Goal: Task Accomplishment & Management: Use online tool/utility

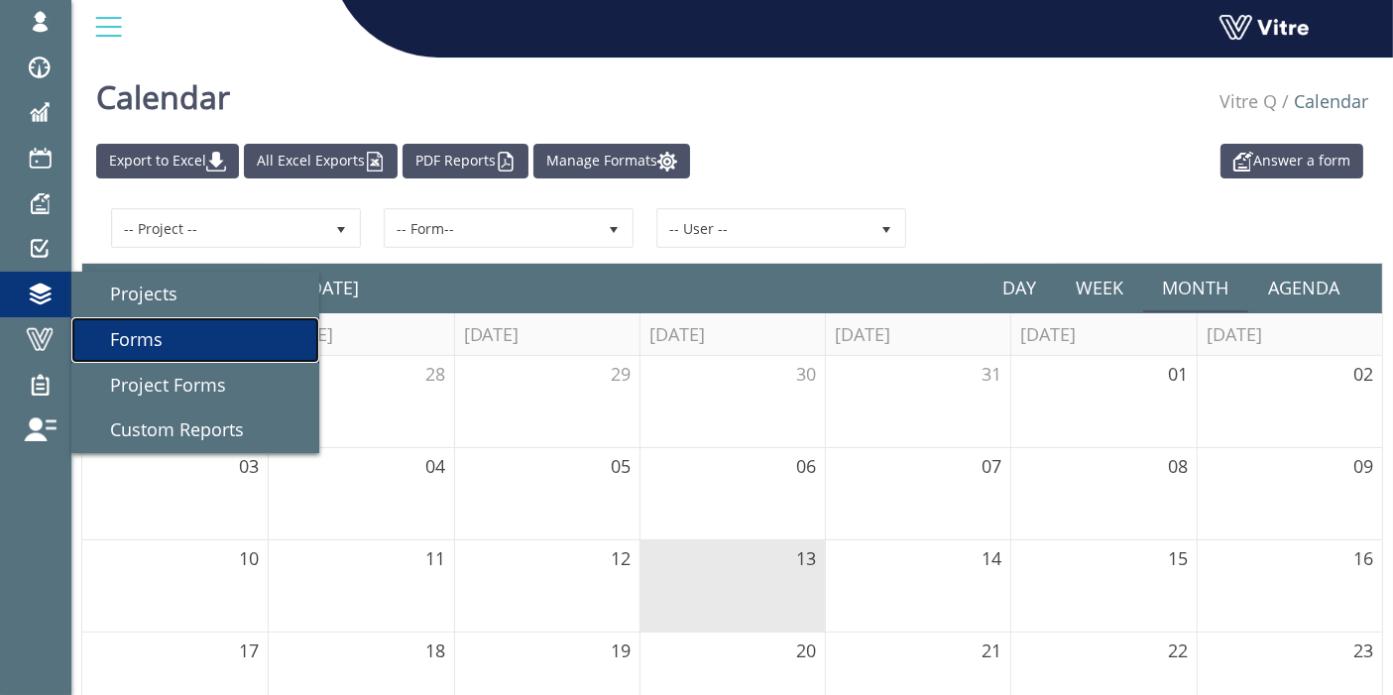
click at [113, 329] on span "Forms" at bounding box center [124, 339] width 76 height 24
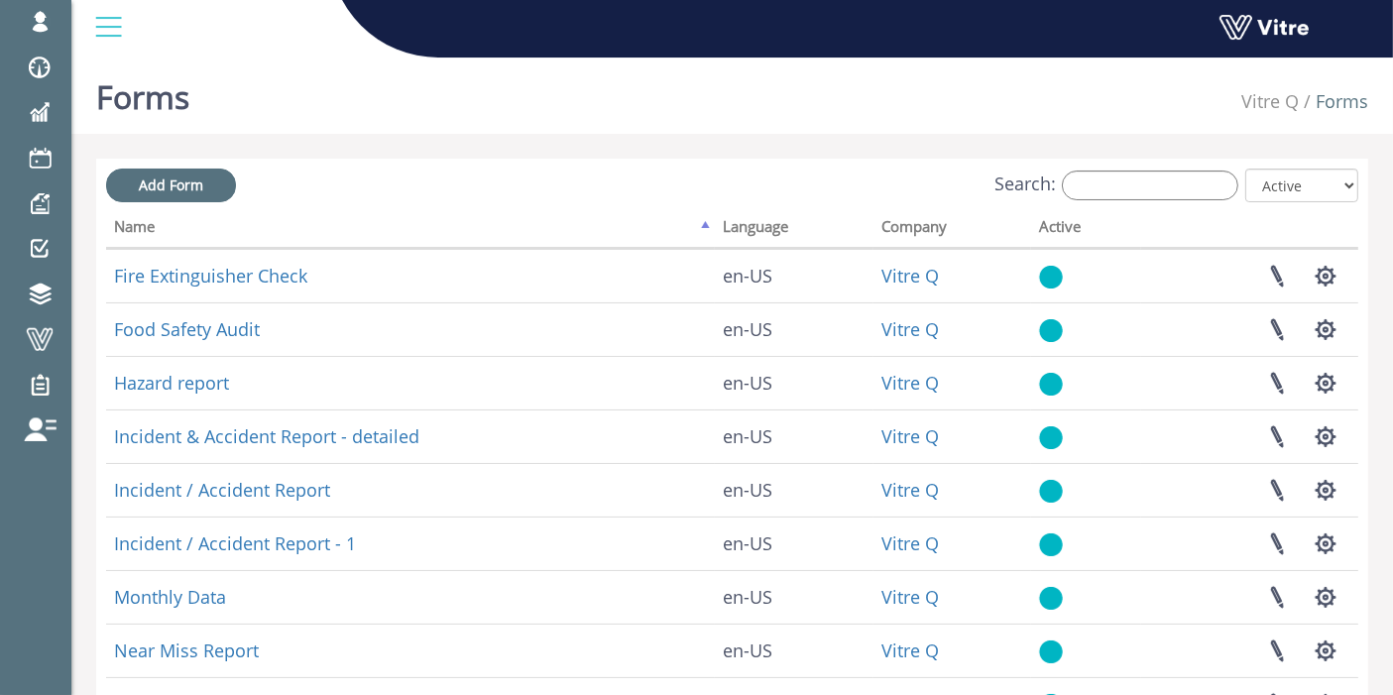
drag, startPoint x: 222, startPoint y: 337, endPoint x: 431, endPoint y: 168, distance: 269.2
click at [431, 168] on div "Add Form Search: All Active Not Active Processing... Name Language Company Acti…" at bounding box center [732, 638] width 1272 height 959
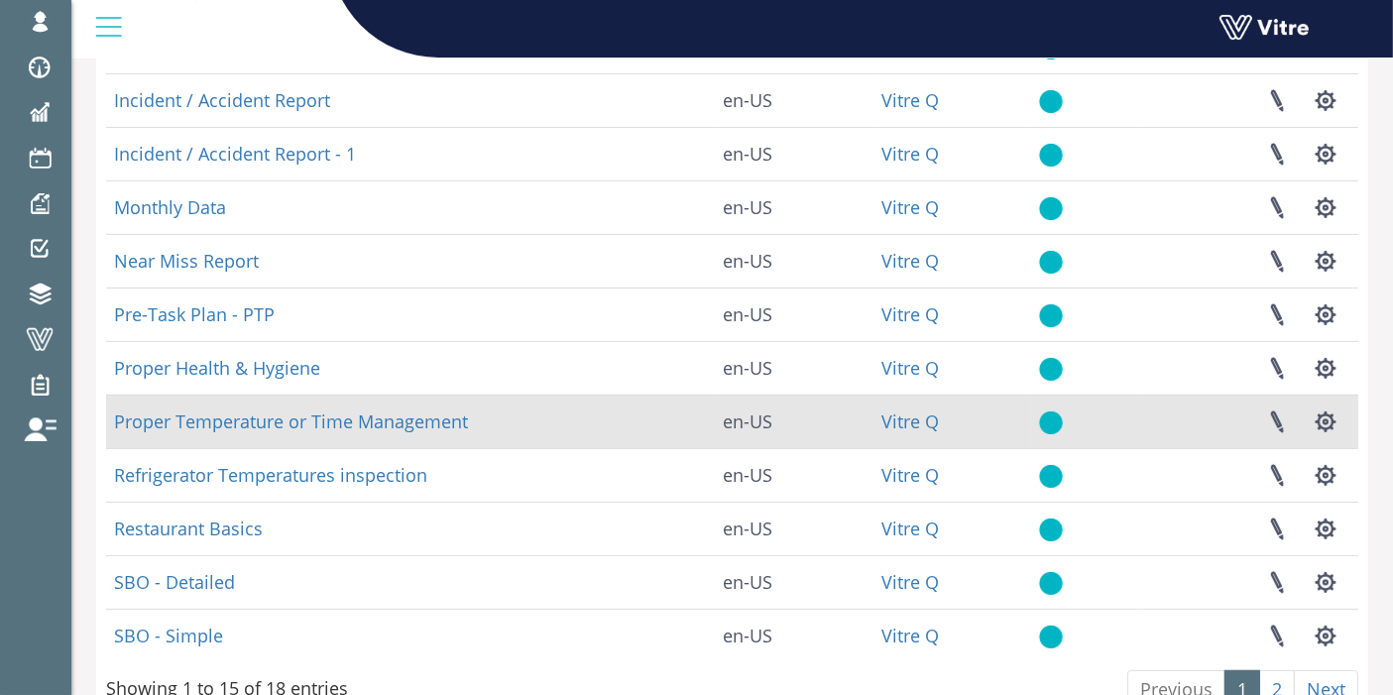
scroll to position [421, 0]
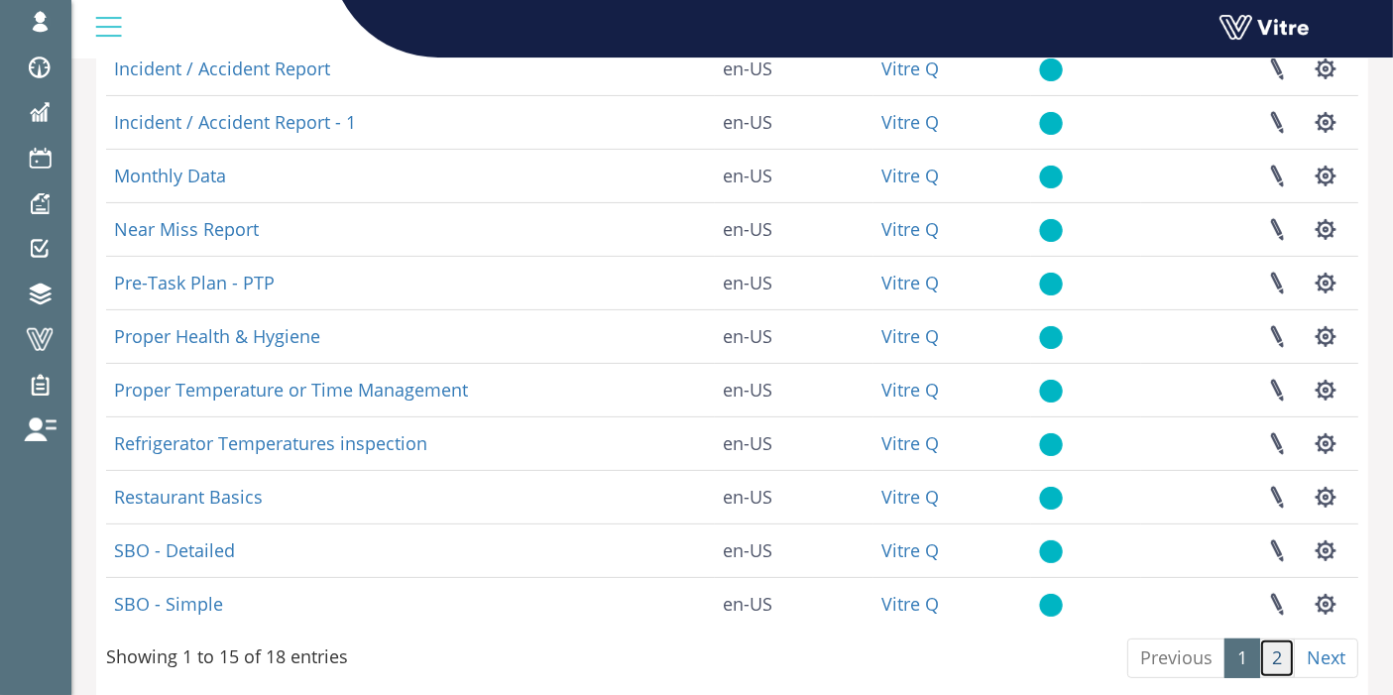
click at [1280, 655] on link "2" at bounding box center [1277, 658] width 36 height 40
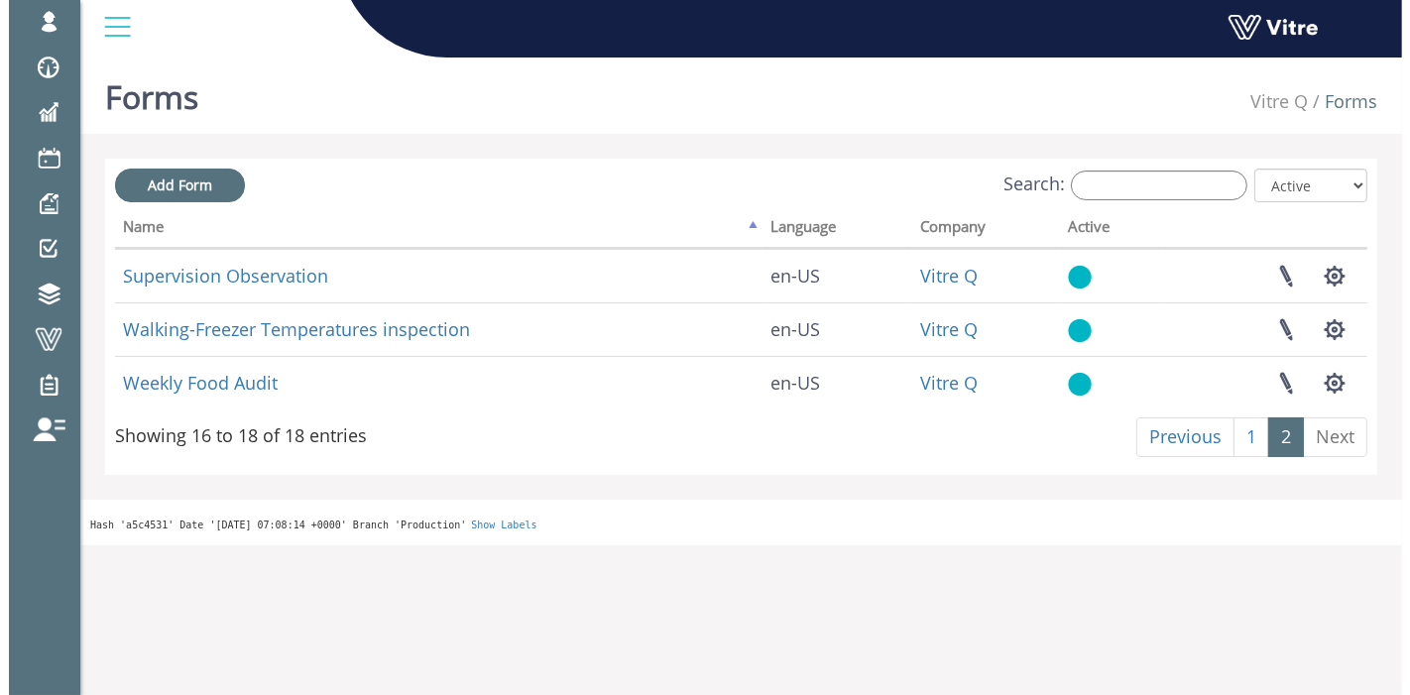
scroll to position [0, 0]
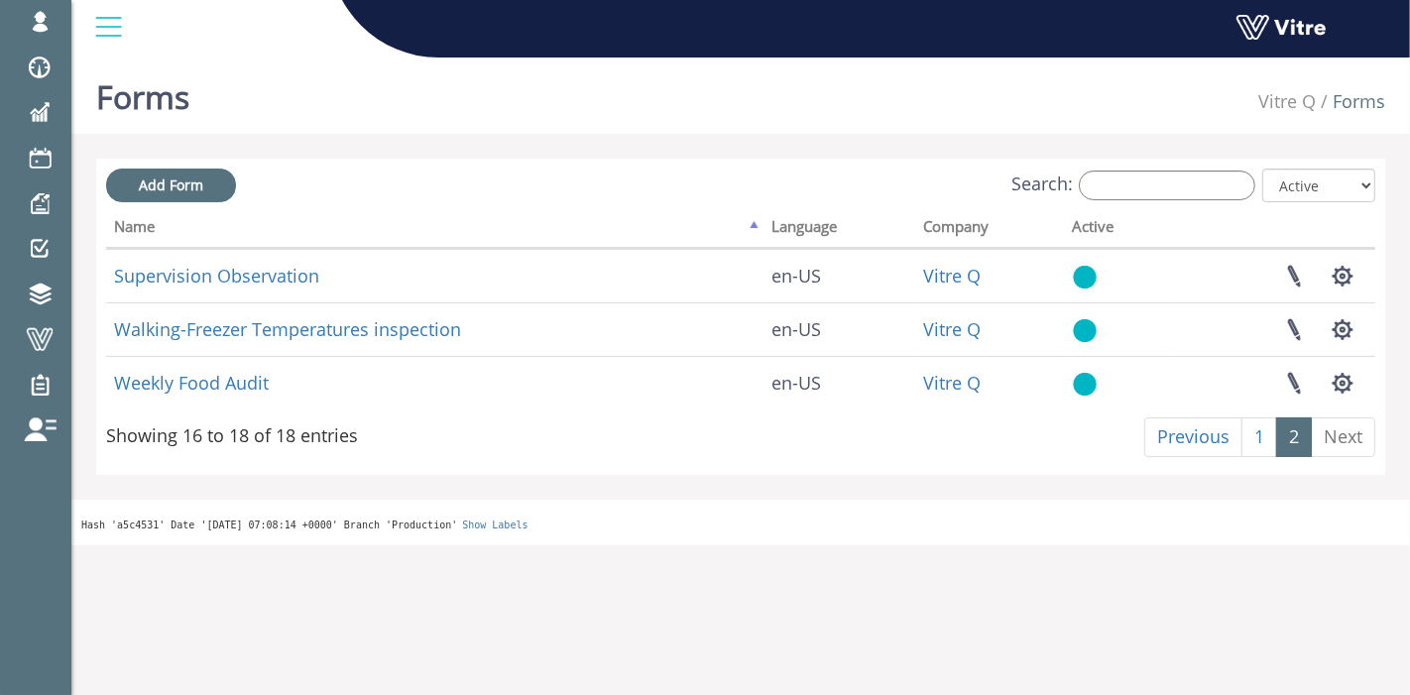
click at [1366, 545] on html "lishay@vitre.io Profile Notification Change Company English English Español Fra…" at bounding box center [705, 272] width 1410 height 545
click at [1286, 437] on link "2" at bounding box center [1294, 437] width 36 height 40
click at [1256, 439] on link "1" at bounding box center [1259, 437] width 36 height 40
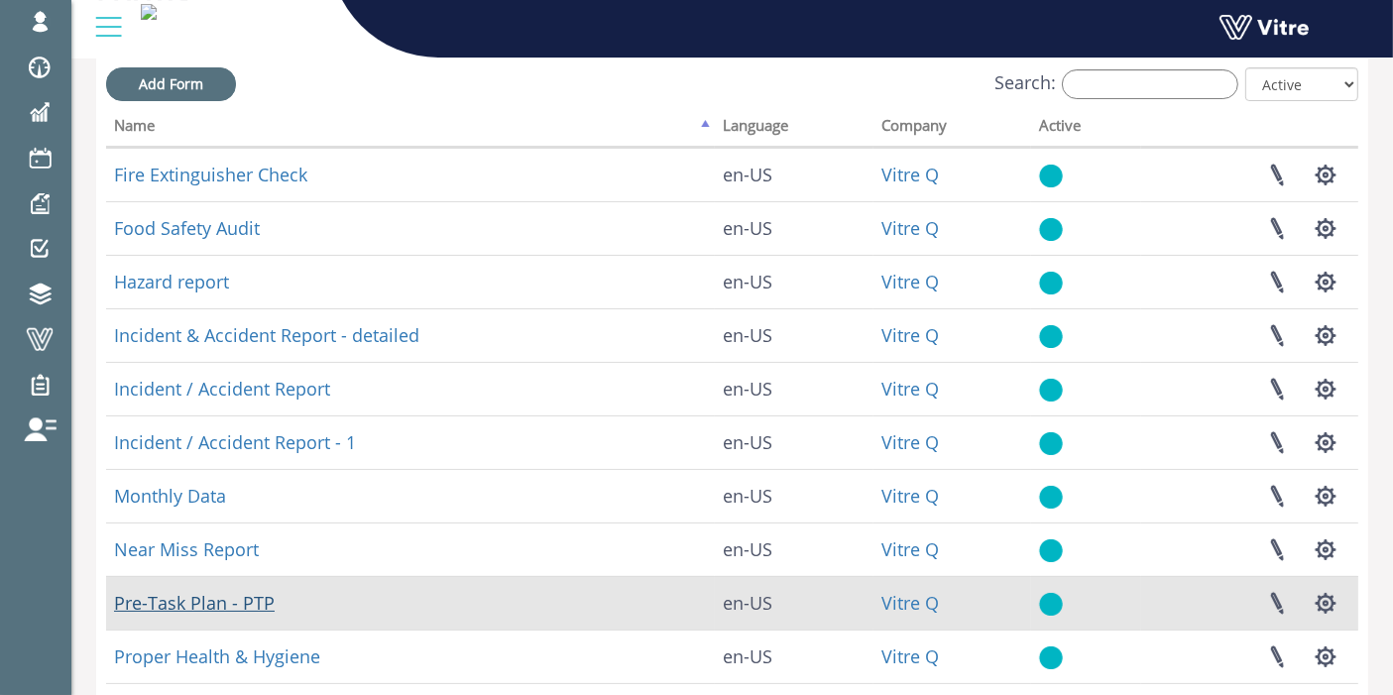
scroll to position [50, 0]
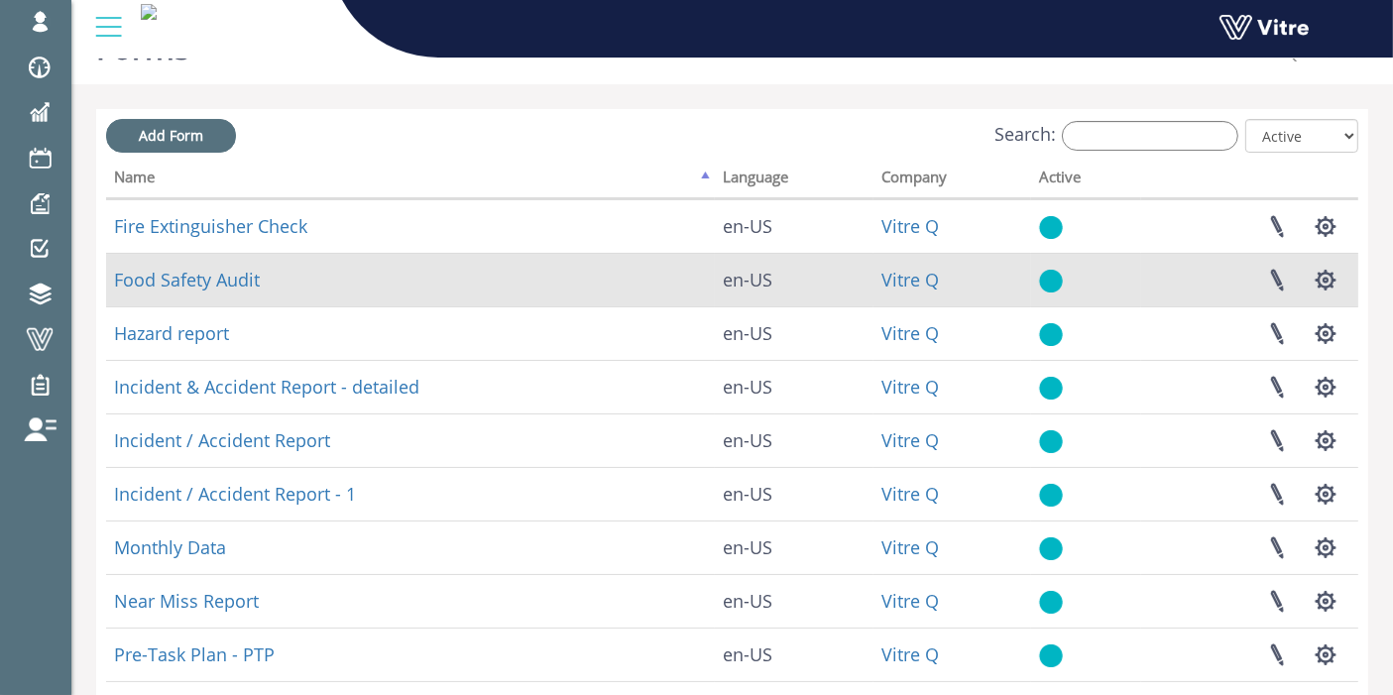
click at [189, 289] on td "Food Safety Audit" at bounding box center [410, 280] width 609 height 54
click at [190, 279] on link "Food Safety Audit" at bounding box center [187, 280] width 146 height 24
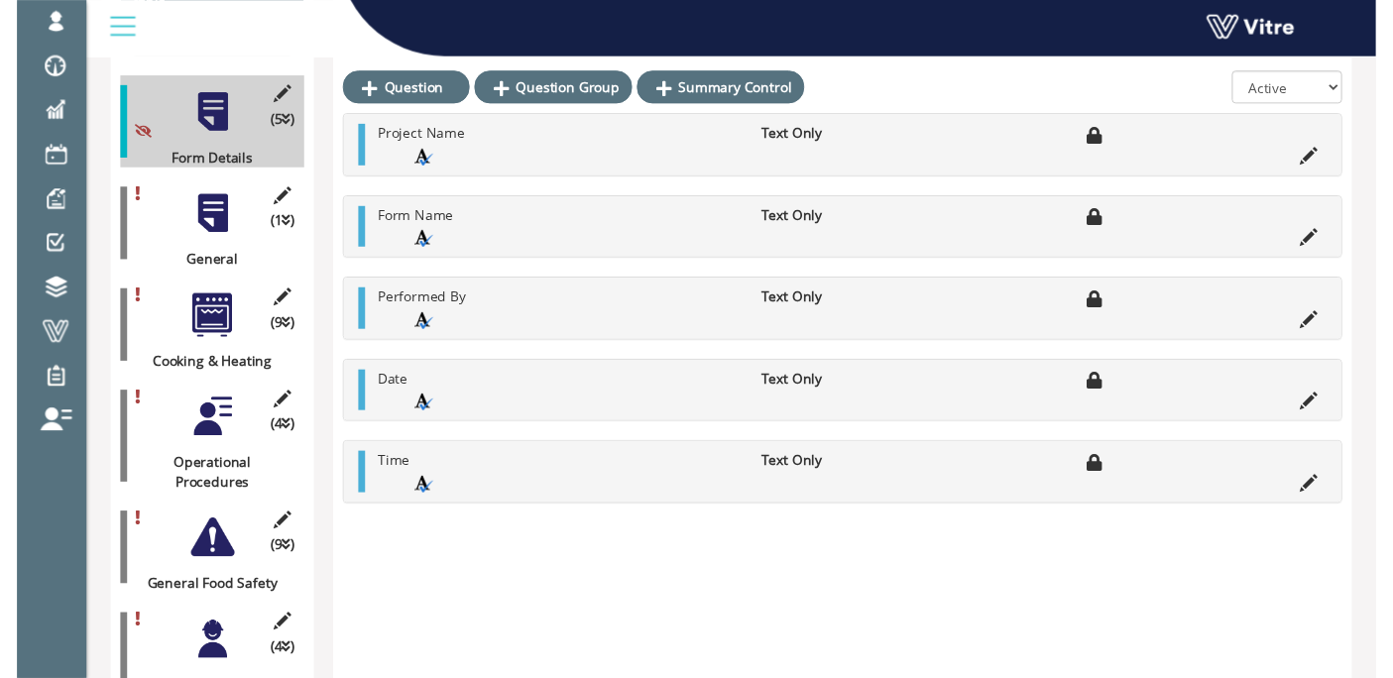
scroll to position [330, 0]
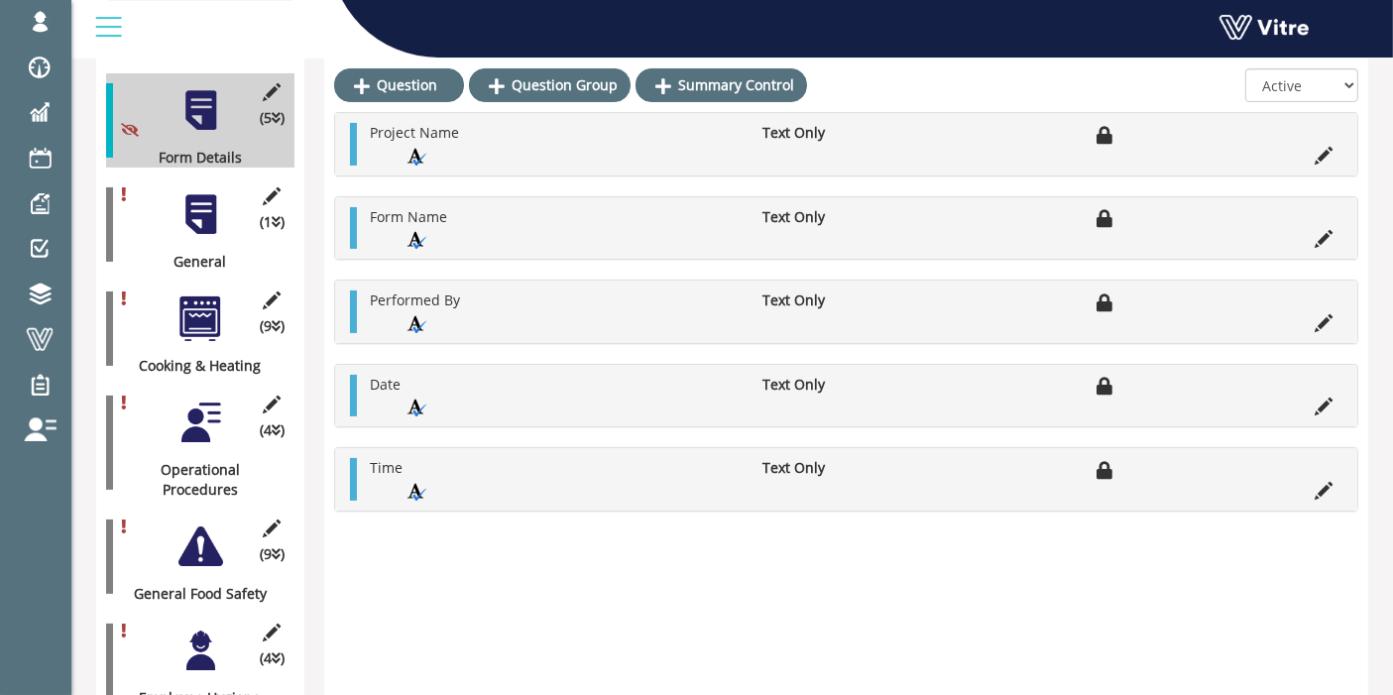
click at [198, 192] on div at bounding box center [200, 214] width 45 height 45
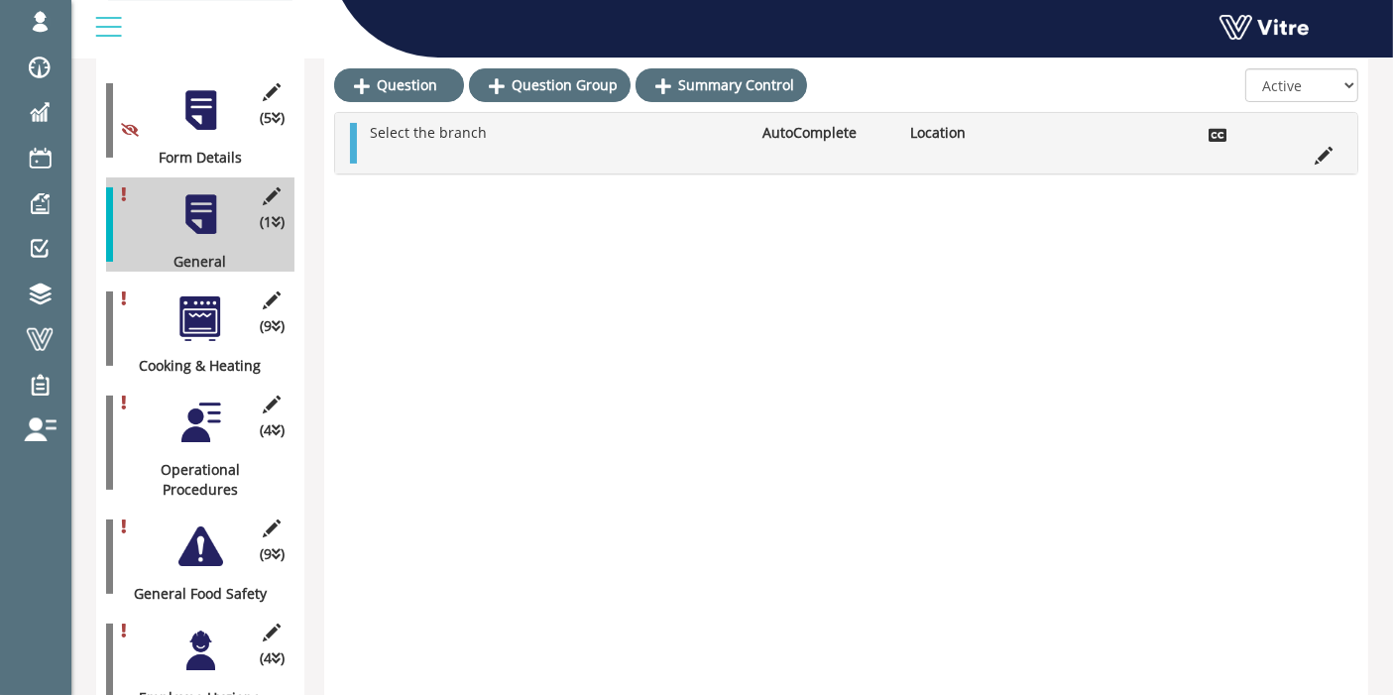
click at [206, 301] on div at bounding box center [200, 318] width 45 height 45
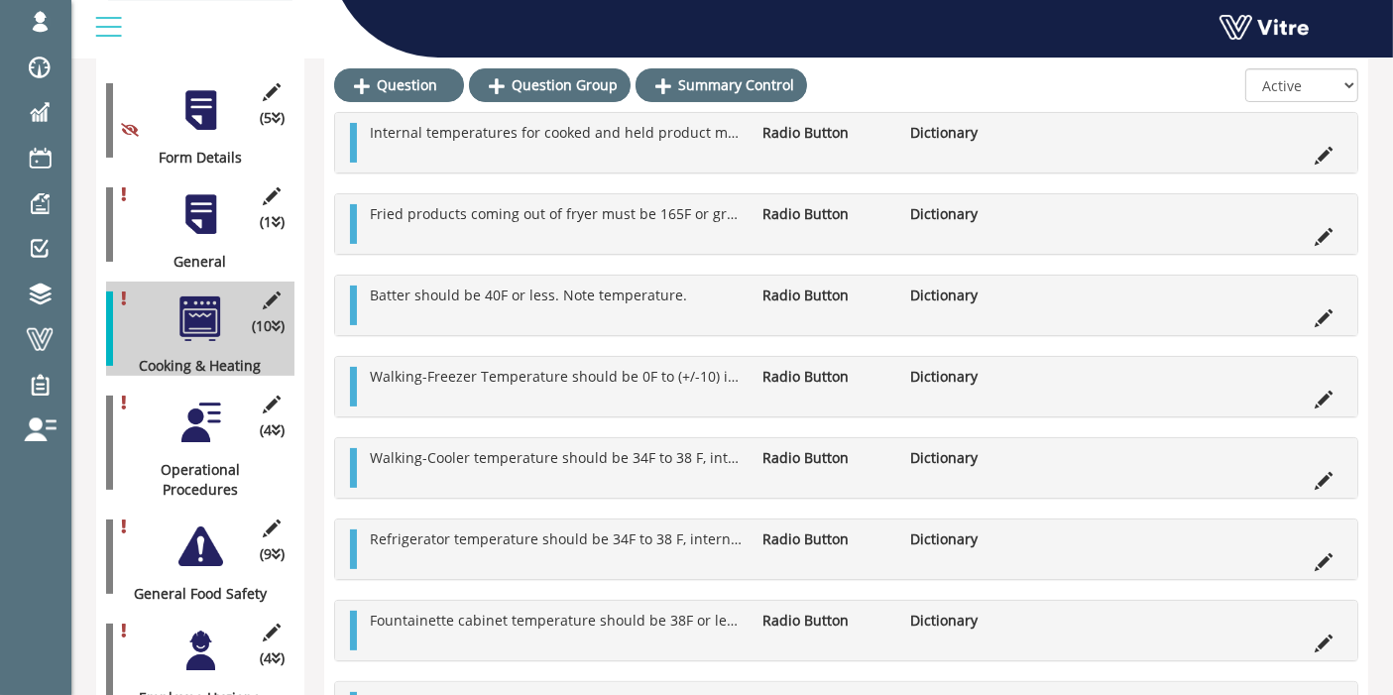
click at [203, 411] on div at bounding box center [200, 422] width 45 height 45
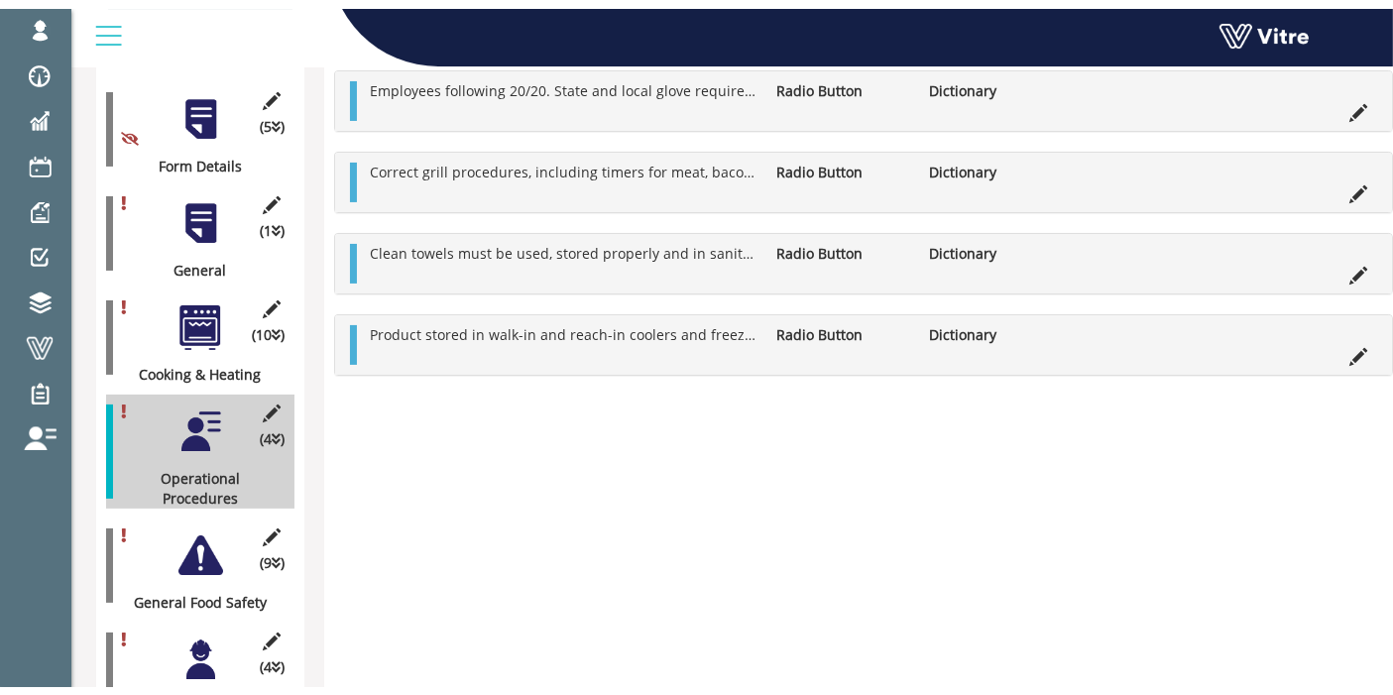
scroll to position [0, 0]
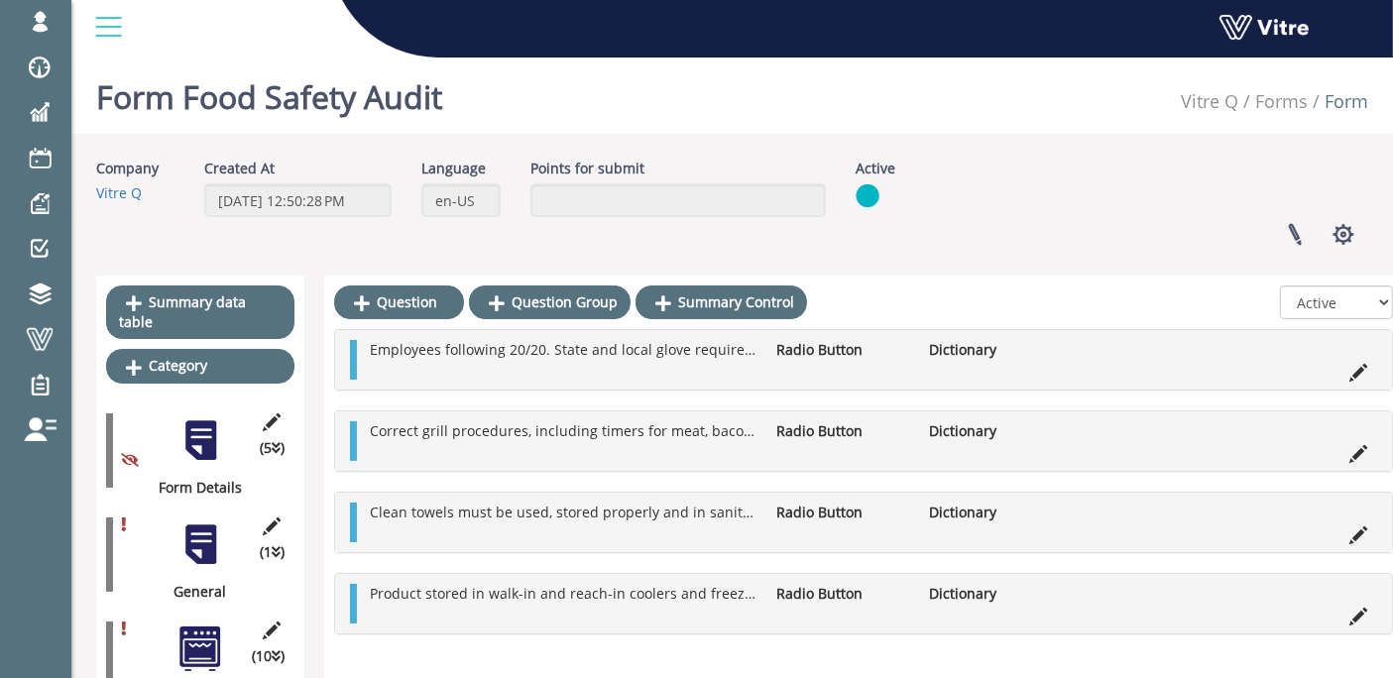
click at [189, 418] on div at bounding box center [200, 440] width 45 height 45
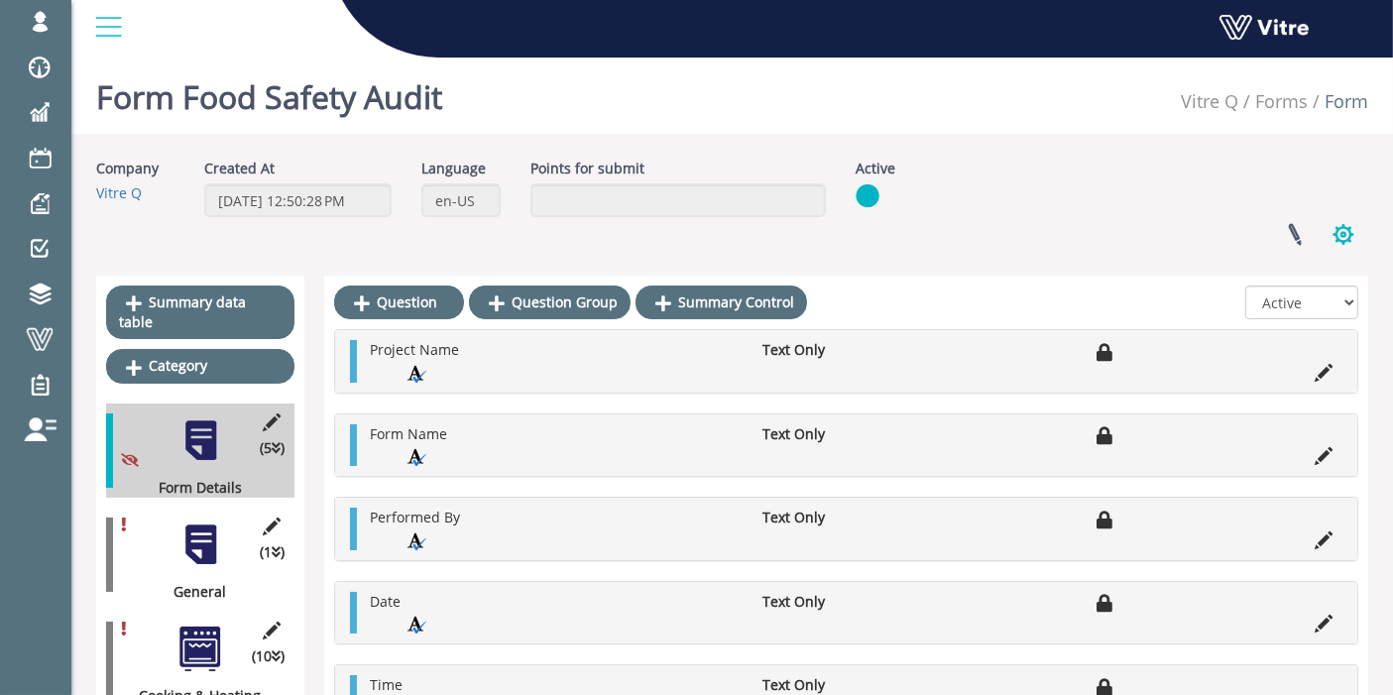
click at [1354, 230] on button "button" at bounding box center [1343, 234] width 50 height 53
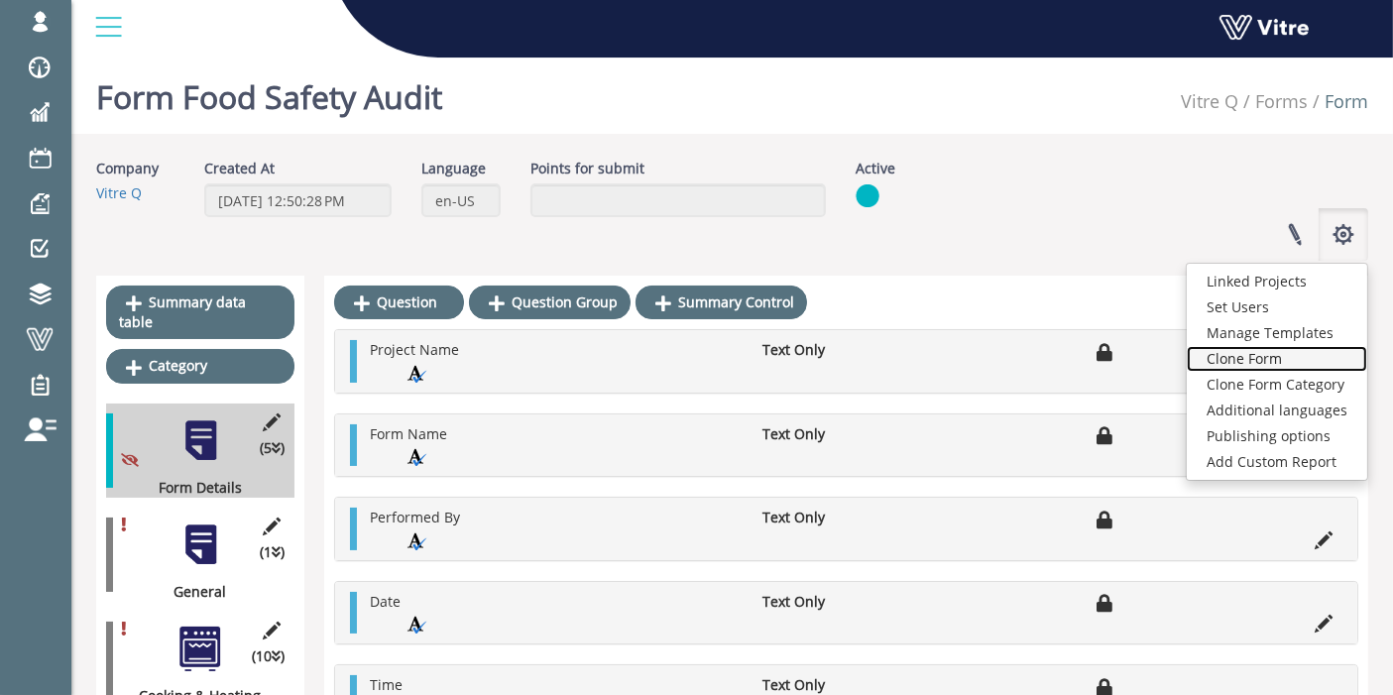
click at [1315, 359] on link "Clone Form" at bounding box center [1277, 359] width 180 height 26
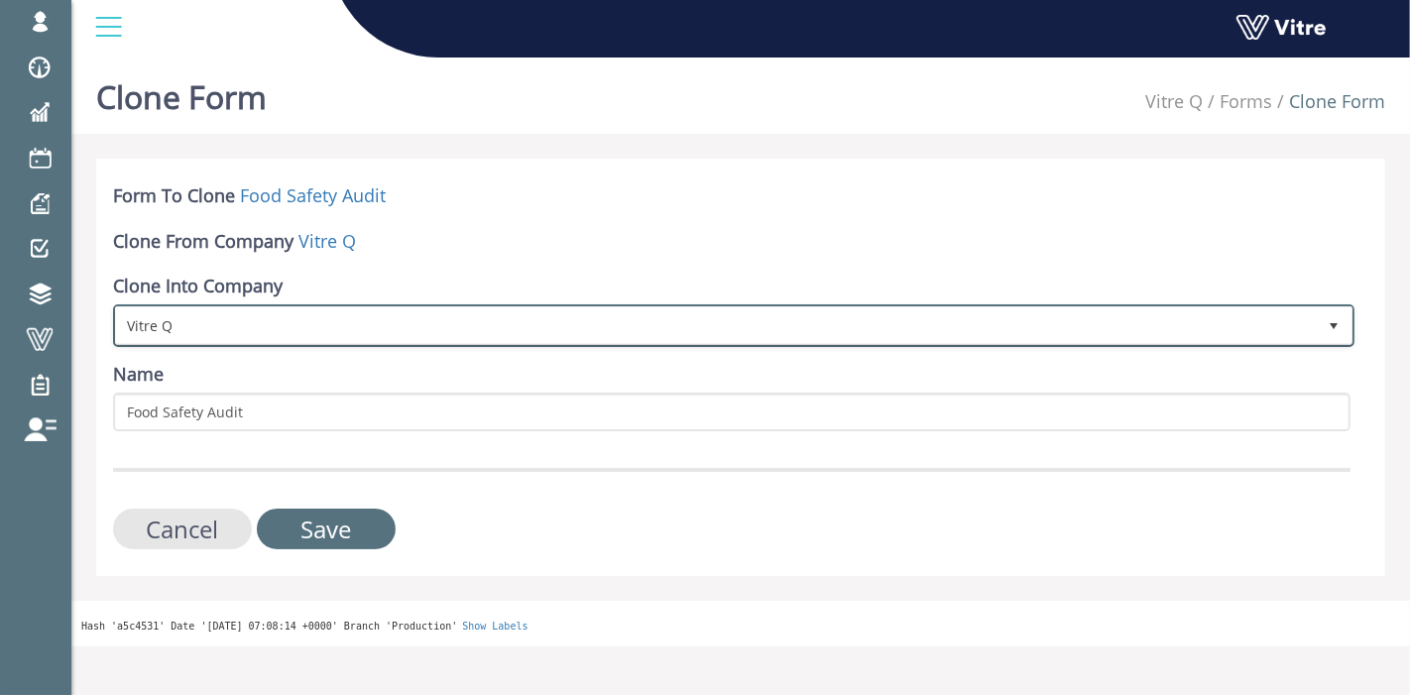
click at [299, 323] on span "Vitre Q" at bounding box center [716, 325] width 1200 height 36
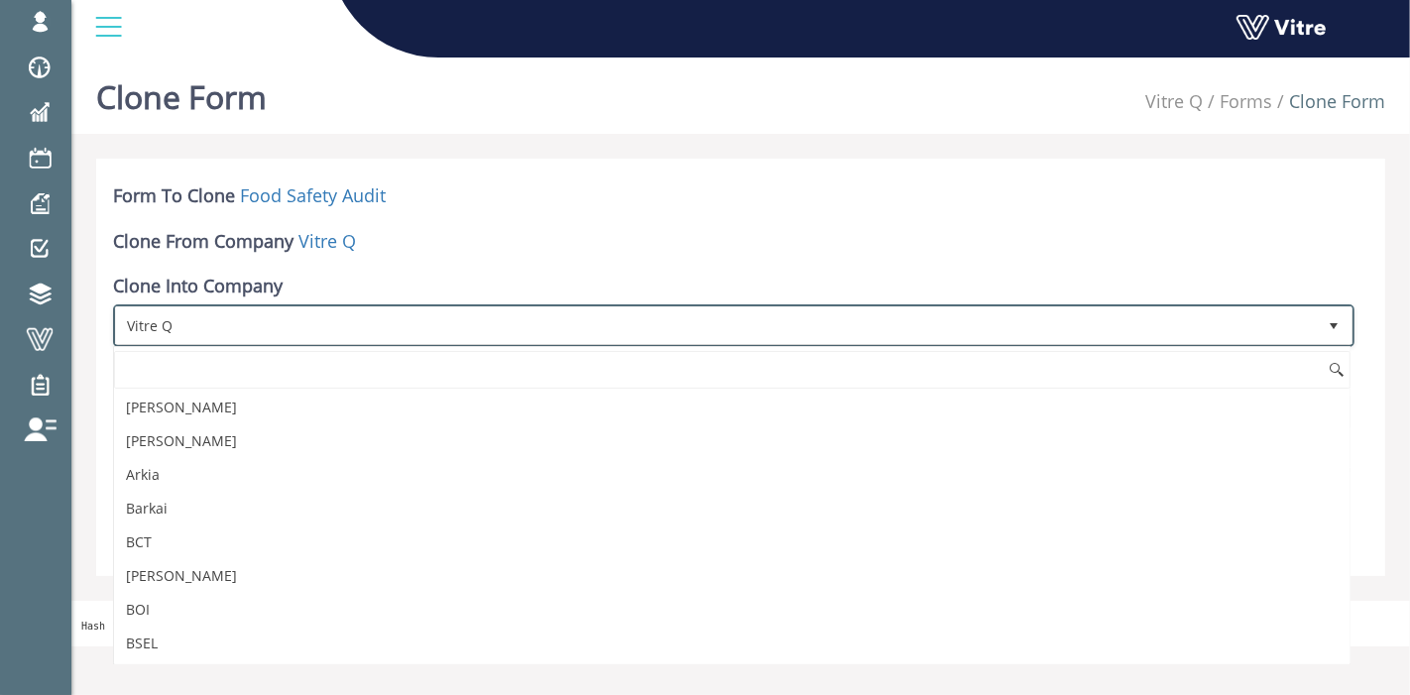
scroll to position [2551, 0]
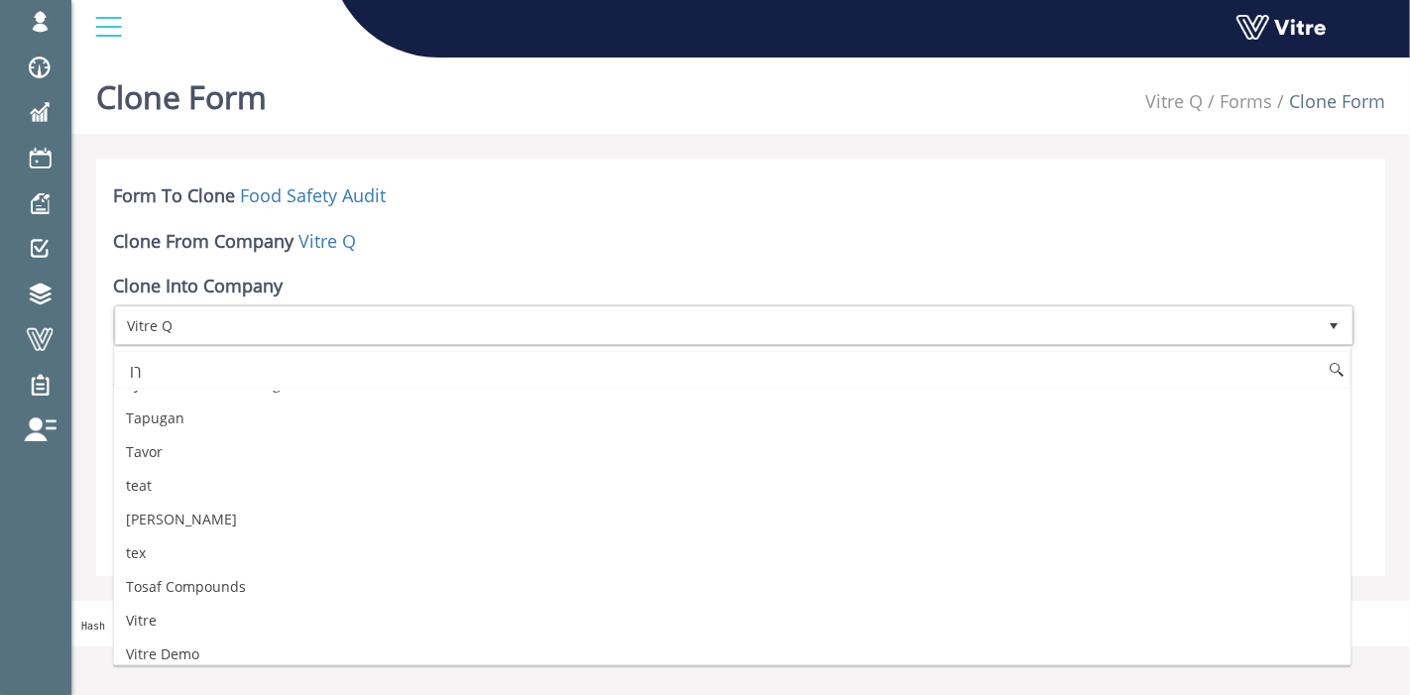
type input "ך"
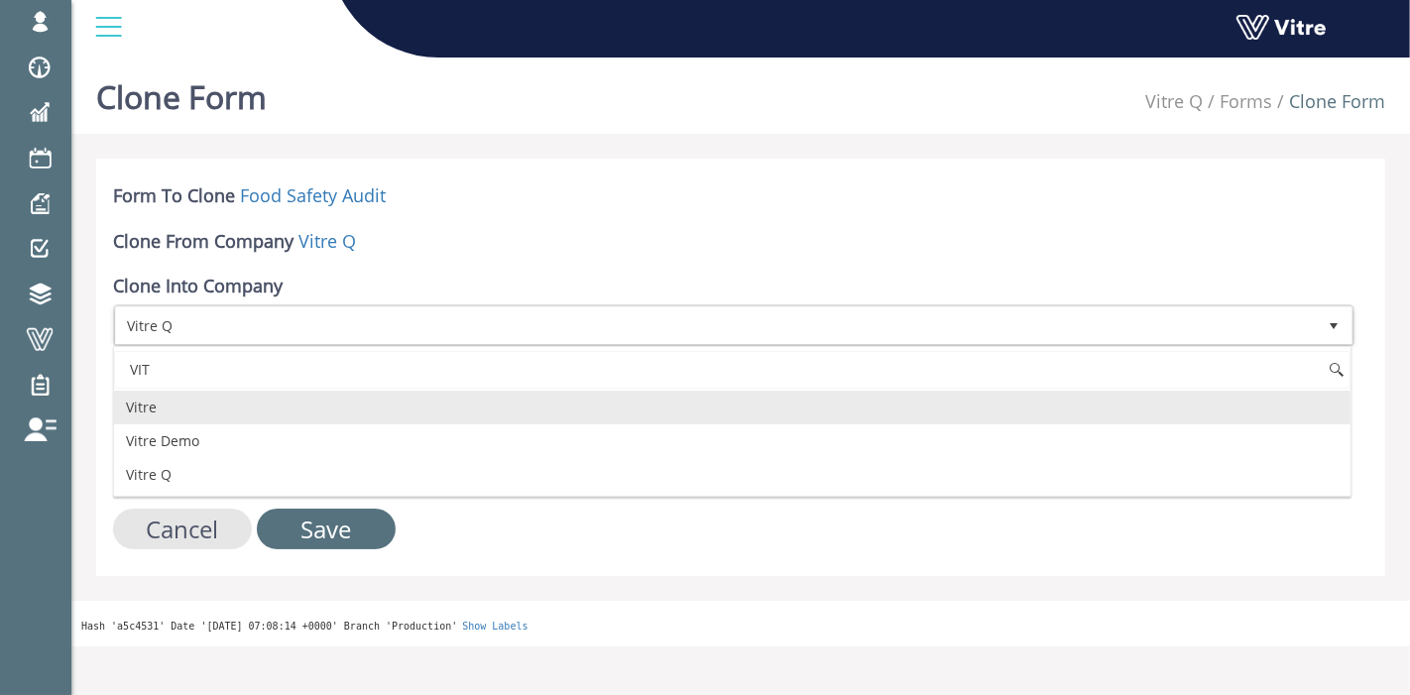
scroll to position [0, 0]
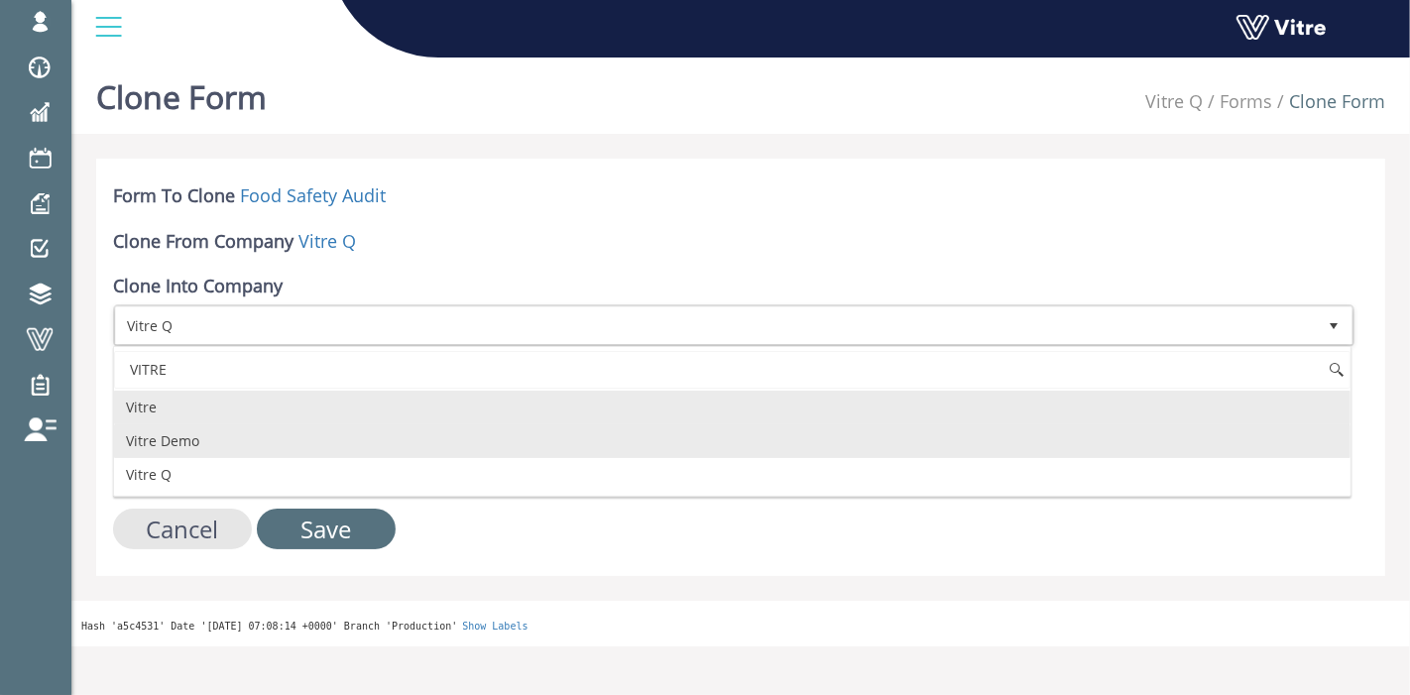
click at [245, 438] on li "Vitre Demo" at bounding box center [732, 441] width 1236 height 34
type input "VITRE"
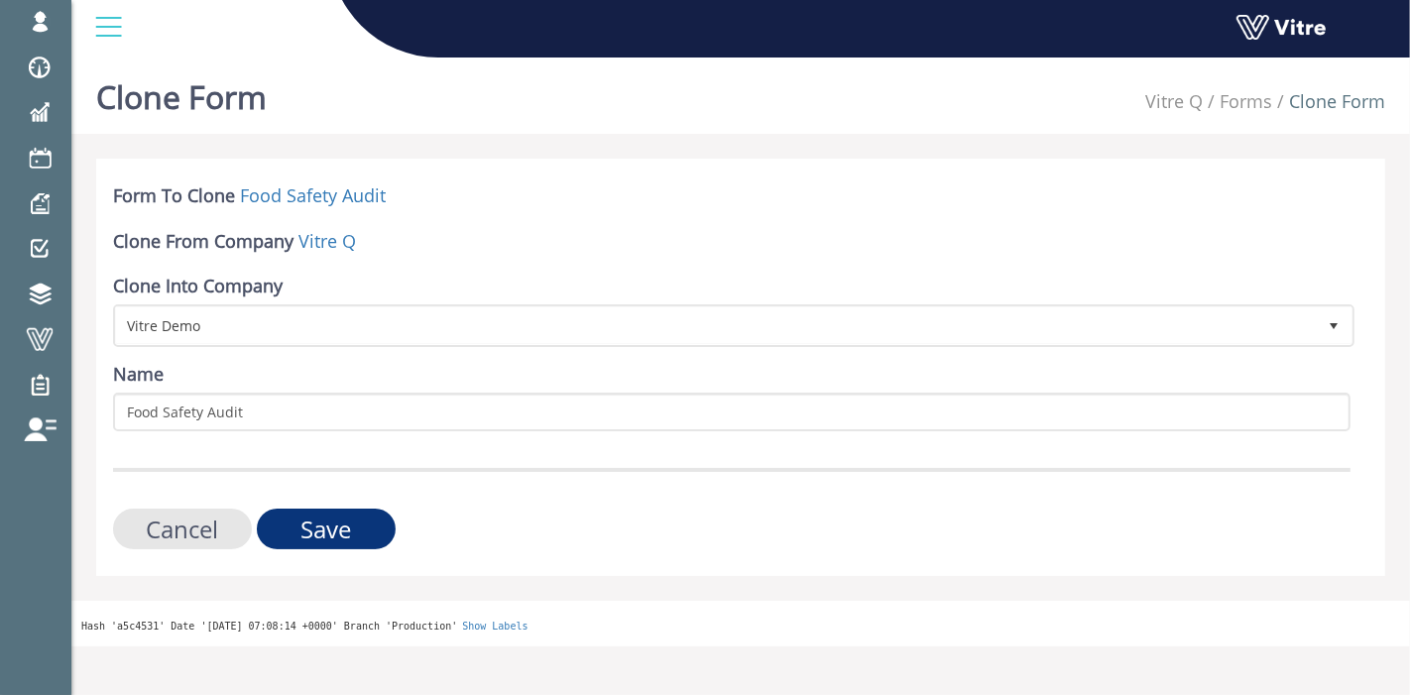
click at [348, 532] on input "Save" at bounding box center [326, 529] width 139 height 41
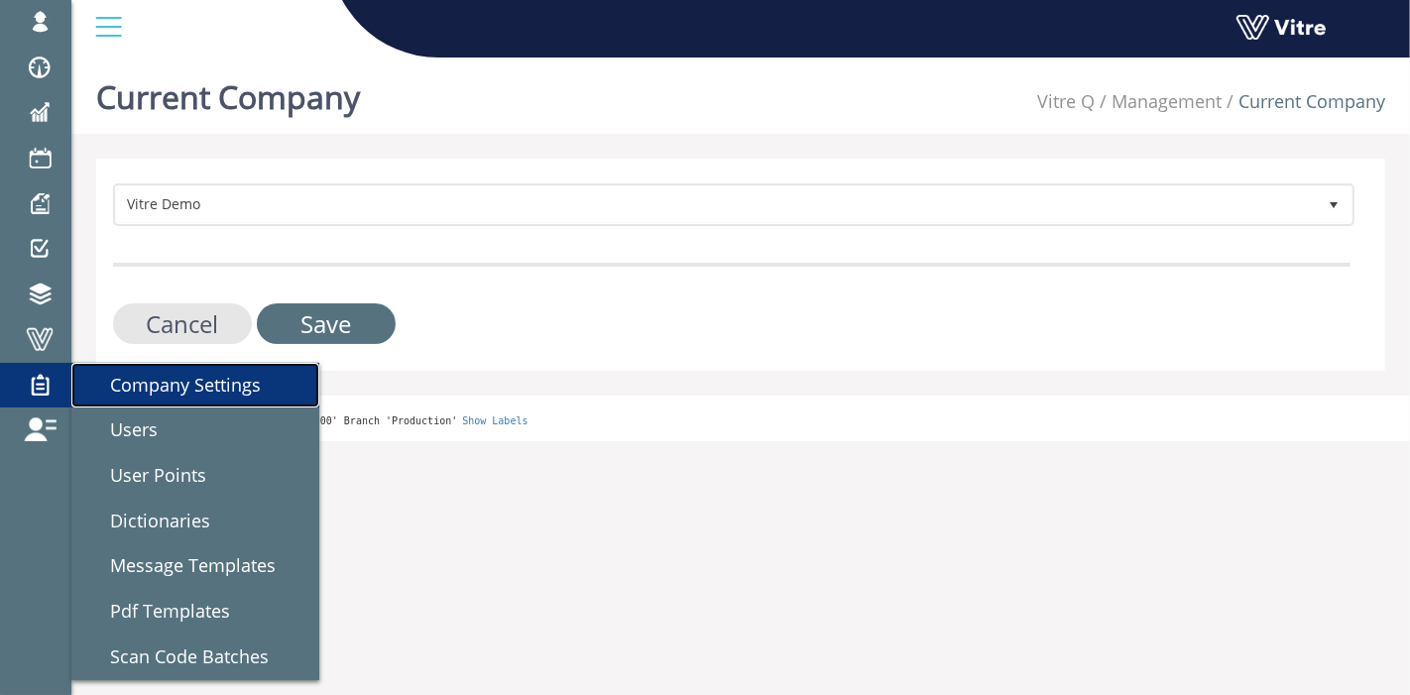
click at [189, 378] on span "Company Settings" at bounding box center [173, 385] width 174 height 24
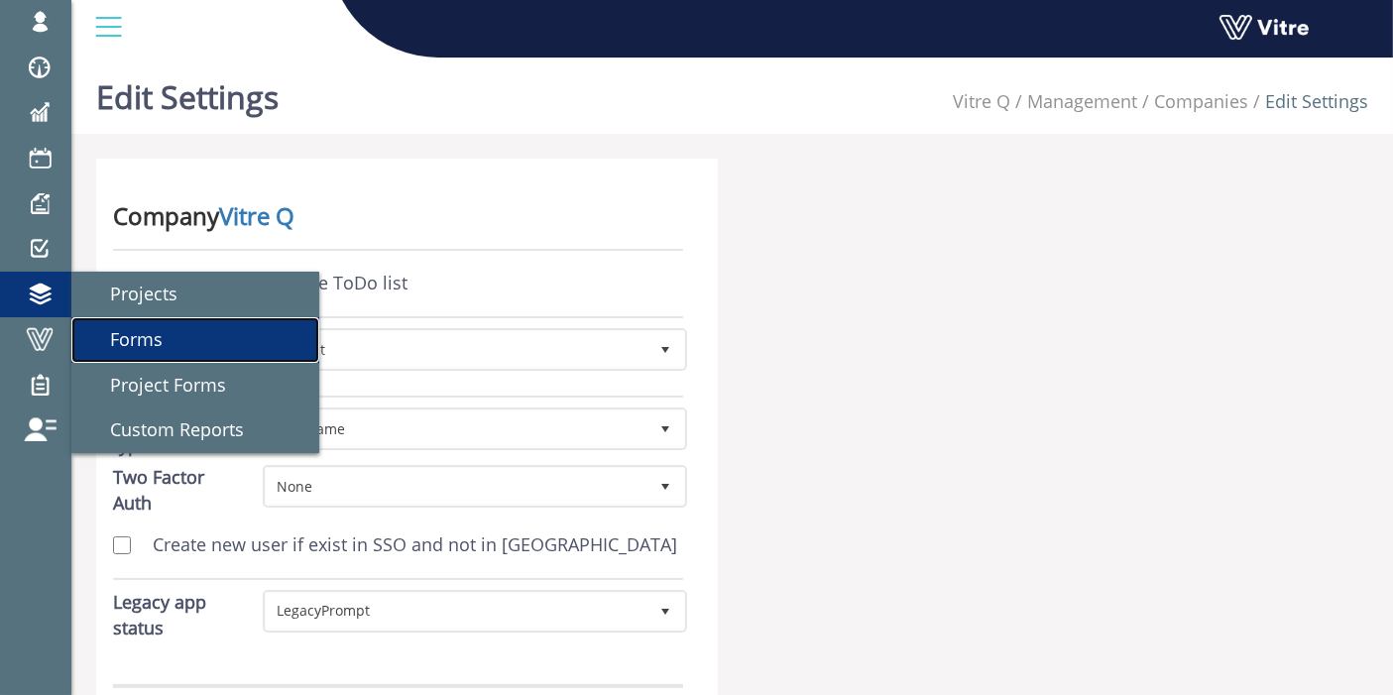
click at [158, 328] on span "Forms" at bounding box center [124, 339] width 76 height 24
click at [134, 345] on span "Forms" at bounding box center [124, 339] width 76 height 24
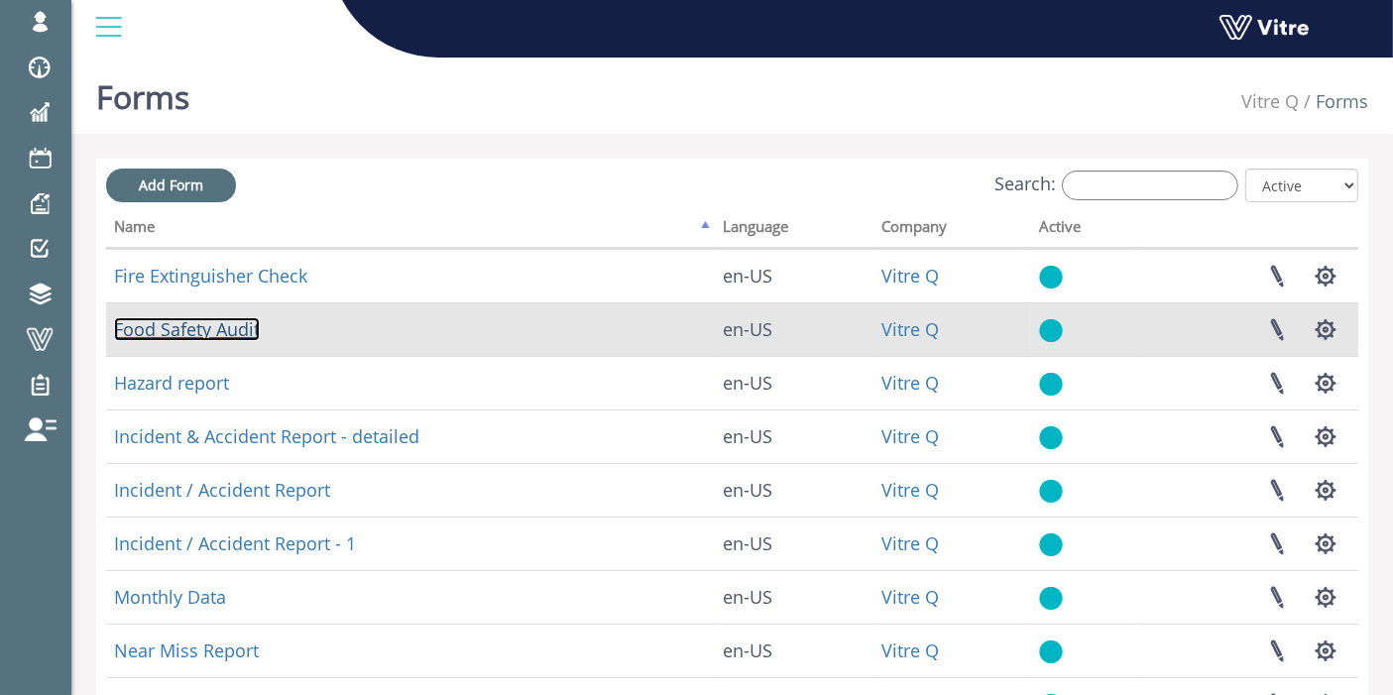
click at [145, 336] on link "Food Safety Audit" at bounding box center [187, 329] width 146 height 24
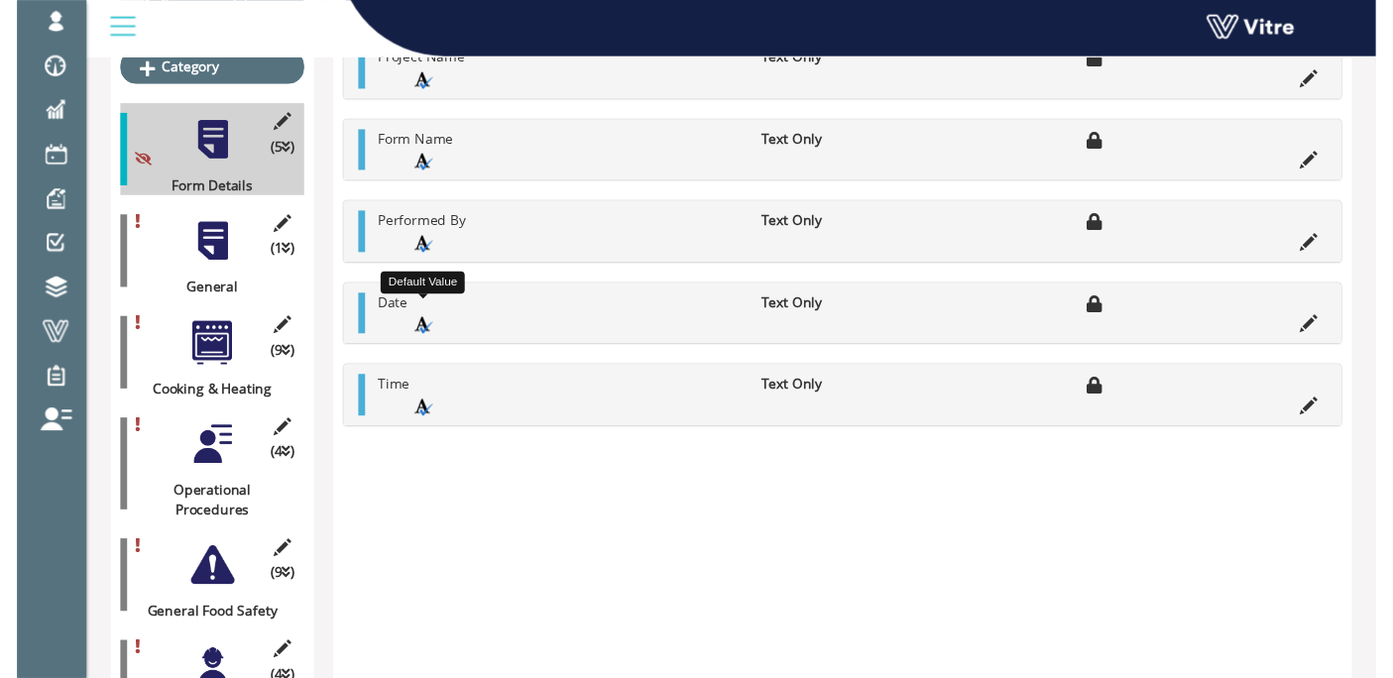
scroll to position [330, 0]
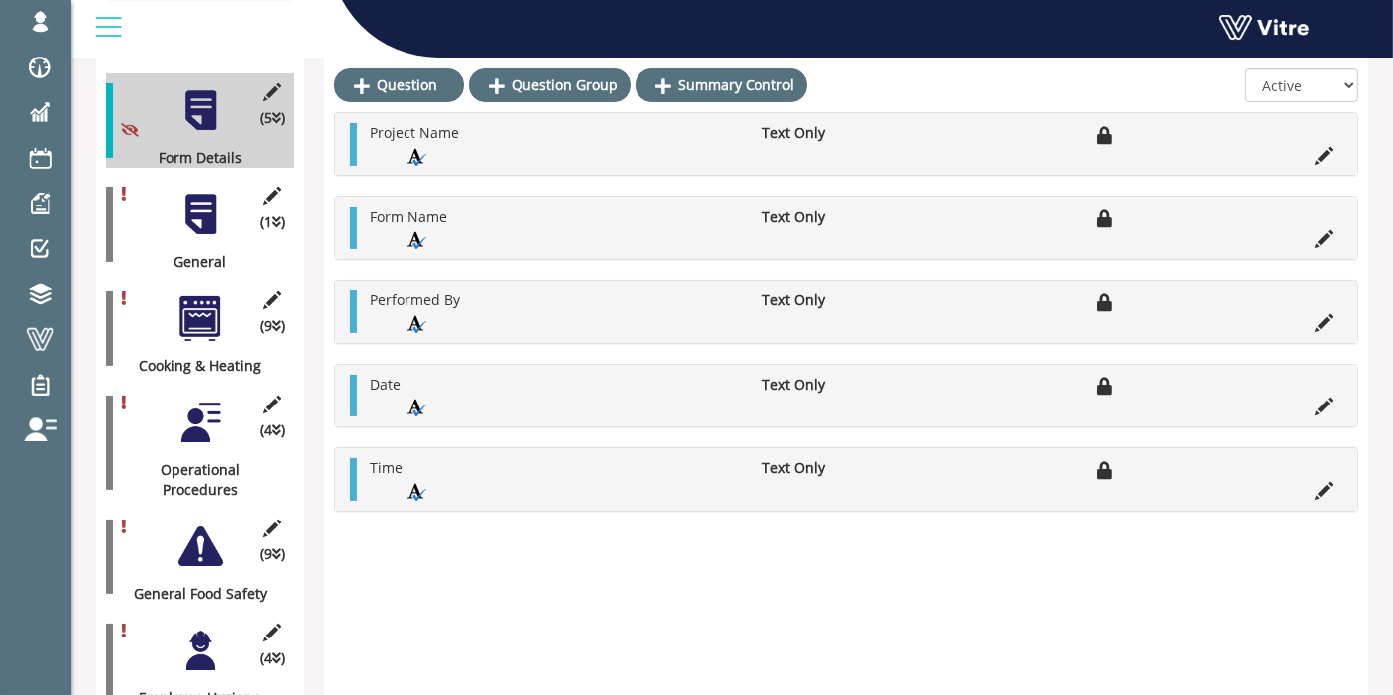
click at [192, 192] on div at bounding box center [200, 214] width 45 height 45
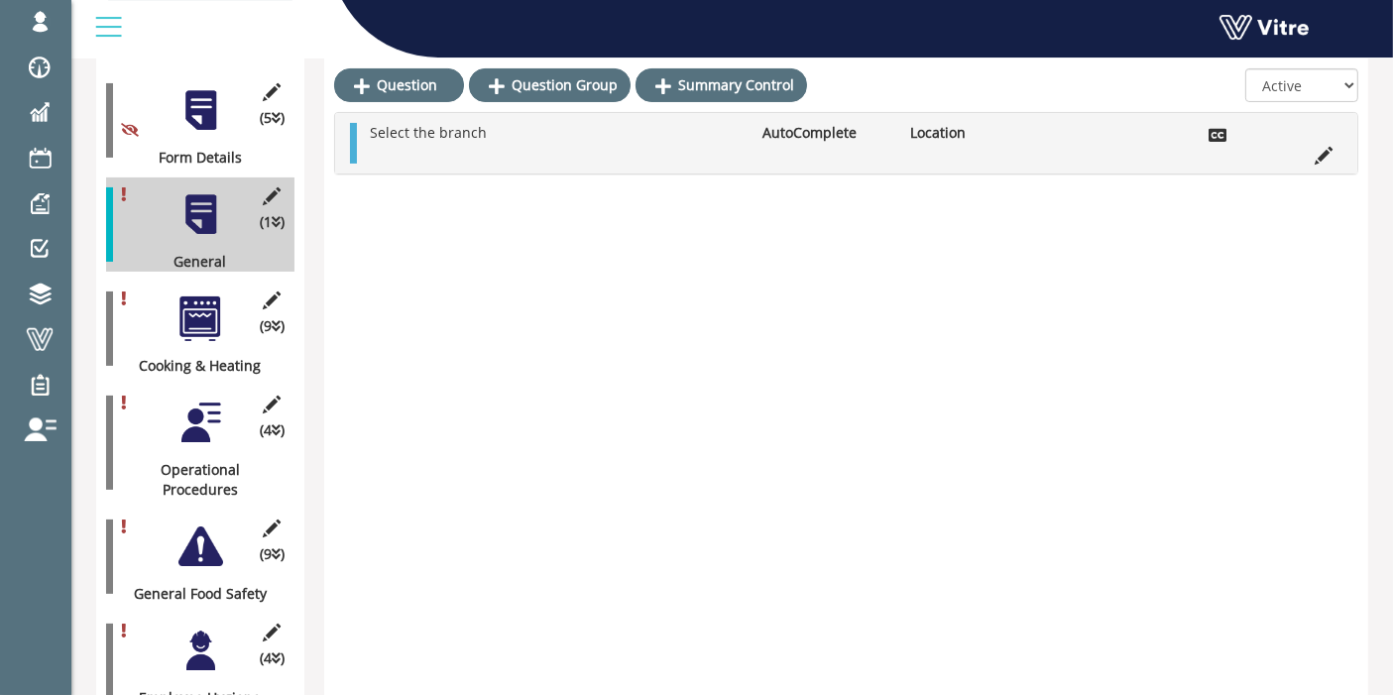
click at [187, 303] on div at bounding box center [200, 318] width 45 height 45
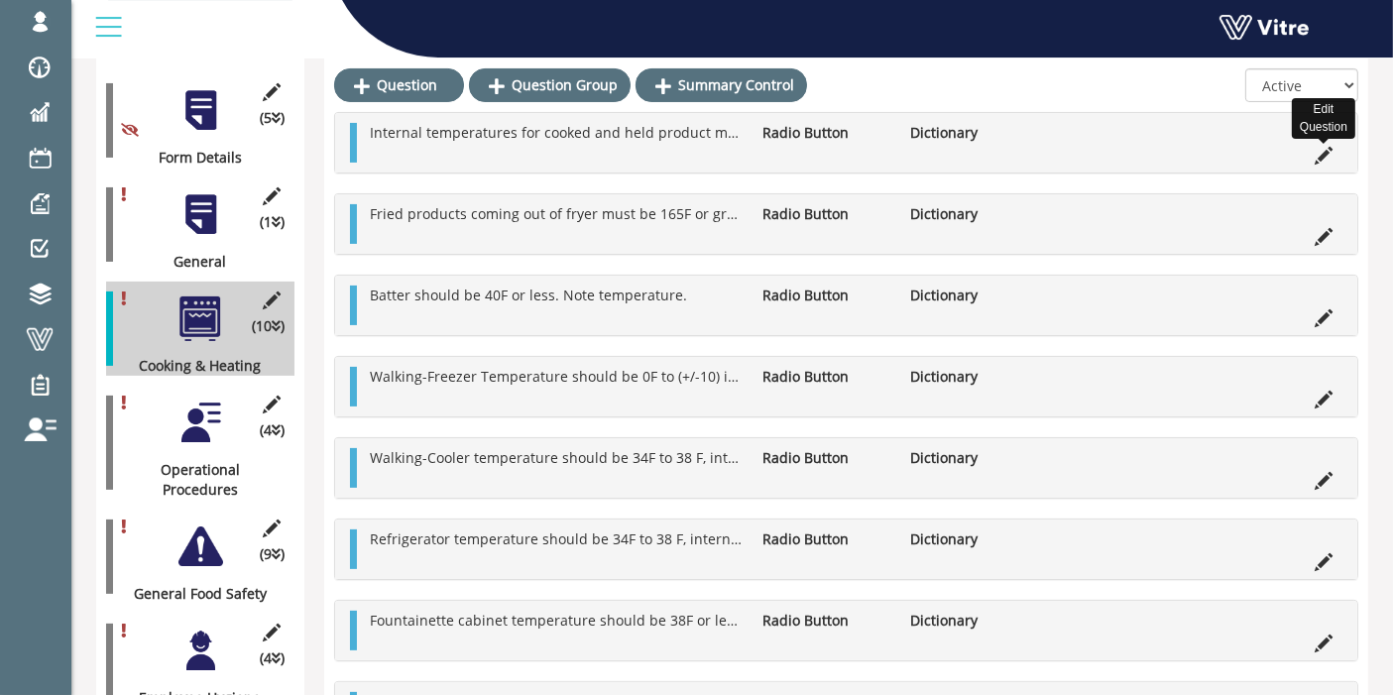
click at [1318, 157] on icon at bounding box center [1324, 156] width 18 height 18
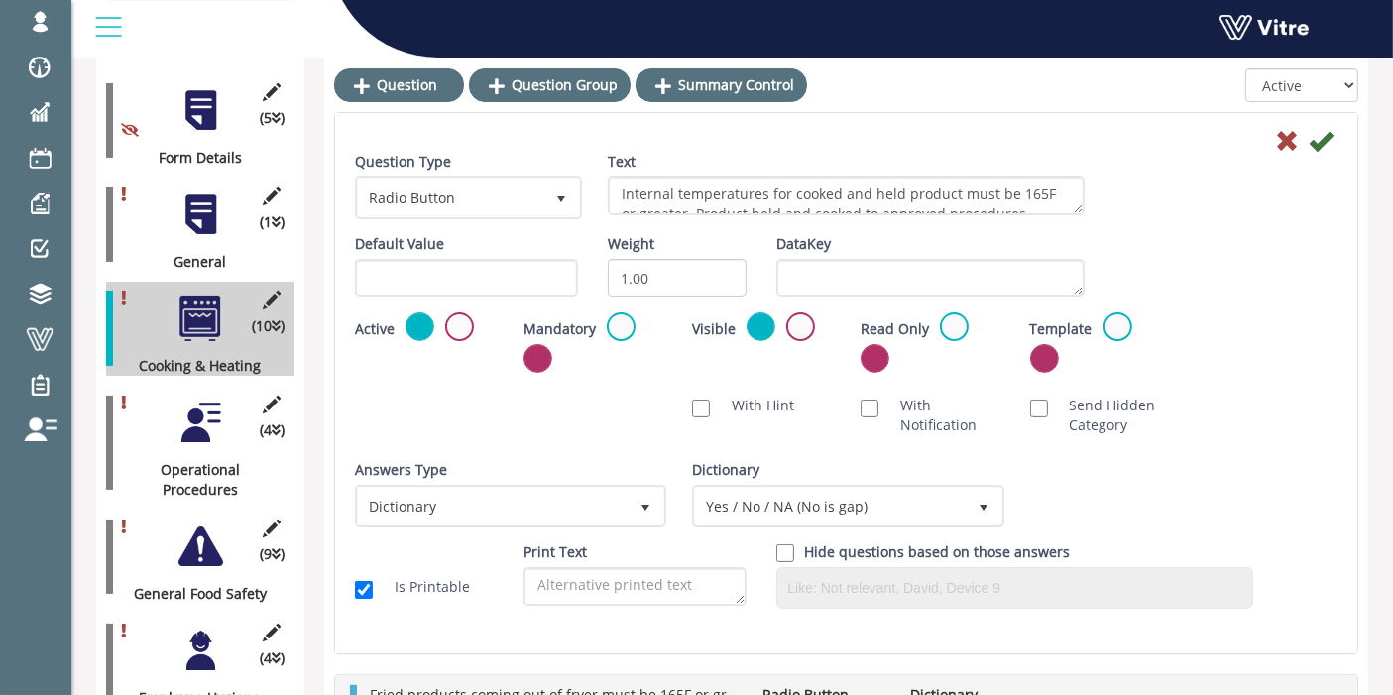
click at [202, 410] on div at bounding box center [200, 422] width 45 height 45
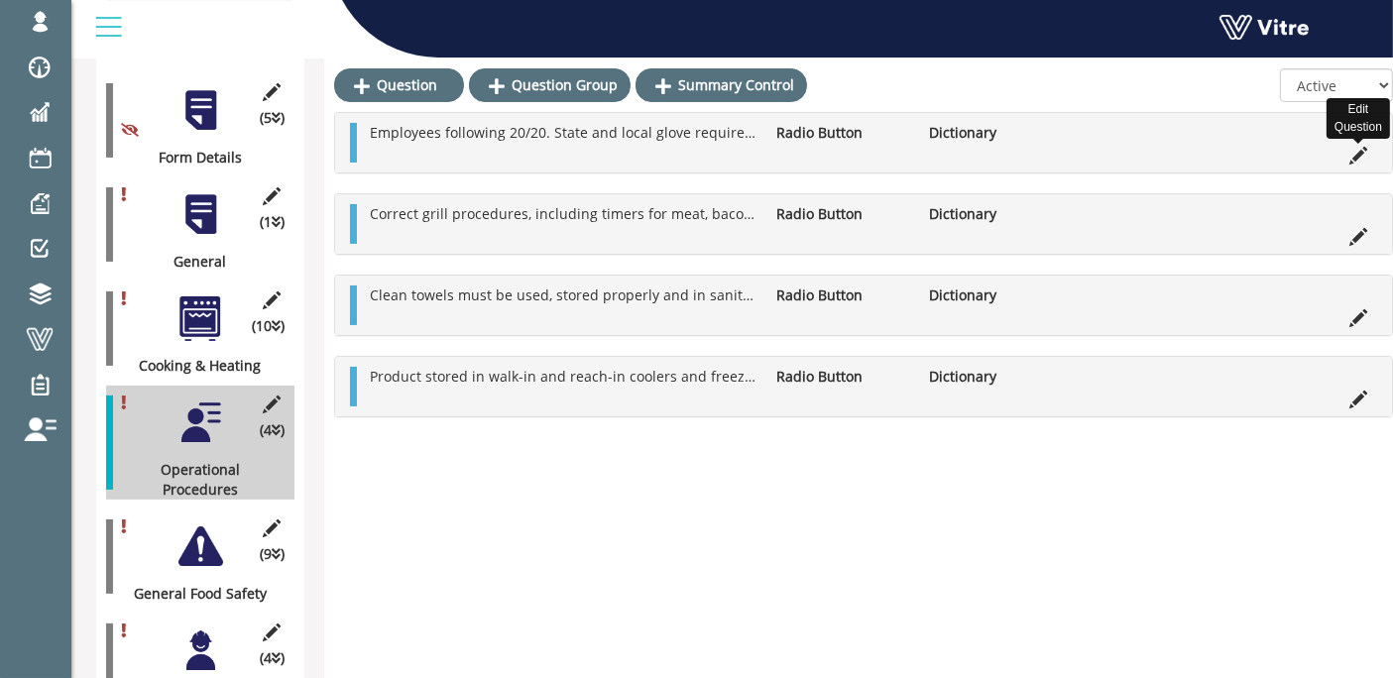
click at [1362, 147] on icon at bounding box center [1358, 156] width 18 height 18
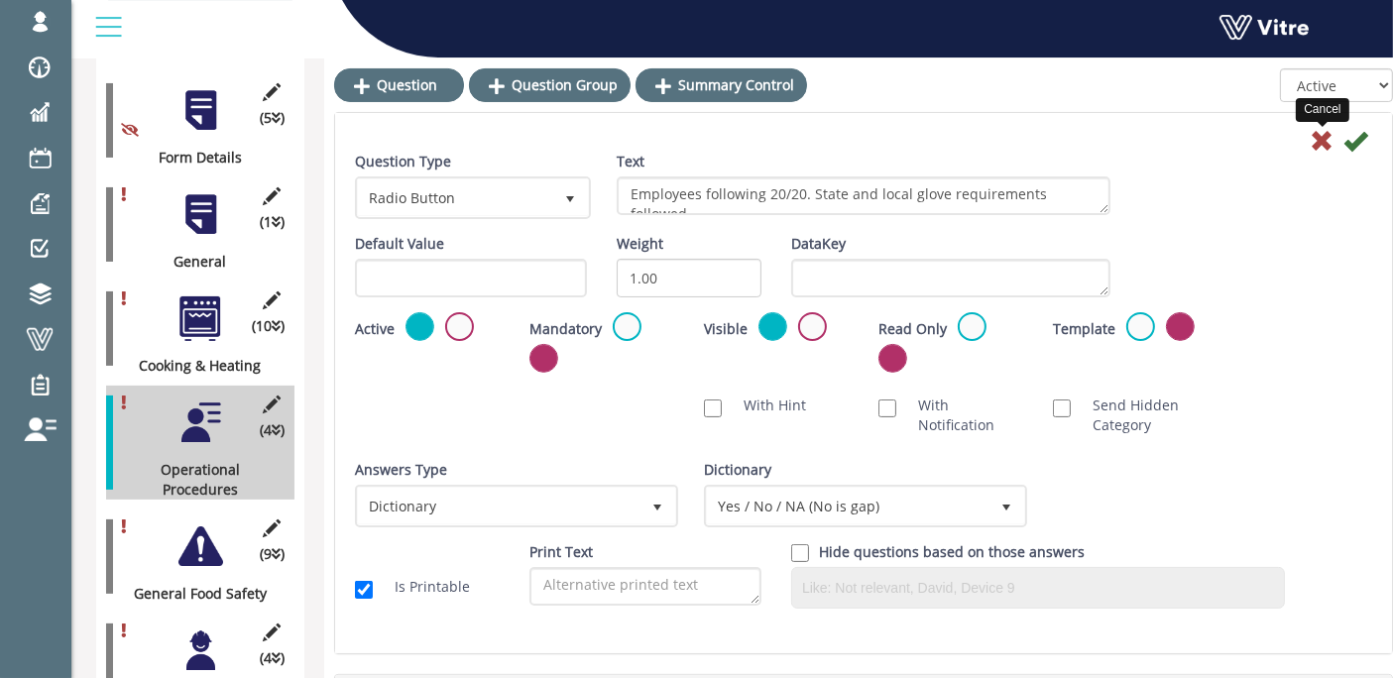
click at [1314, 139] on icon at bounding box center [1322, 141] width 24 height 24
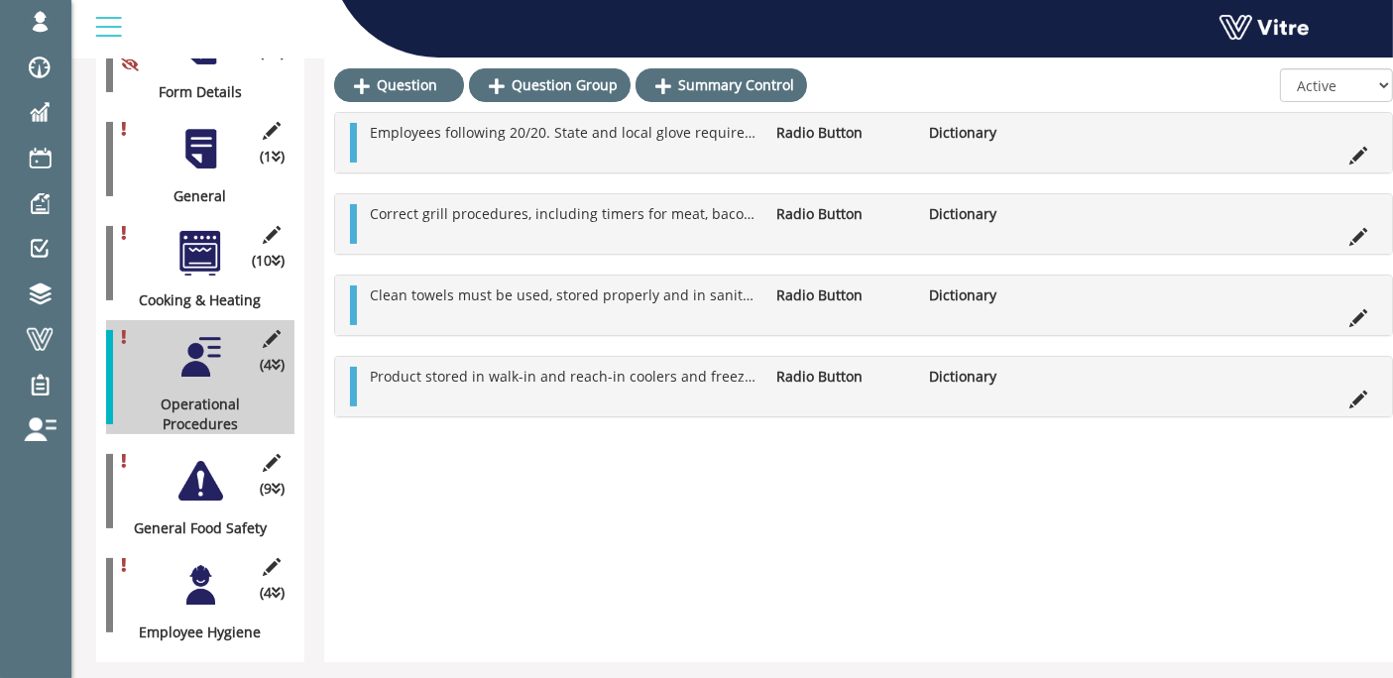
scroll to position [427, 0]
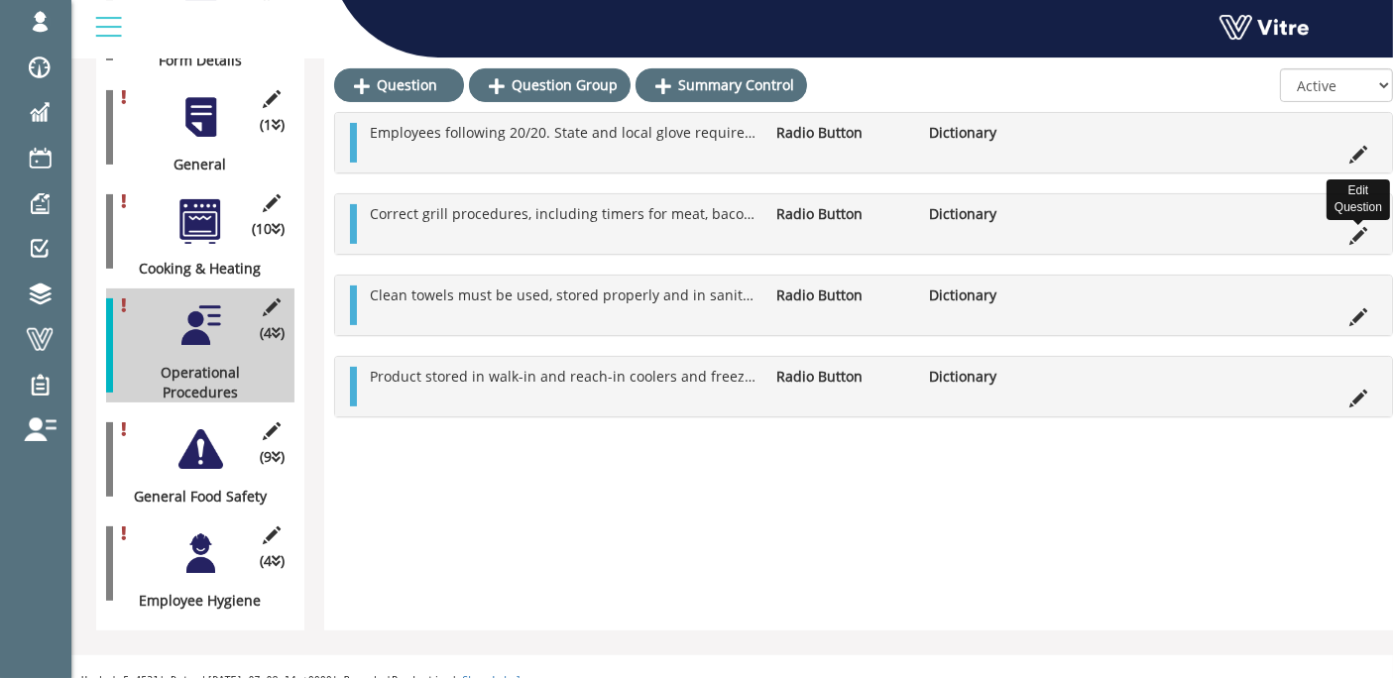
click at [1360, 236] on icon at bounding box center [1358, 236] width 18 height 18
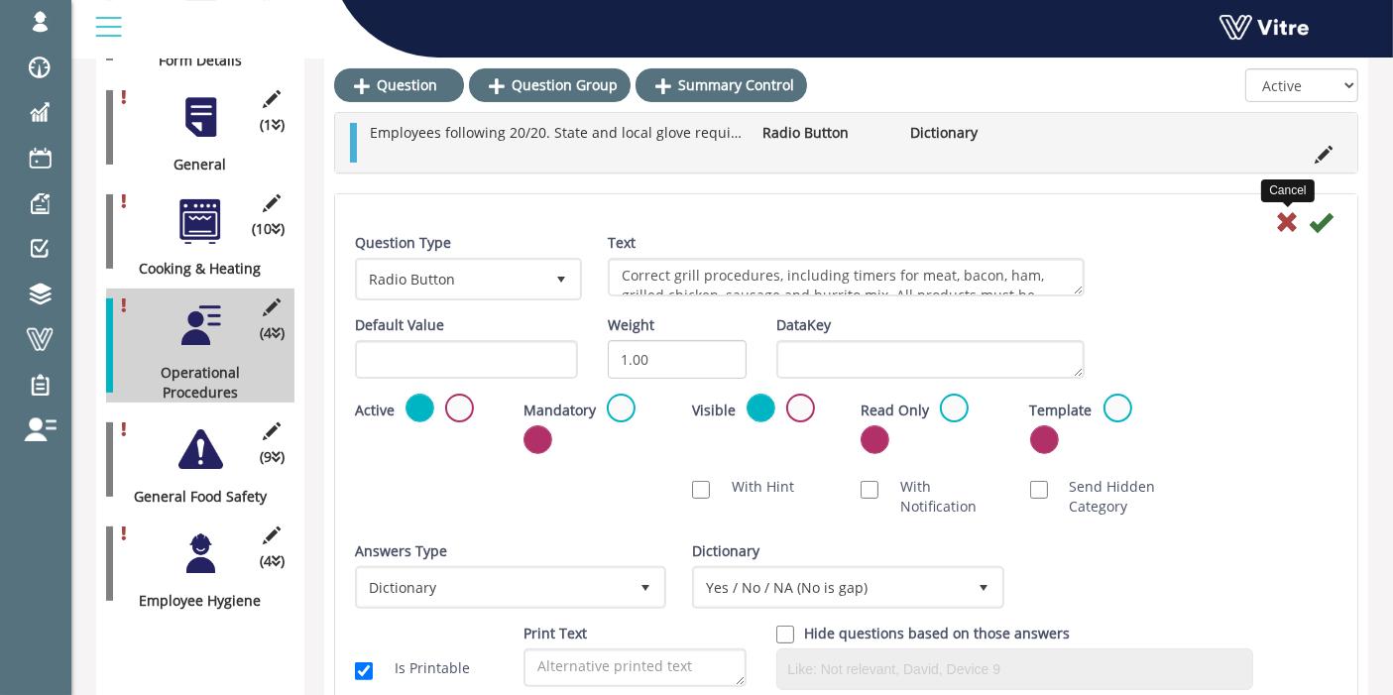
click at [1286, 222] on icon at bounding box center [1287, 222] width 24 height 24
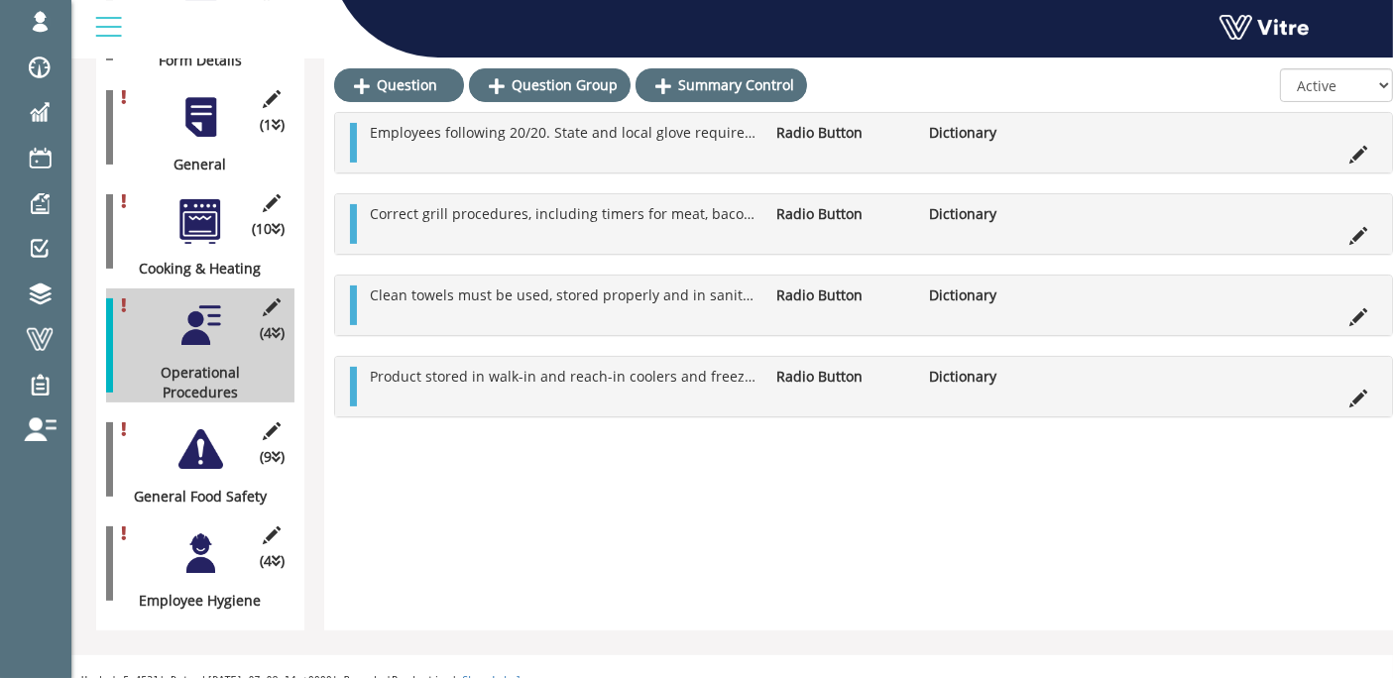
click at [202, 437] on div at bounding box center [200, 449] width 45 height 45
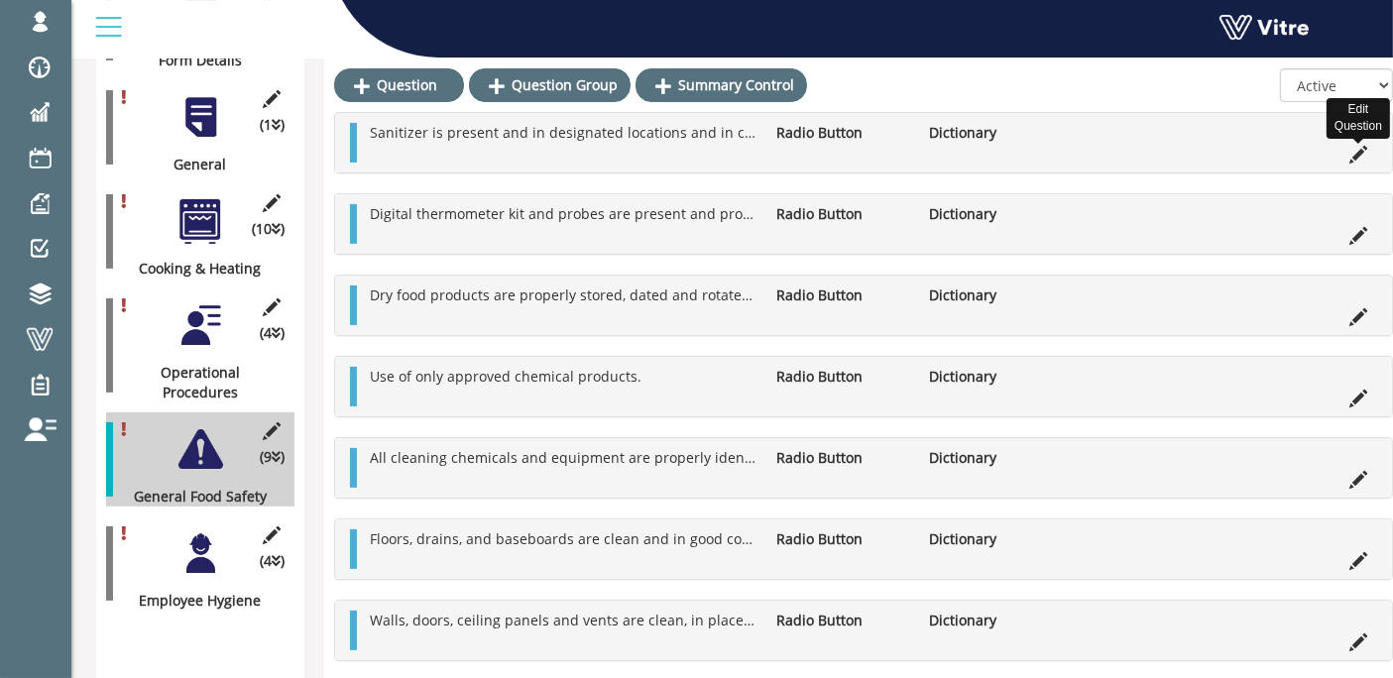
click at [1361, 146] on icon at bounding box center [1358, 155] width 18 height 18
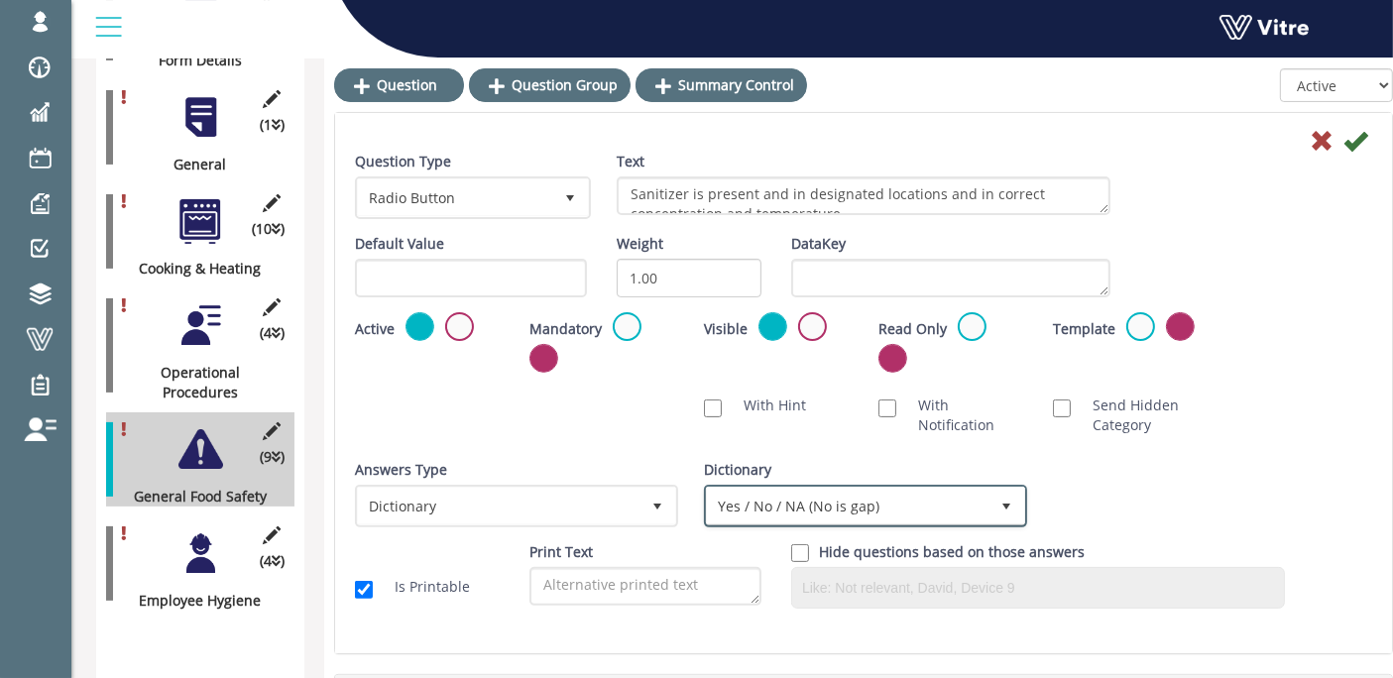
click at [888, 502] on span "Yes / No / NA (No is gap)" at bounding box center [848, 506] width 282 height 36
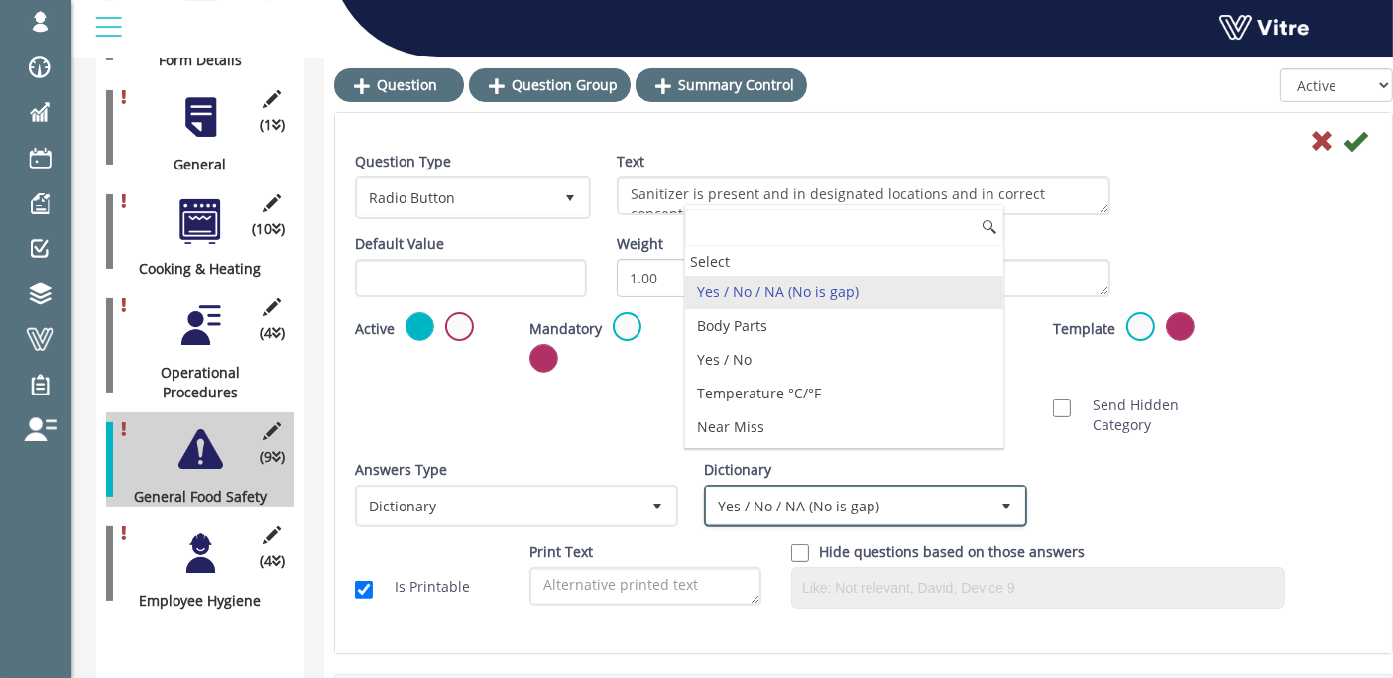
click at [888, 502] on span "Yes / No / NA (No is gap)" at bounding box center [848, 506] width 282 height 36
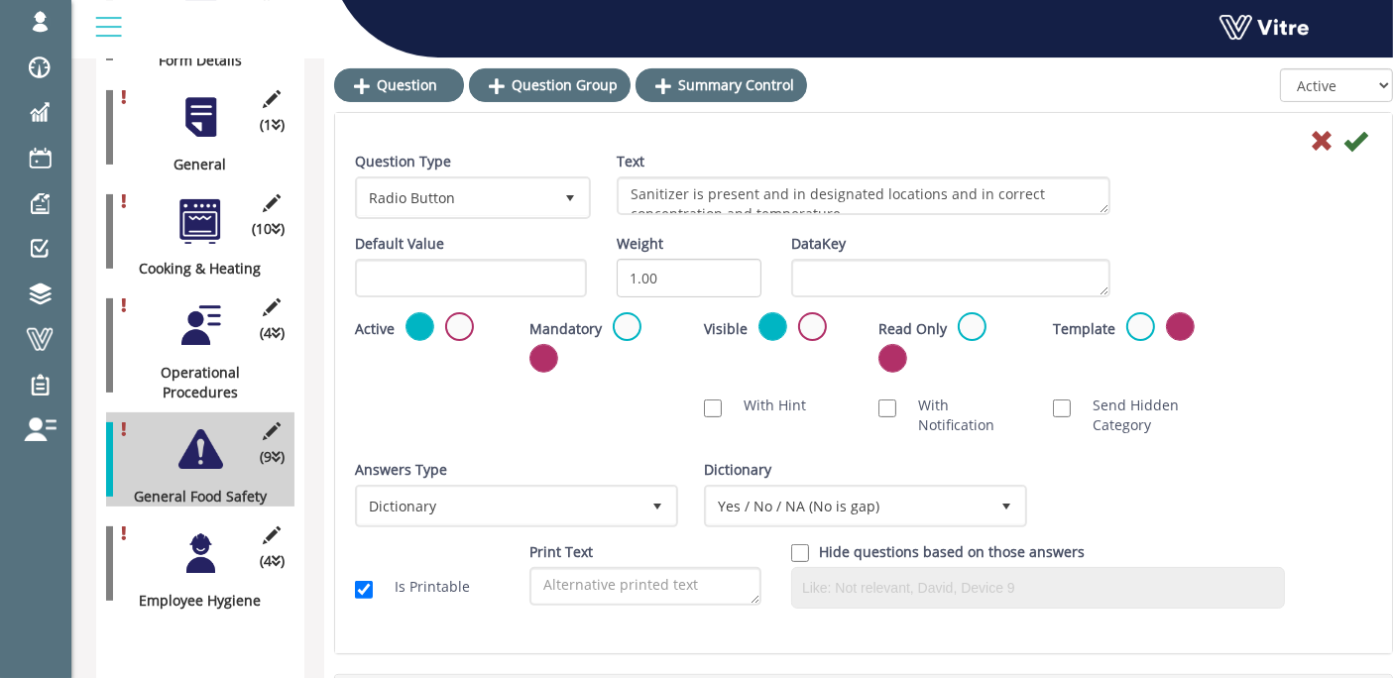
click at [203, 534] on div at bounding box center [200, 553] width 45 height 45
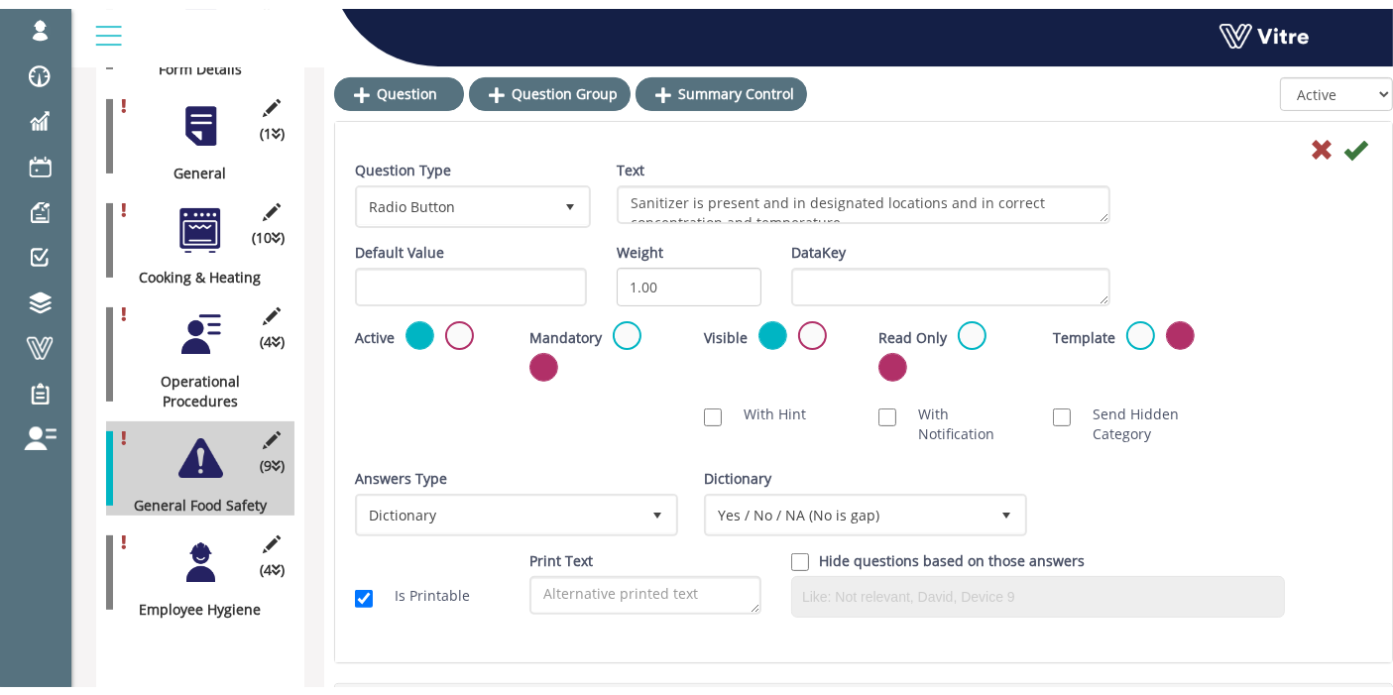
scroll to position [410, 0]
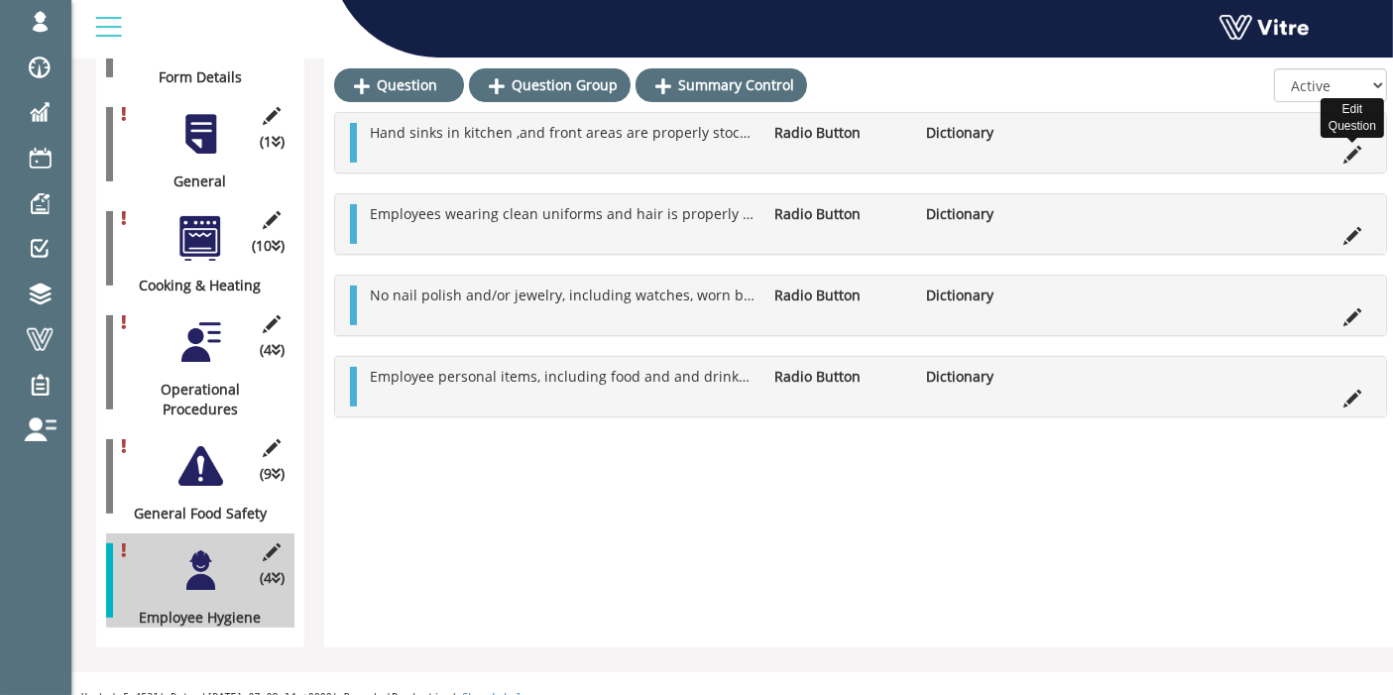
click at [1343, 159] on icon at bounding box center [1352, 155] width 18 height 18
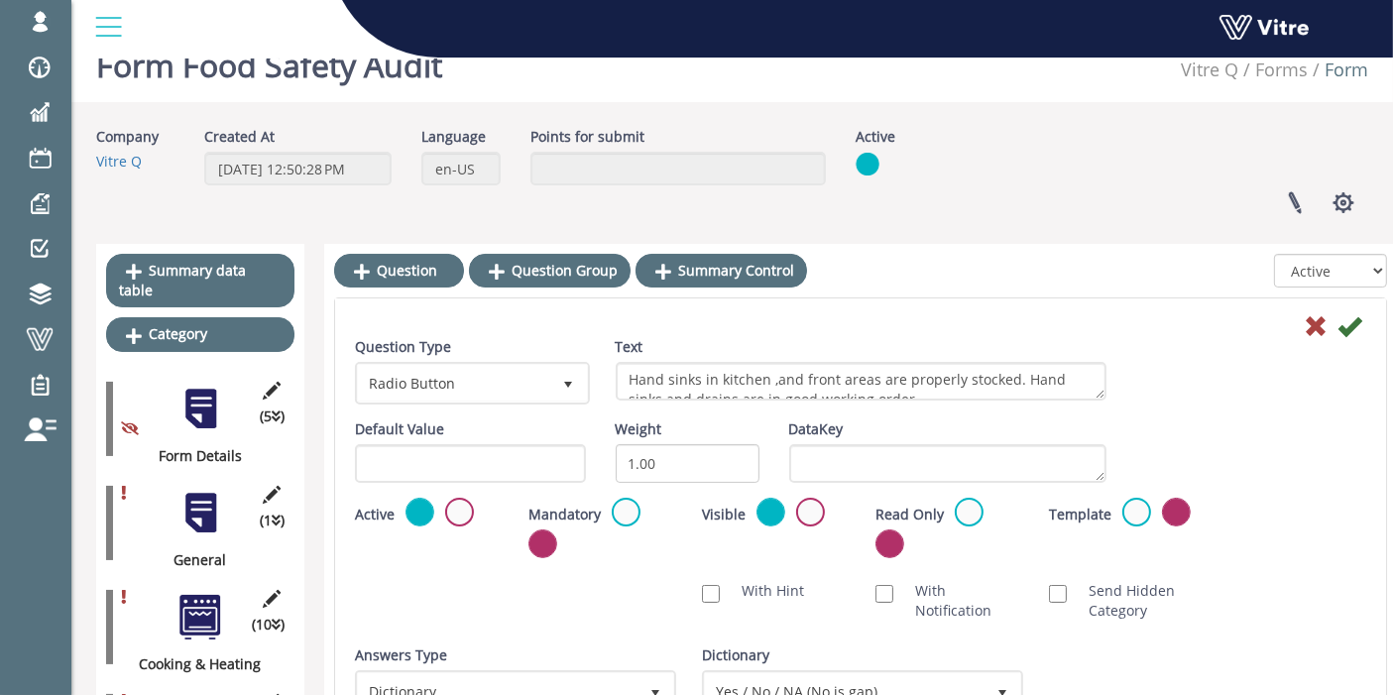
scroll to position [0, 0]
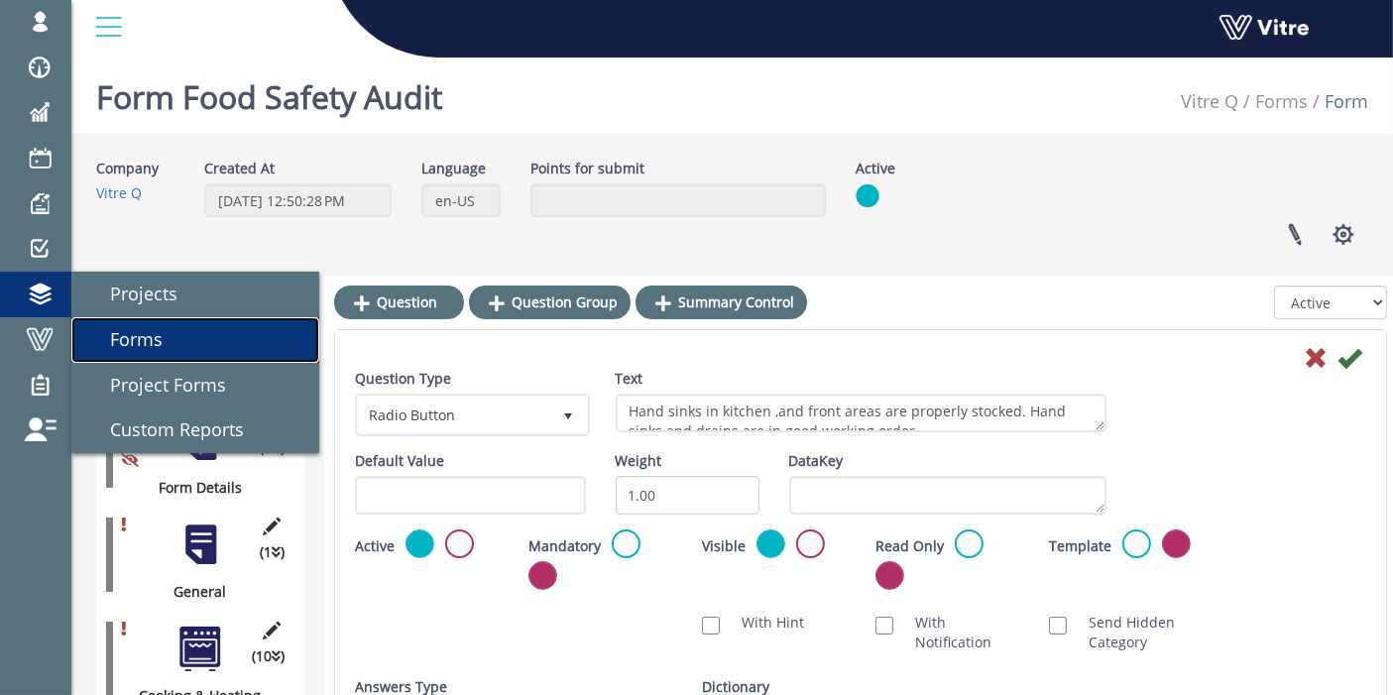
click at [183, 339] on link "Forms" at bounding box center [195, 340] width 248 height 46
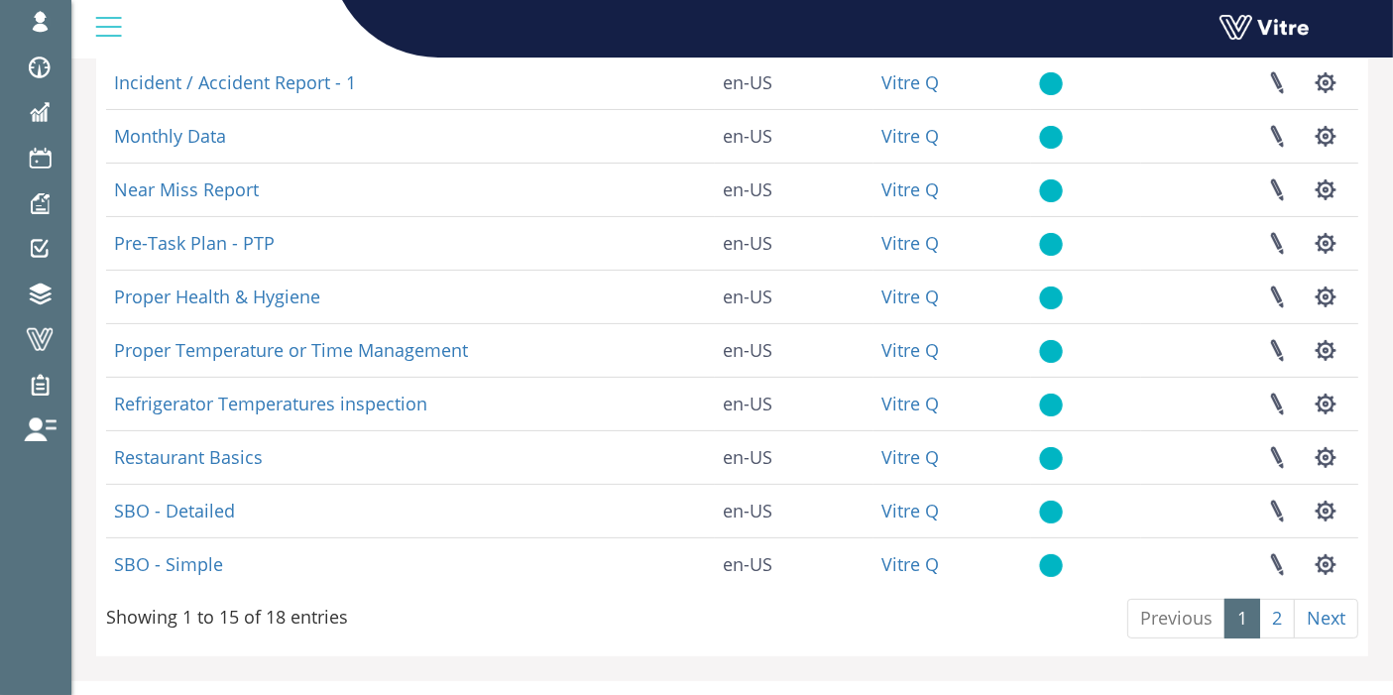
scroll to position [466, 0]
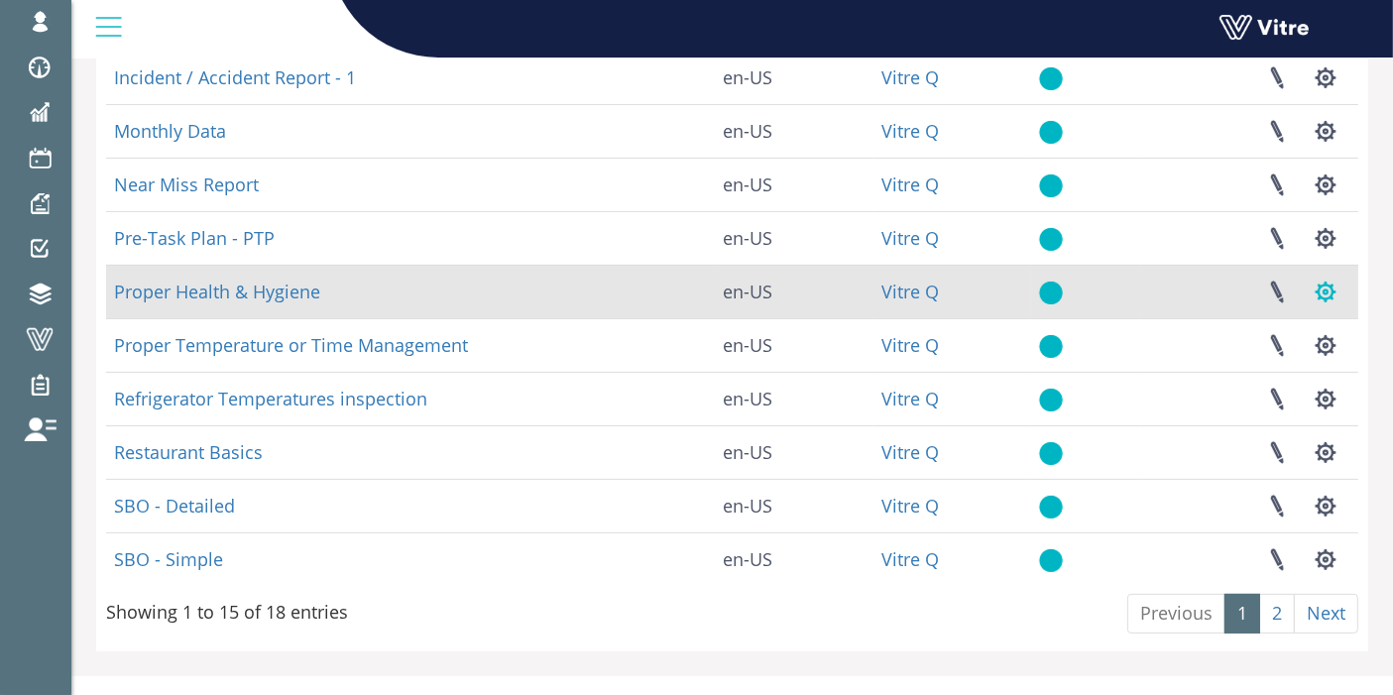
click at [1334, 286] on button "button" at bounding box center [1326, 292] width 50 height 53
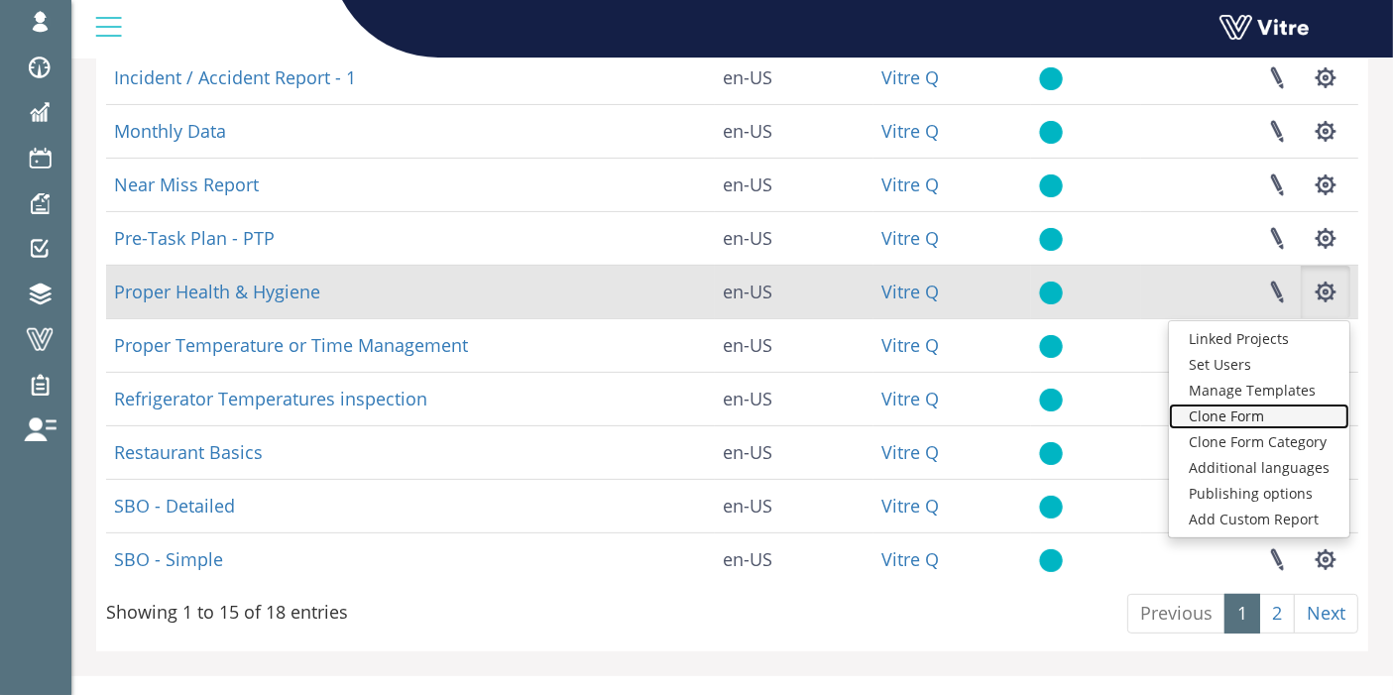
click at [1294, 415] on link "Clone Form" at bounding box center [1259, 416] width 180 height 26
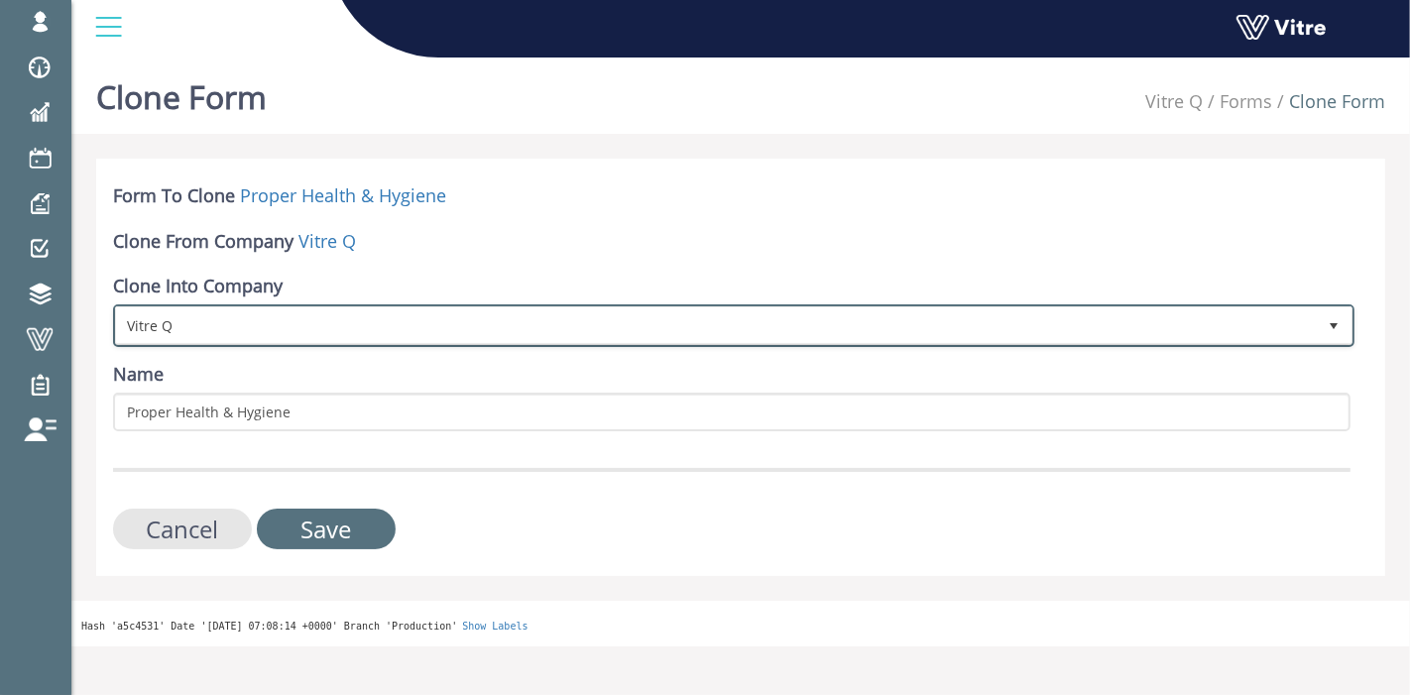
click at [253, 323] on span "Vitre Q" at bounding box center [716, 325] width 1200 height 36
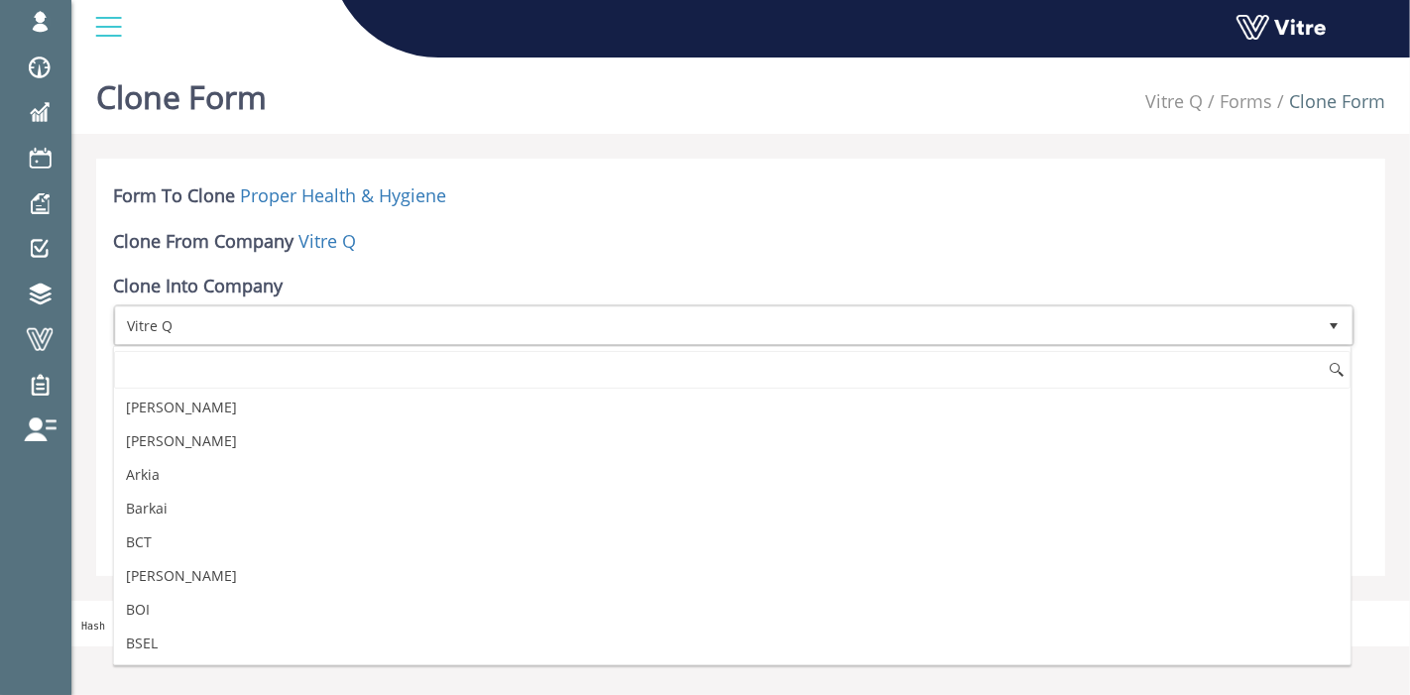
scroll to position [2551, 0]
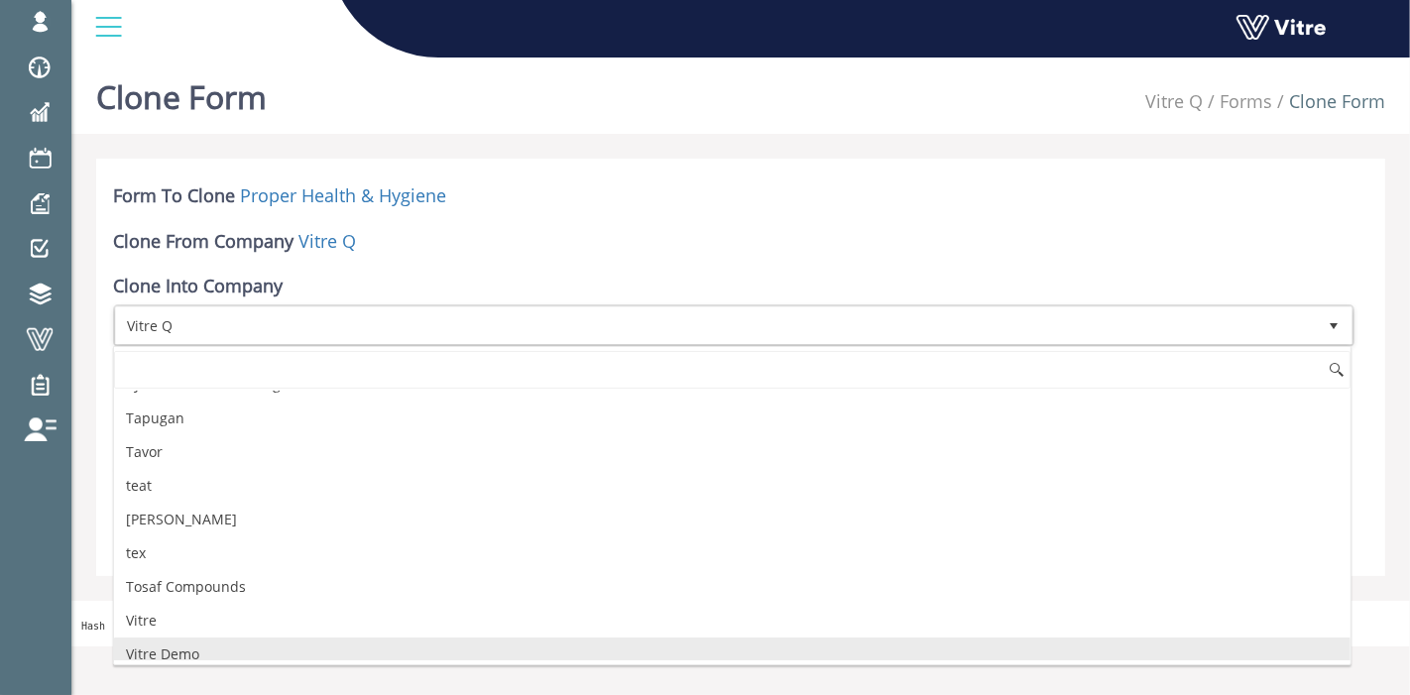
click at [181, 637] on li "Vitre Demo" at bounding box center [732, 654] width 1236 height 34
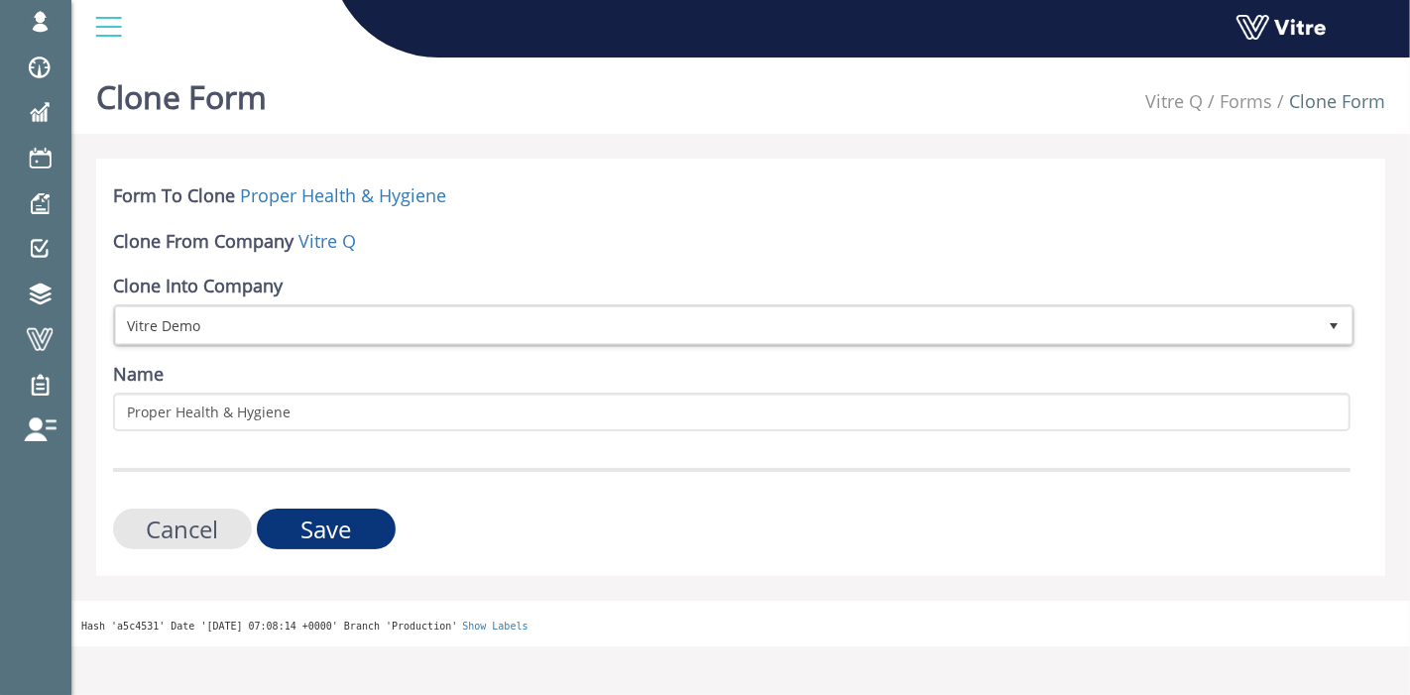
click at [345, 531] on input "Save" at bounding box center [326, 529] width 139 height 41
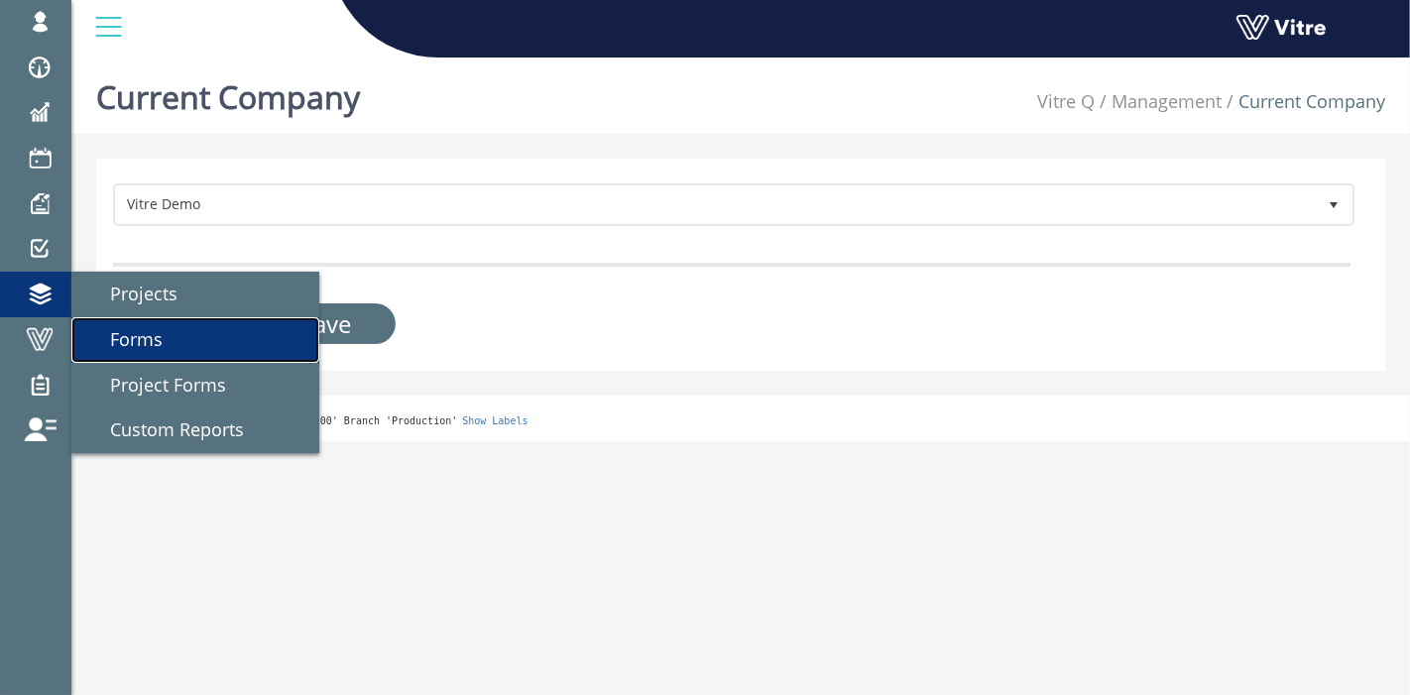
click at [140, 344] on span "Forms" at bounding box center [124, 339] width 76 height 24
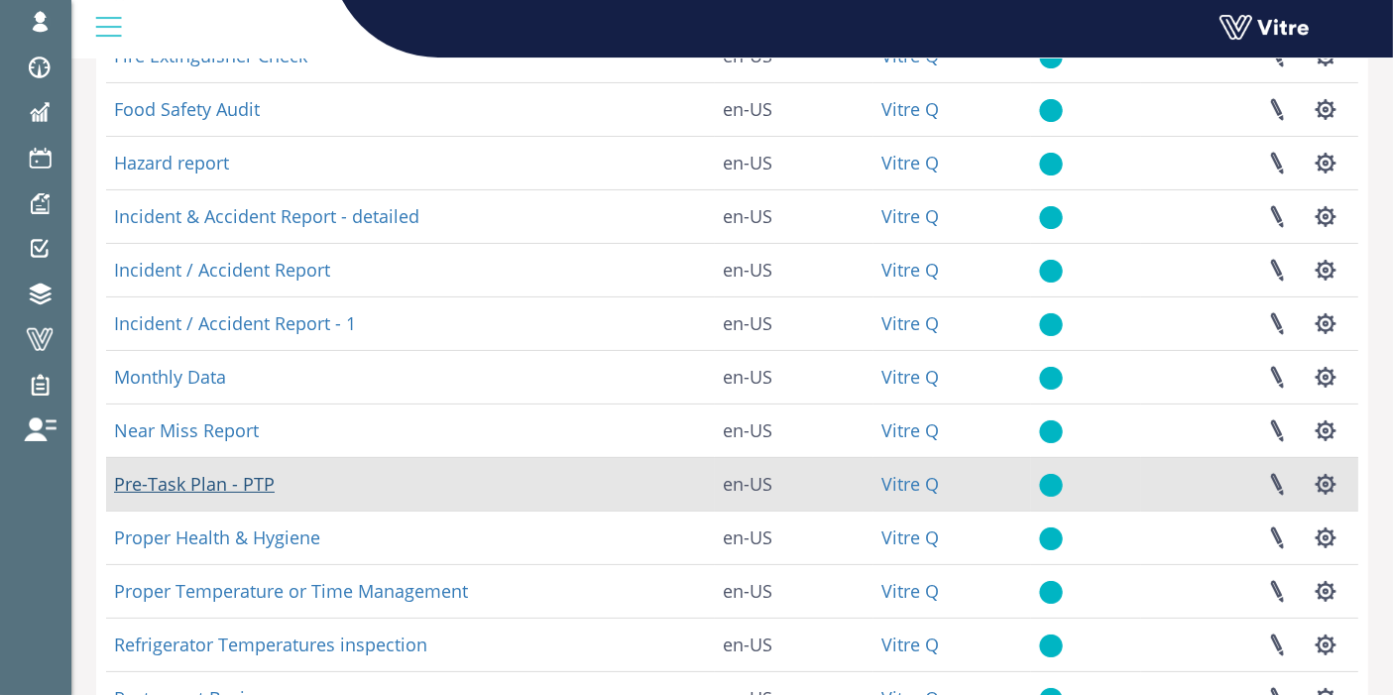
scroll to position [330, 0]
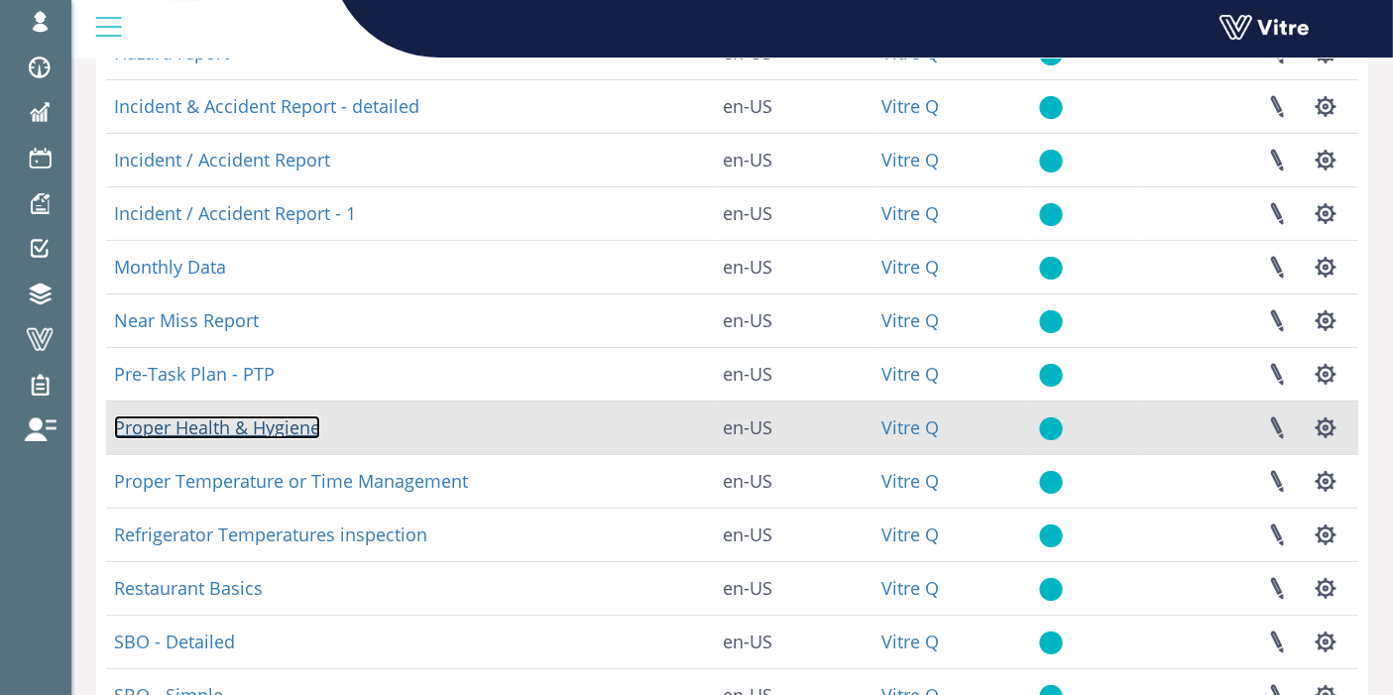
click at [245, 421] on link "Proper Health & Hygiene" at bounding box center [217, 427] width 206 height 24
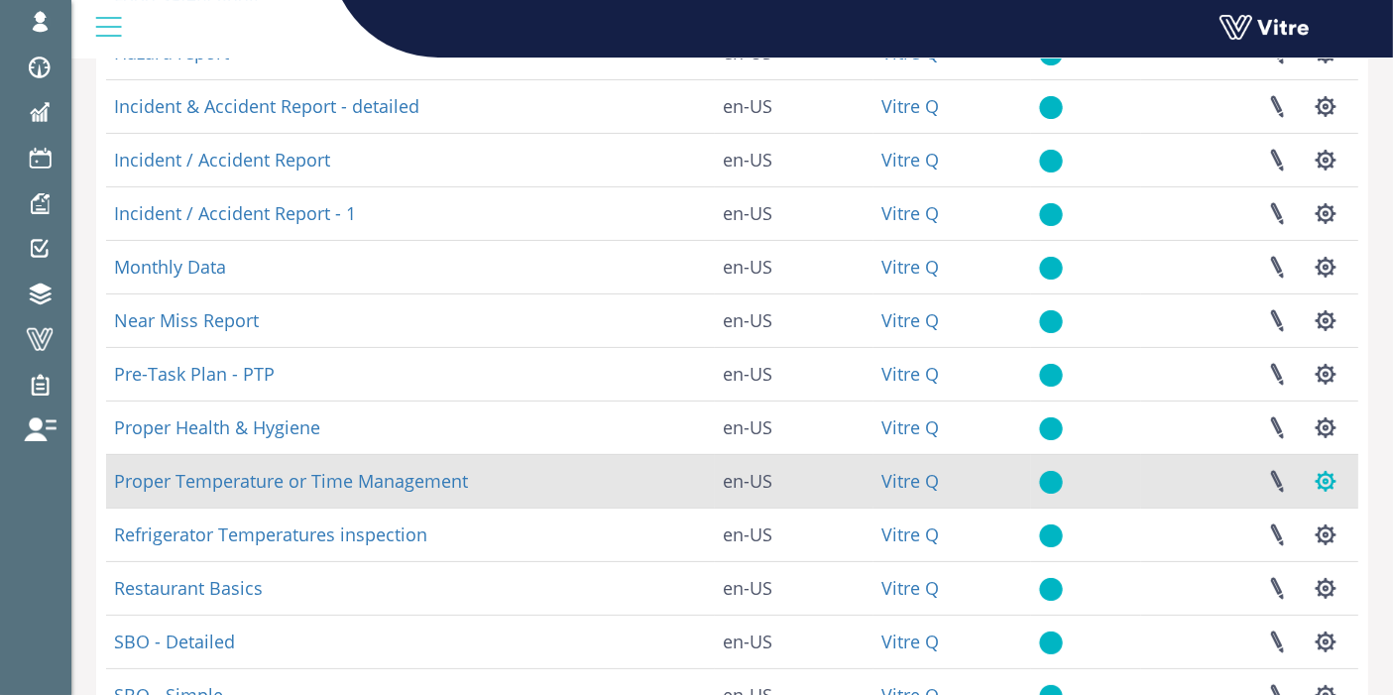
click at [1323, 478] on button "button" at bounding box center [1326, 481] width 50 height 53
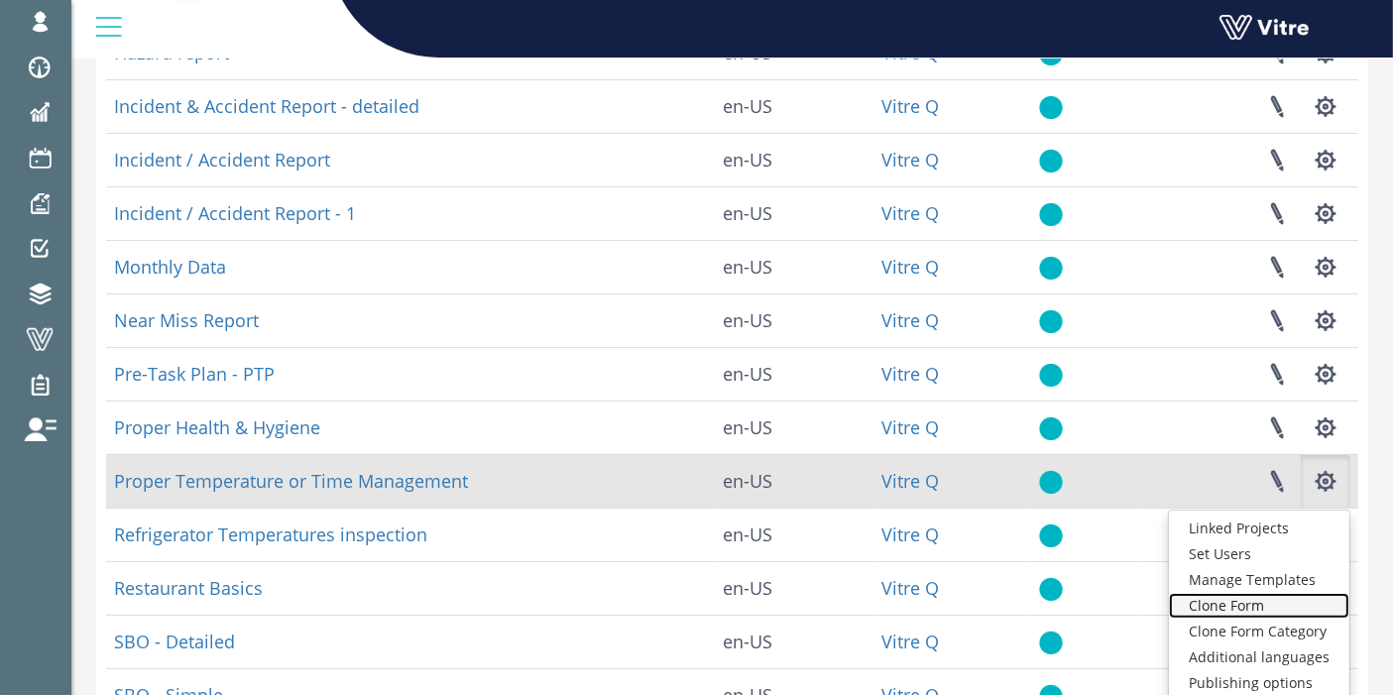
click at [1274, 601] on link "Clone Form" at bounding box center [1259, 606] width 180 height 26
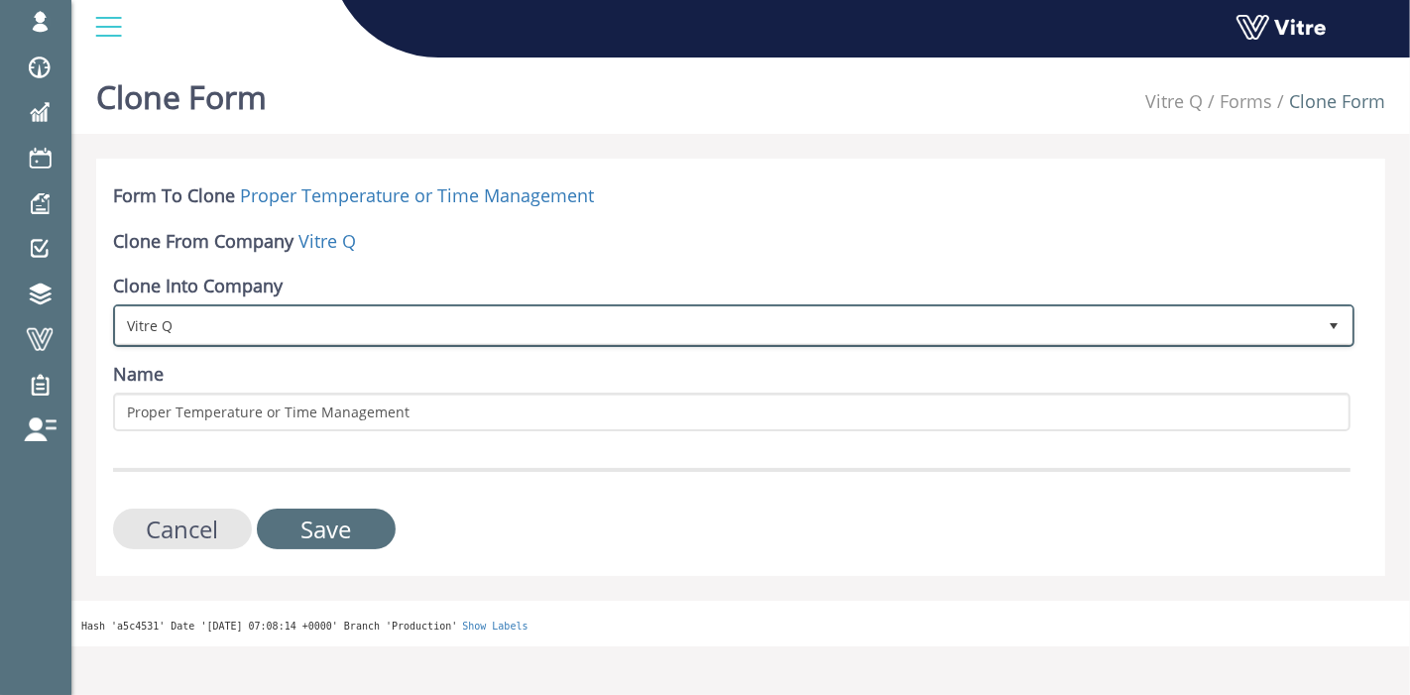
click at [249, 323] on span "Vitre Q" at bounding box center [716, 325] width 1200 height 36
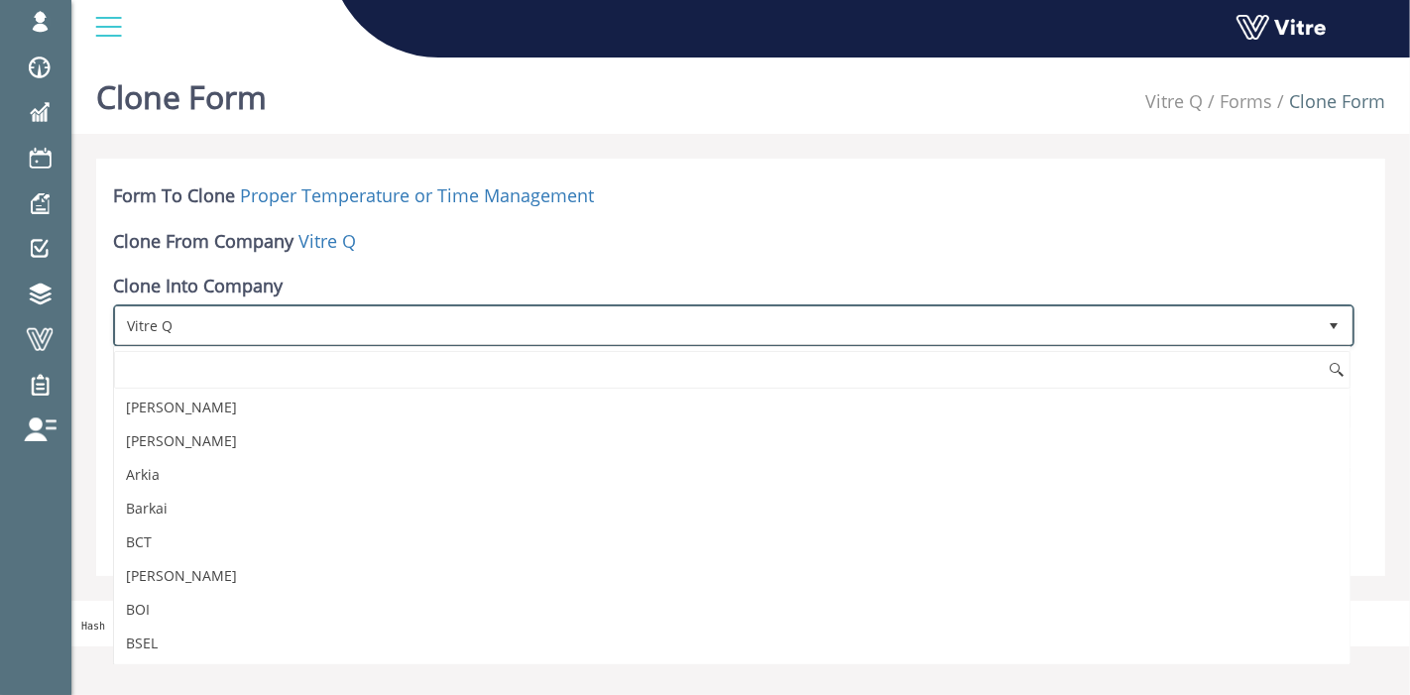
scroll to position [2551, 0]
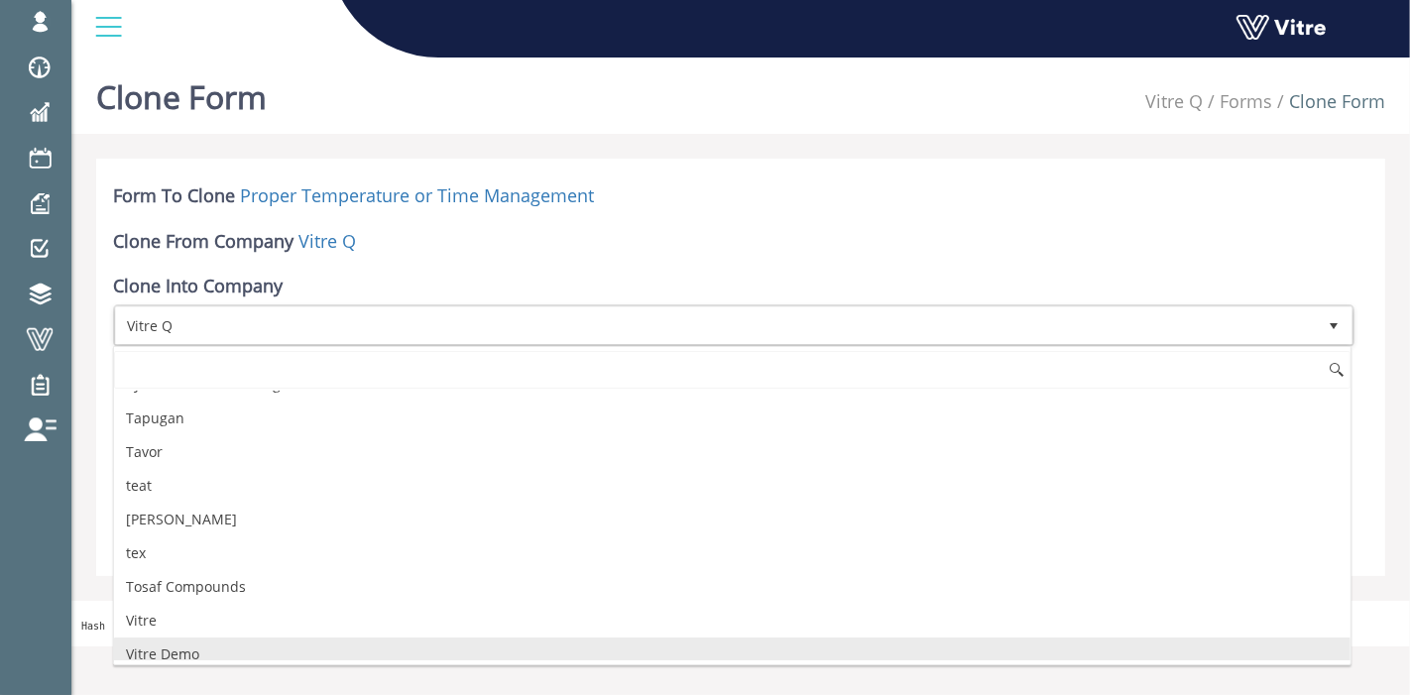
click at [225, 637] on li "Vitre Demo" at bounding box center [732, 654] width 1236 height 34
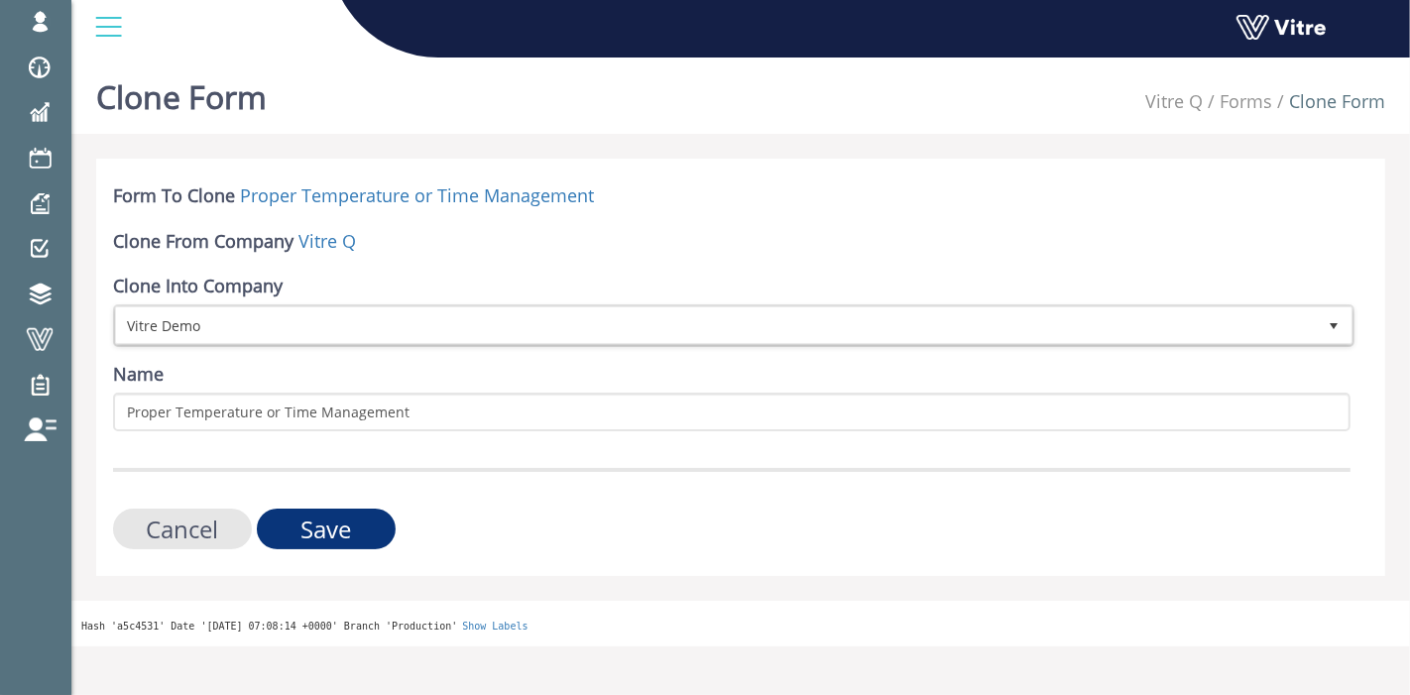
click at [340, 535] on input "Save" at bounding box center [326, 529] width 139 height 41
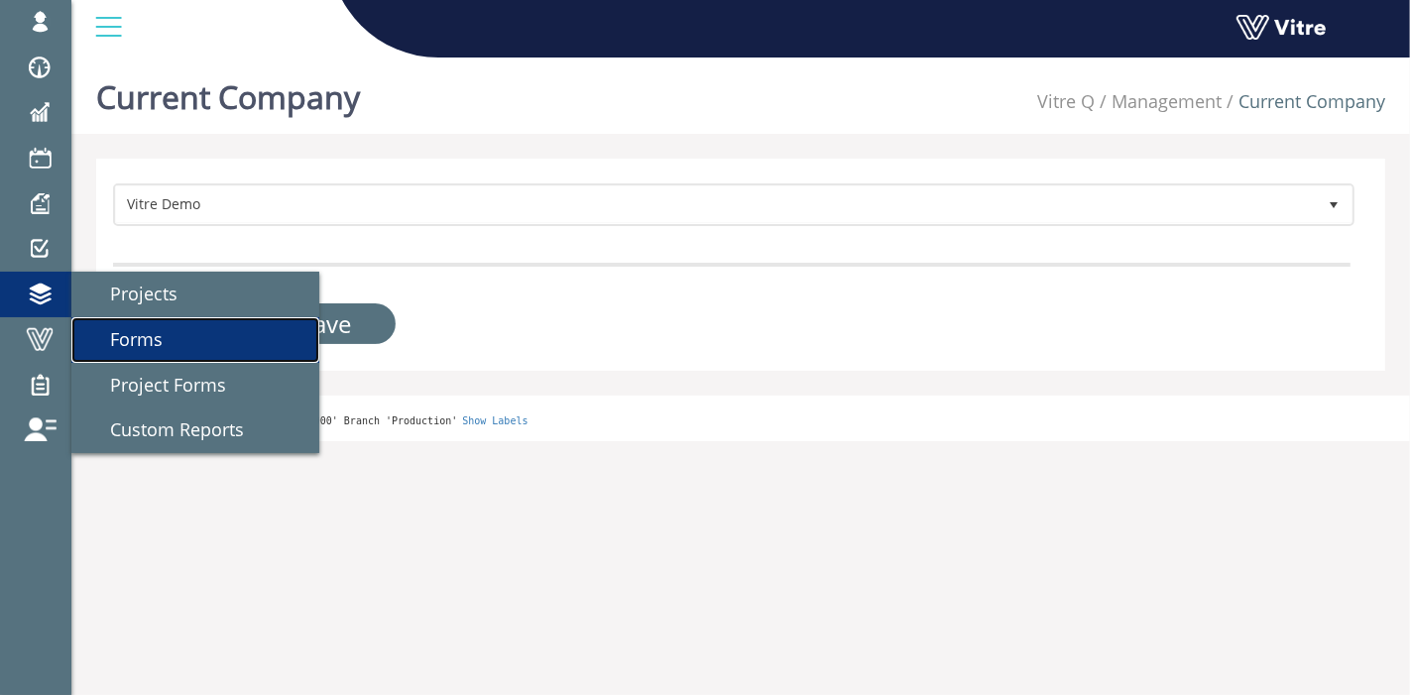
click at [124, 325] on link "Forms" at bounding box center [195, 340] width 248 height 46
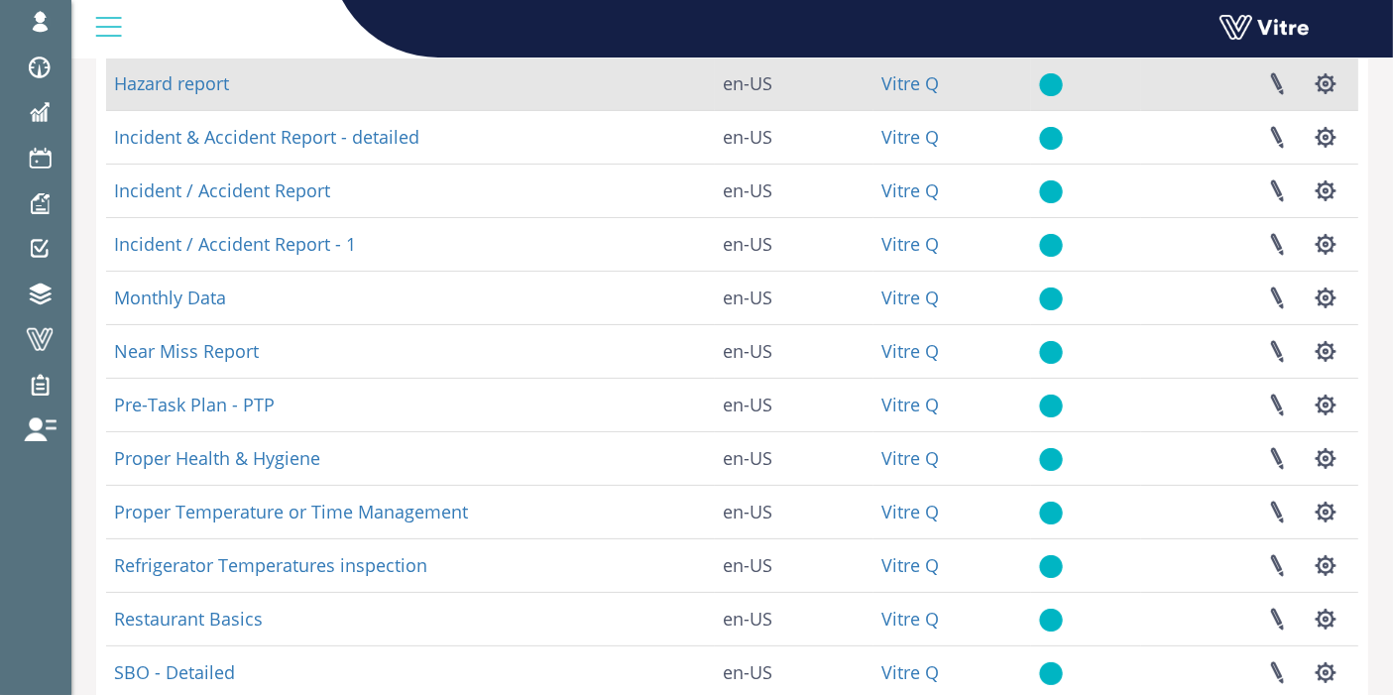
scroll to position [330, 0]
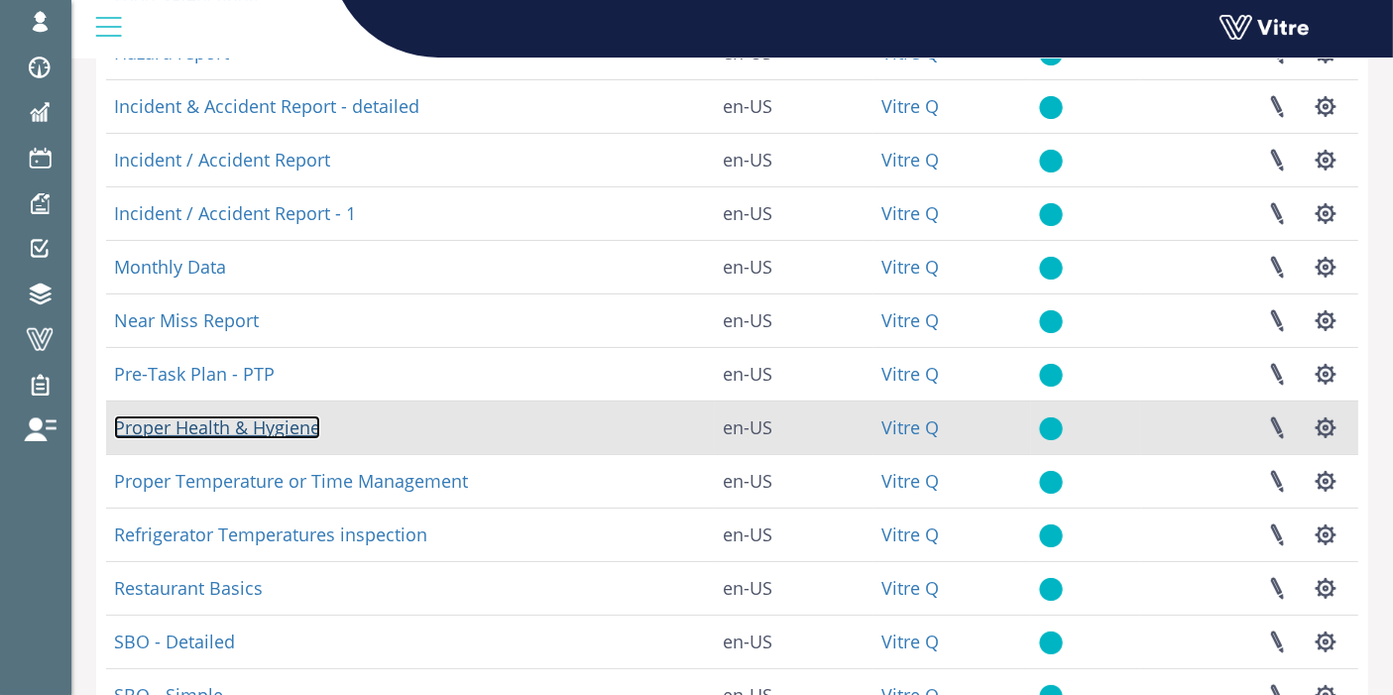
click at [214, 426] on link "Proper Health & Hygiene" at bounding box center [217, 427] width 206 height 24
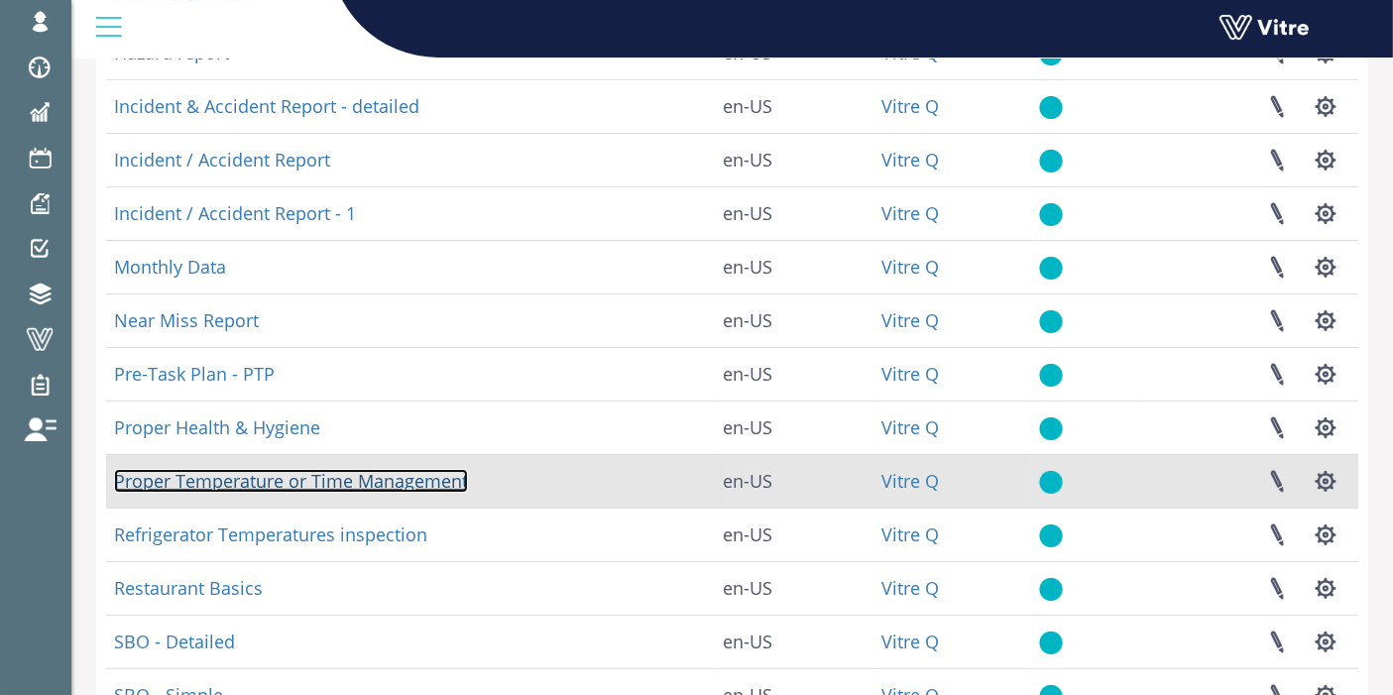
click at [232, 477] on link "Proper Temperature or Time Management" at bounding box center [291, 481] width 354 height 24
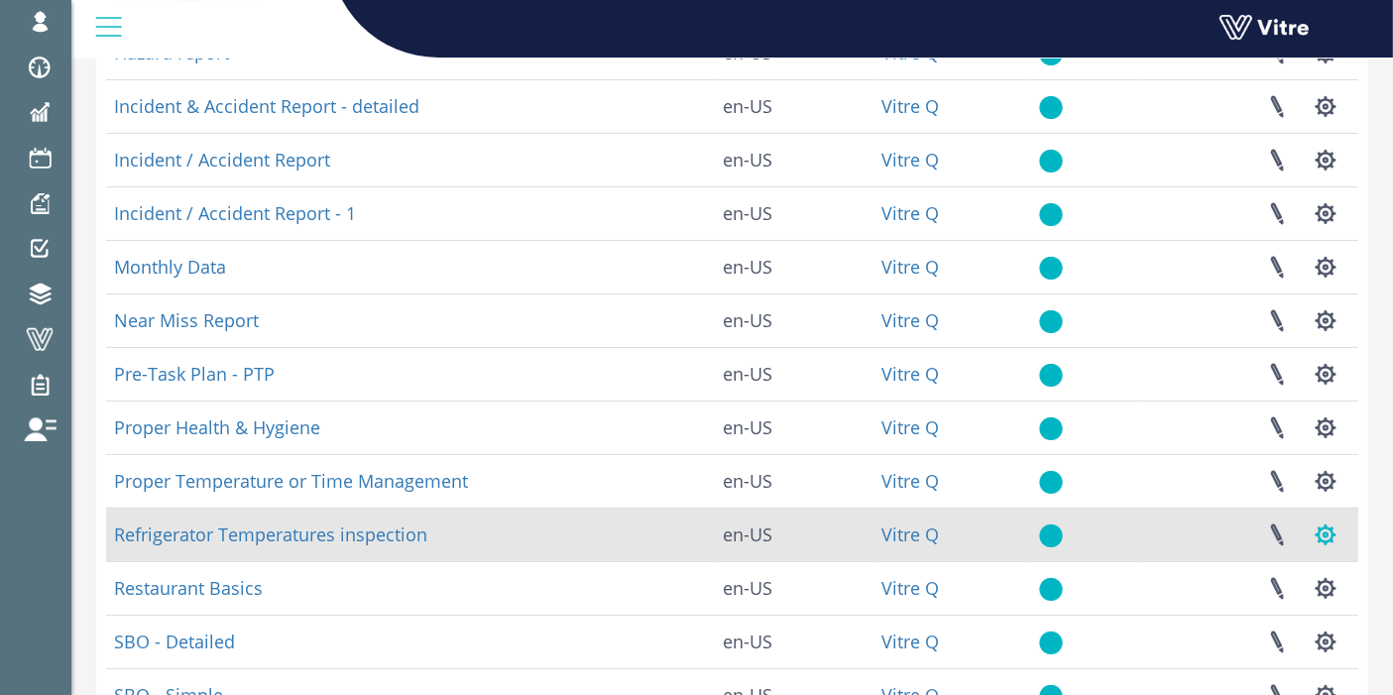
click at [1331, 533] on button "button" at bounding box center [1326, 535] width 50 height 53
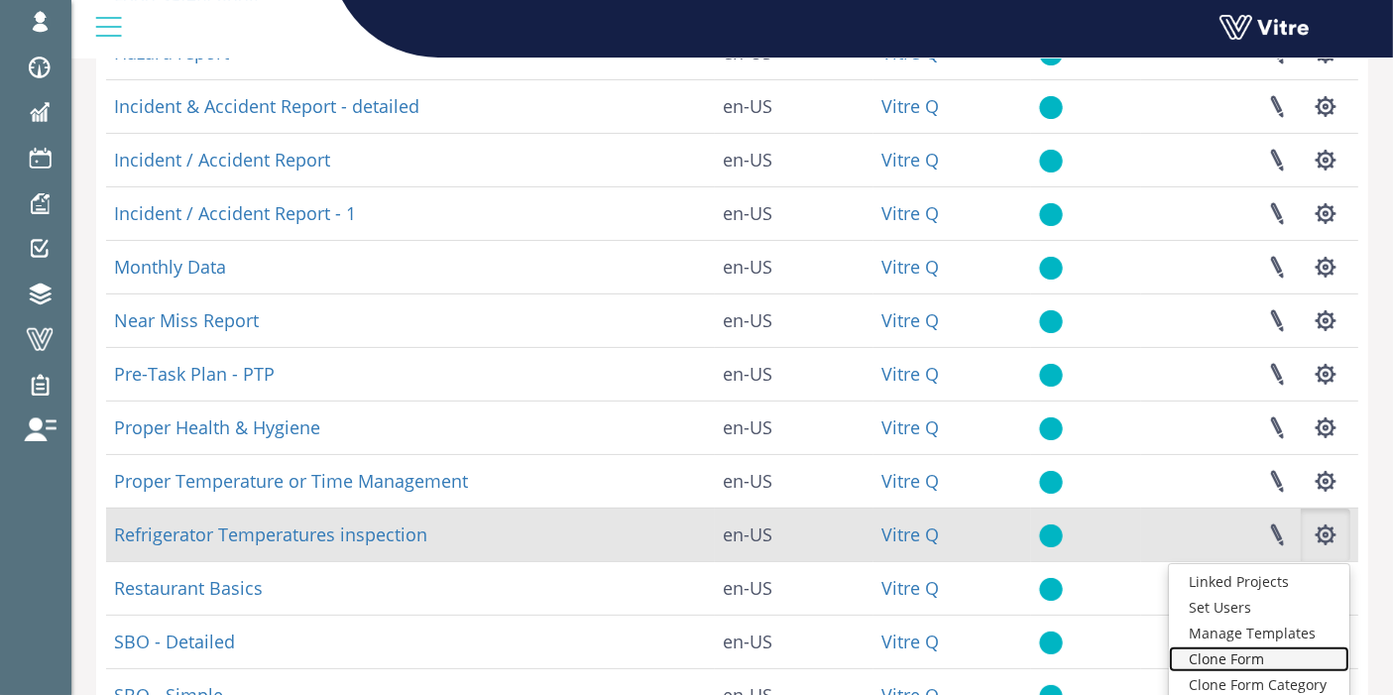
click at [1273, 659] on link "Clone Form" at bounding box center [1259, 659] width 180 height 26
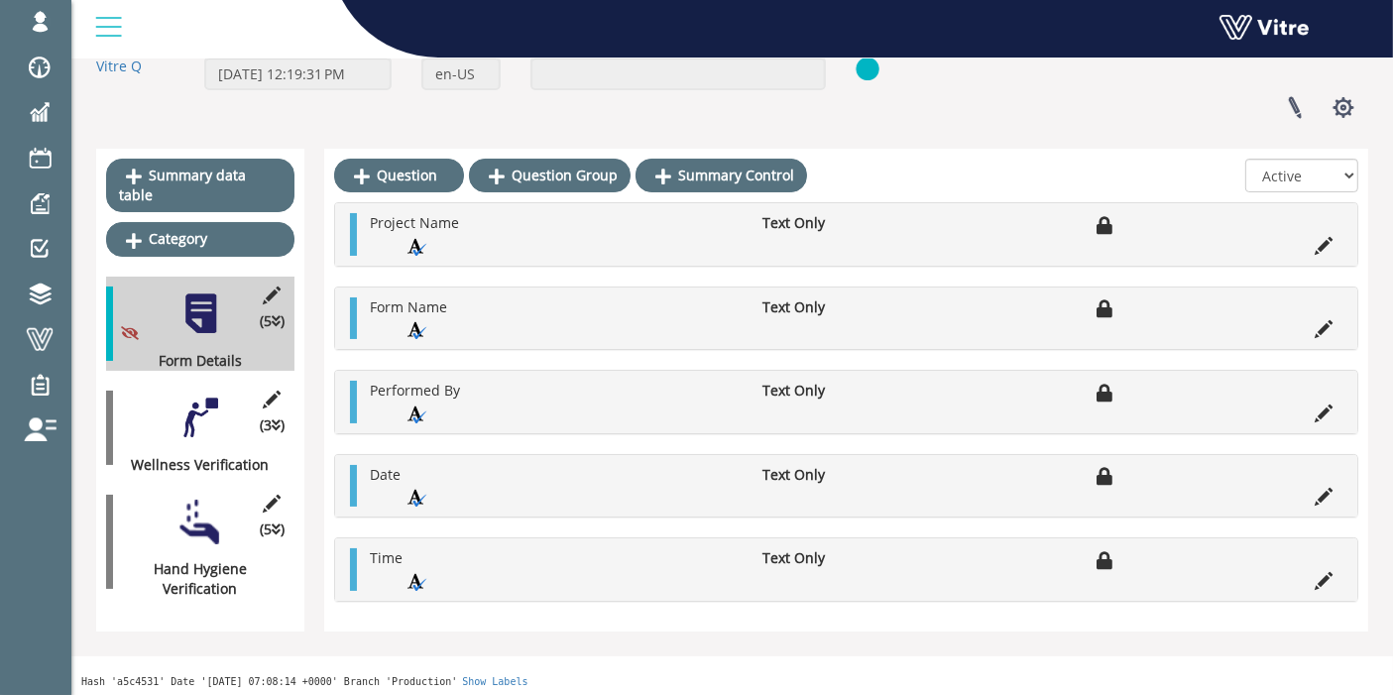
click at [206, 400] on div at bounding box center [200, 418] width 45 height 45
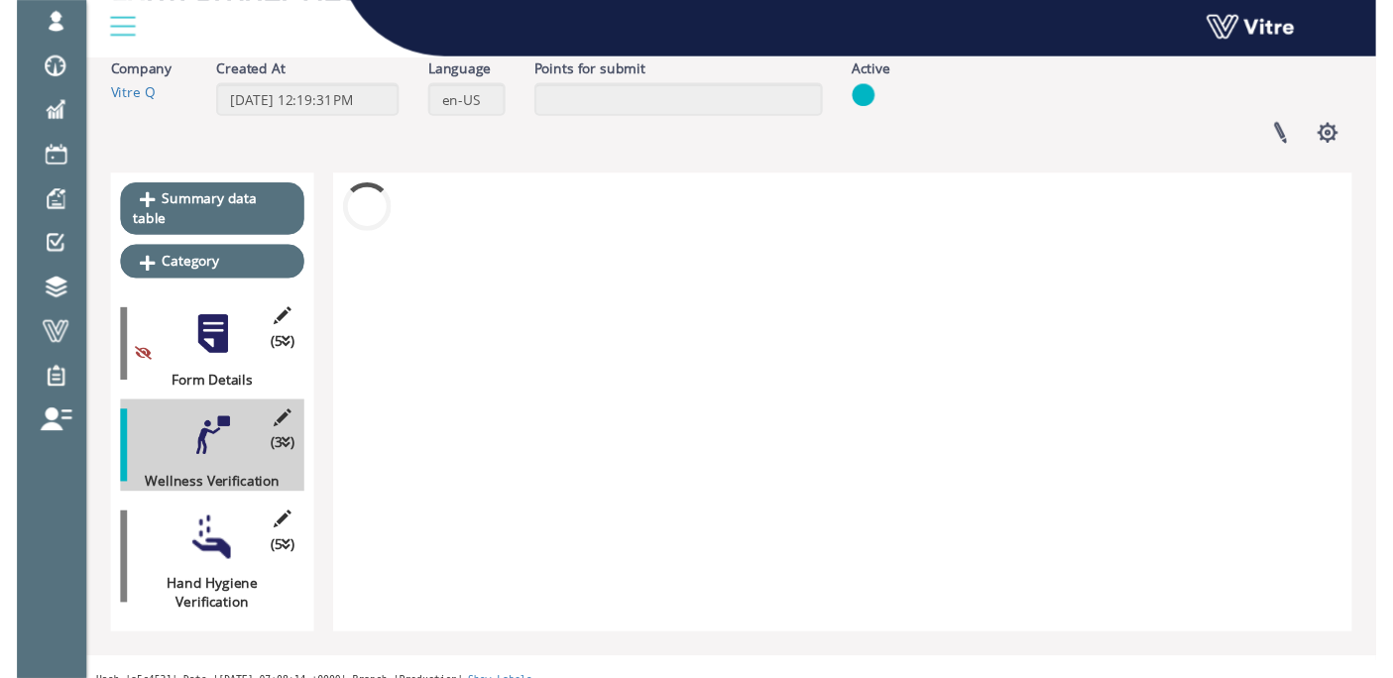
scroll to position [115, 0]
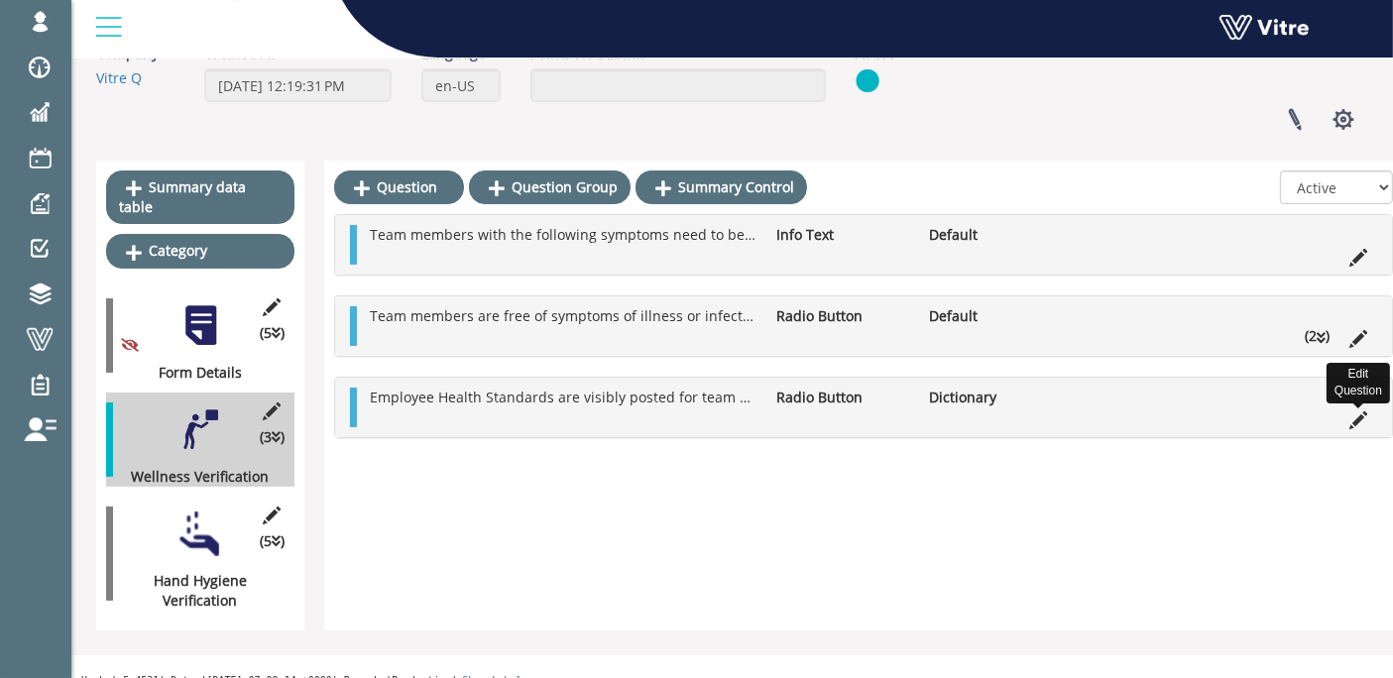
click at [1355, 413] on icon at bounding box center [1358, 420] width 18 height 18
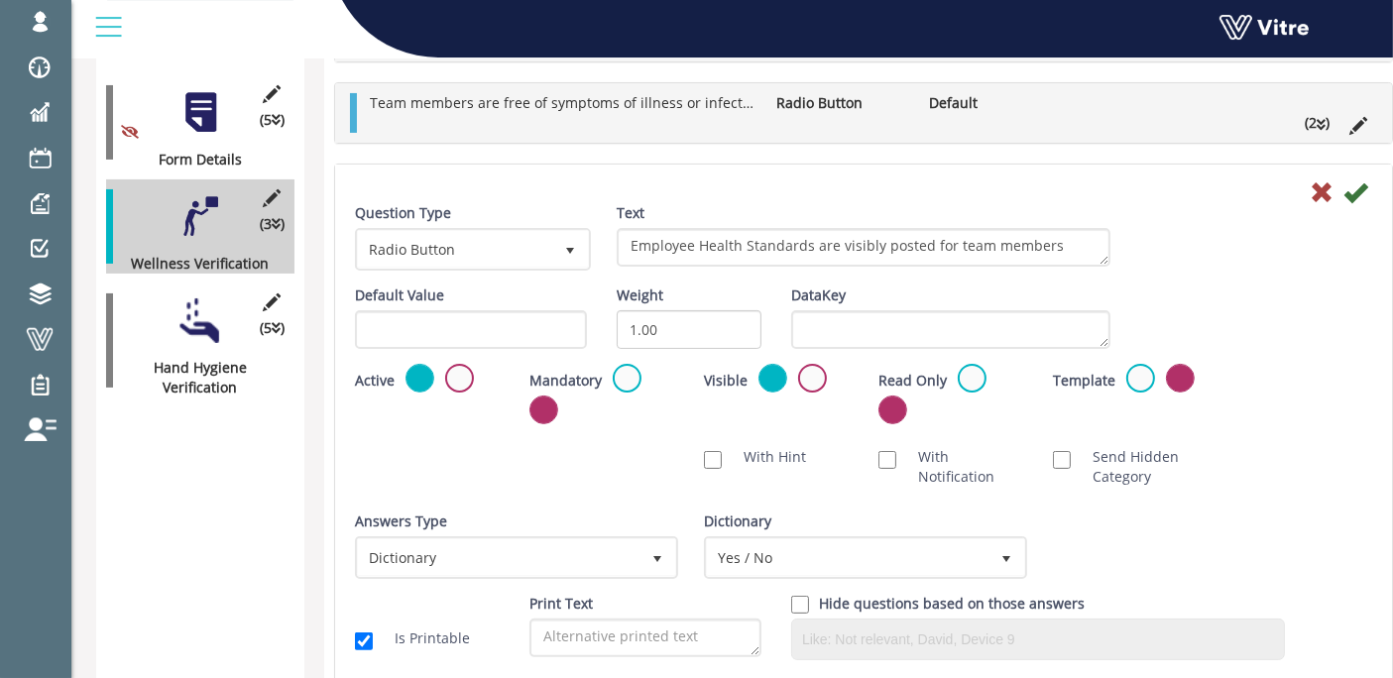
scroll to position [127, 0]
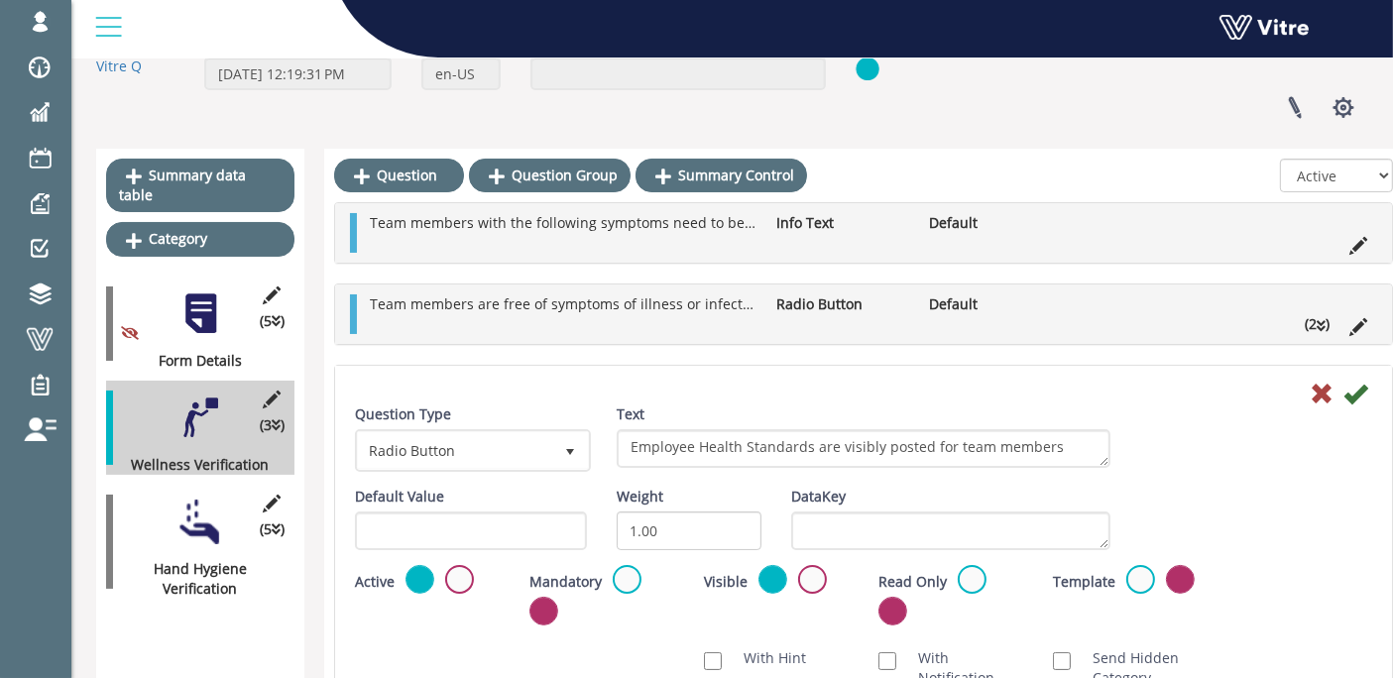
click at [210, 504] on div at bounding box center [200, 522] width 45 height 45
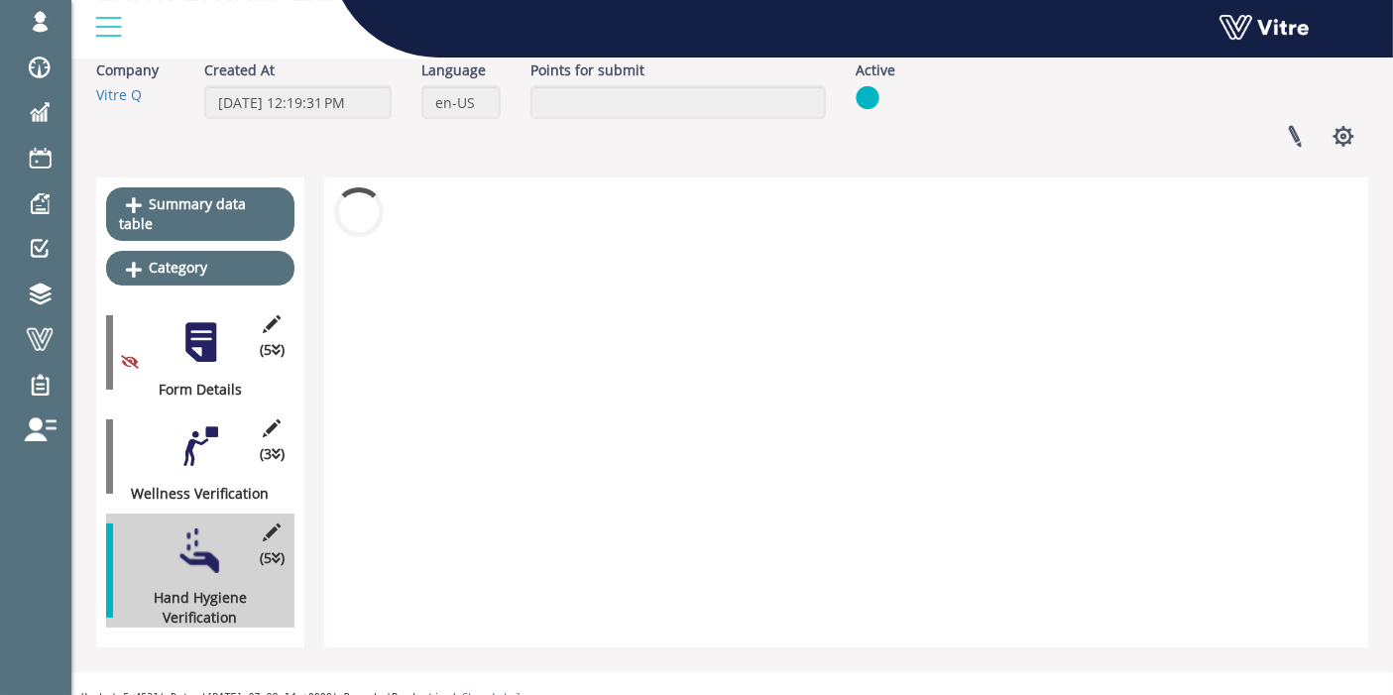
scroll to position [117, 0]
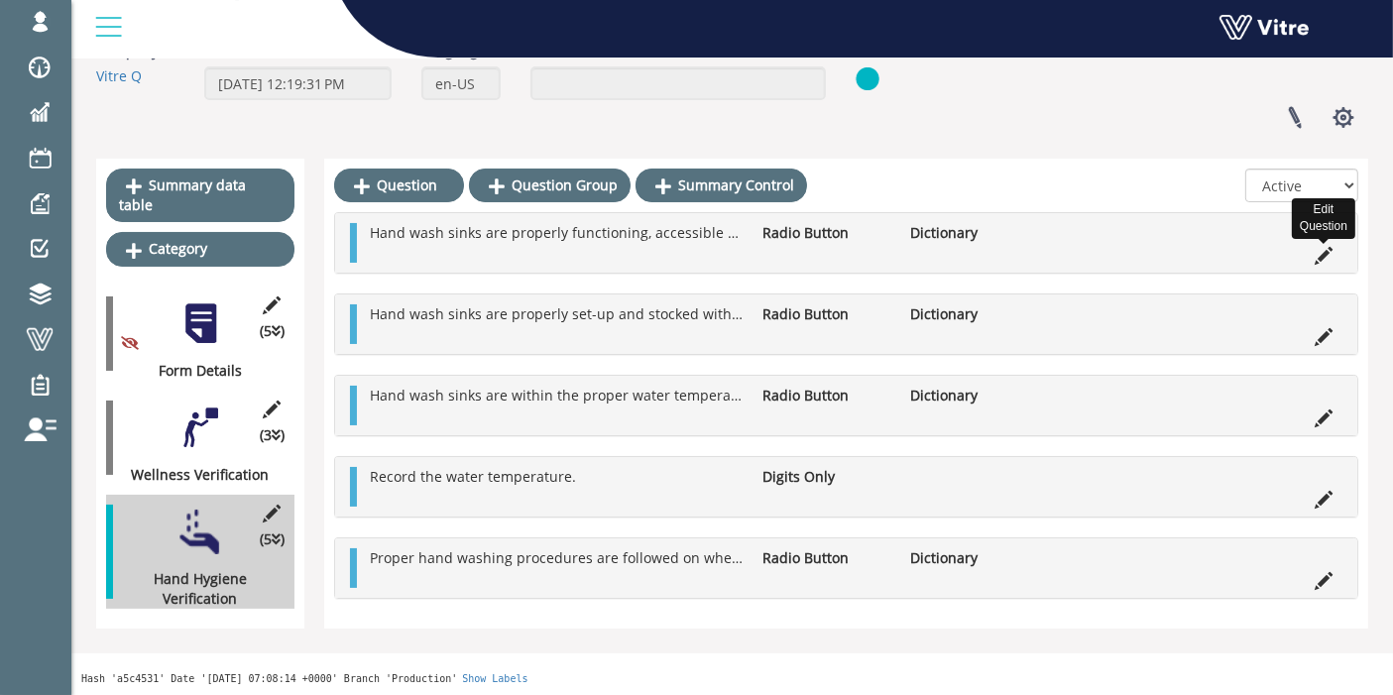
click at [1327, 251] on icon at bounding box center [1324, 256] width 18 height 18
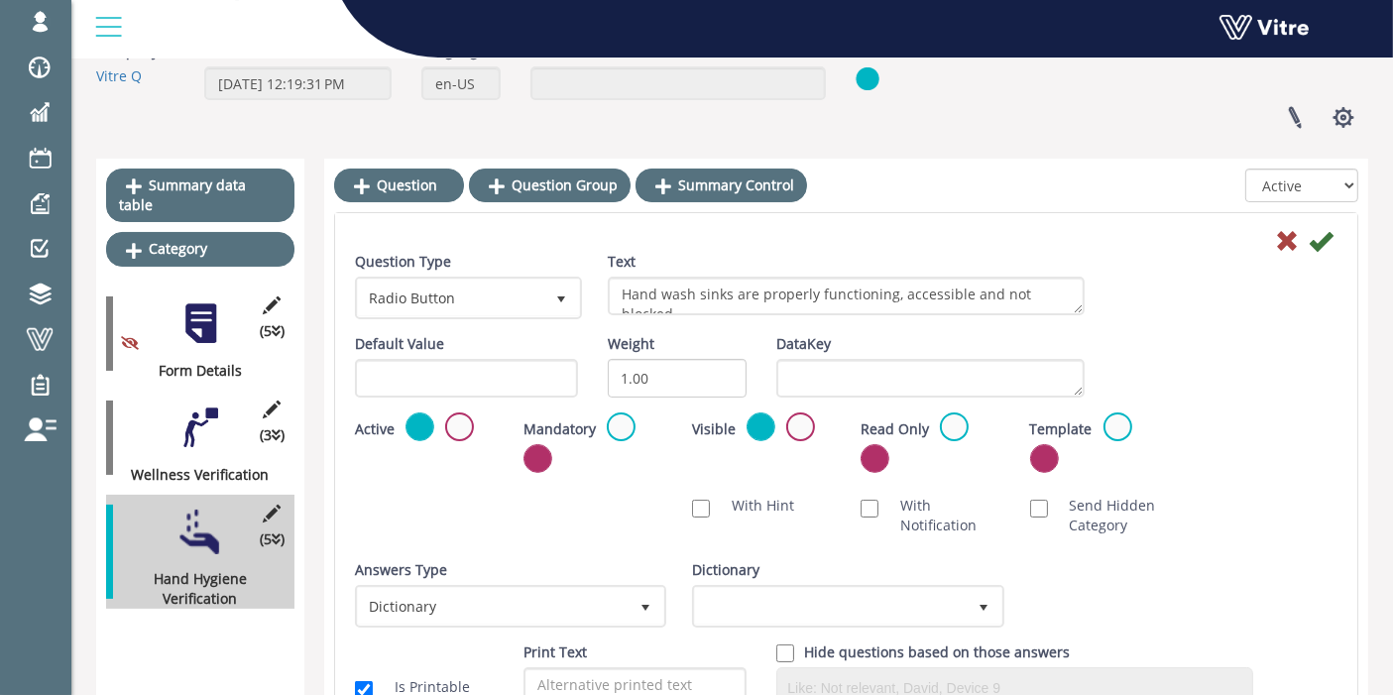
scroll to position [127, 0]
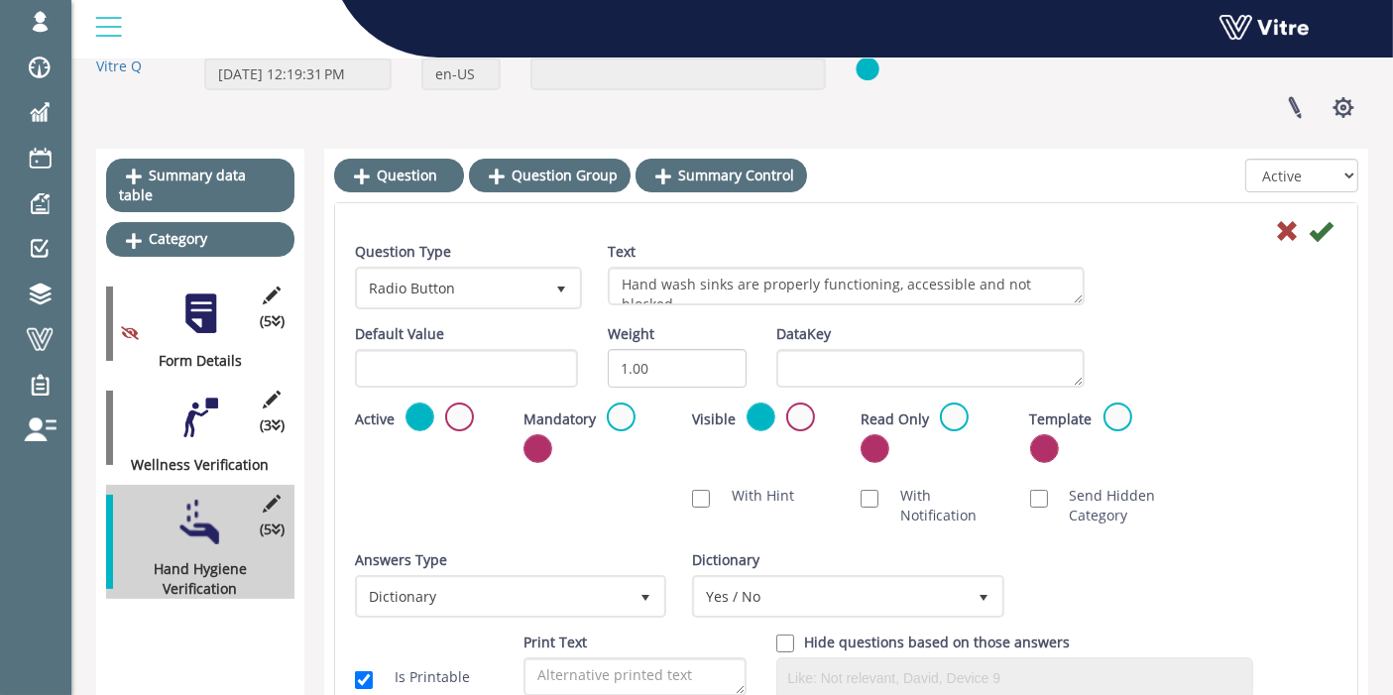
click at [221, 511] on div at bounding box center [200, 522] width 45 height 45
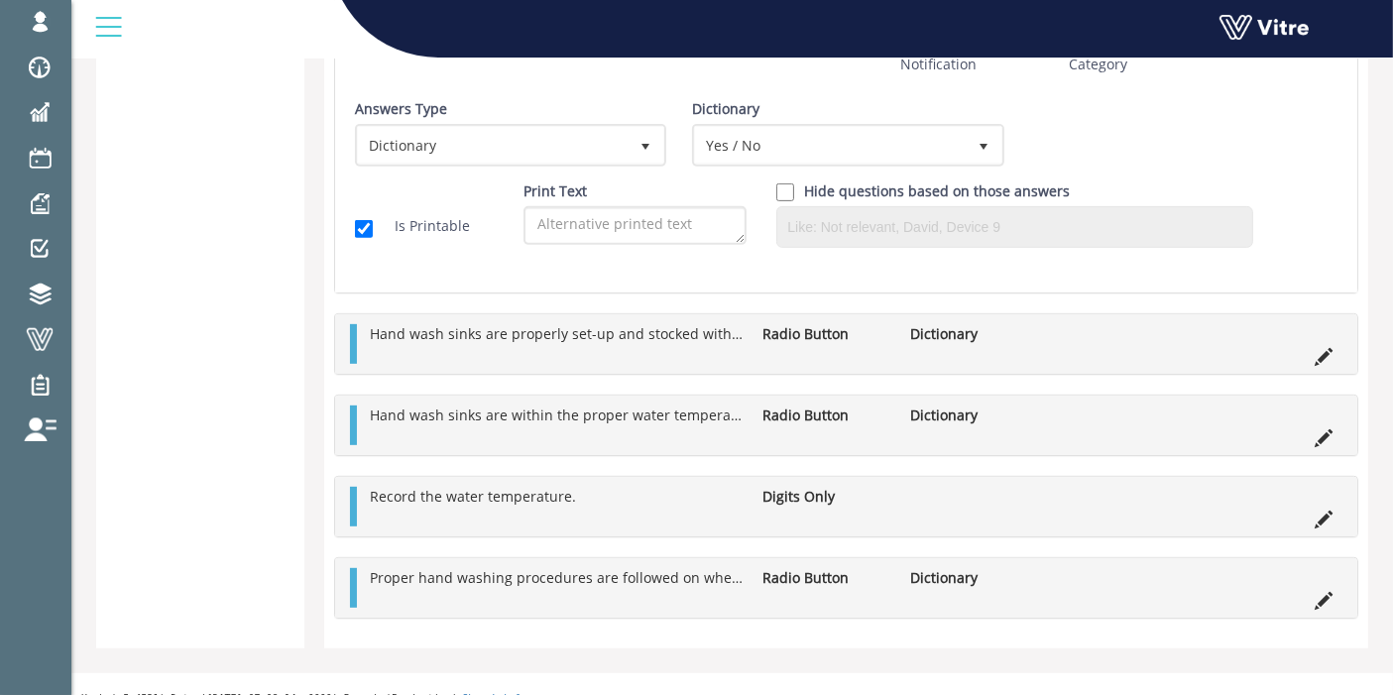
scroll to position [830, 0]
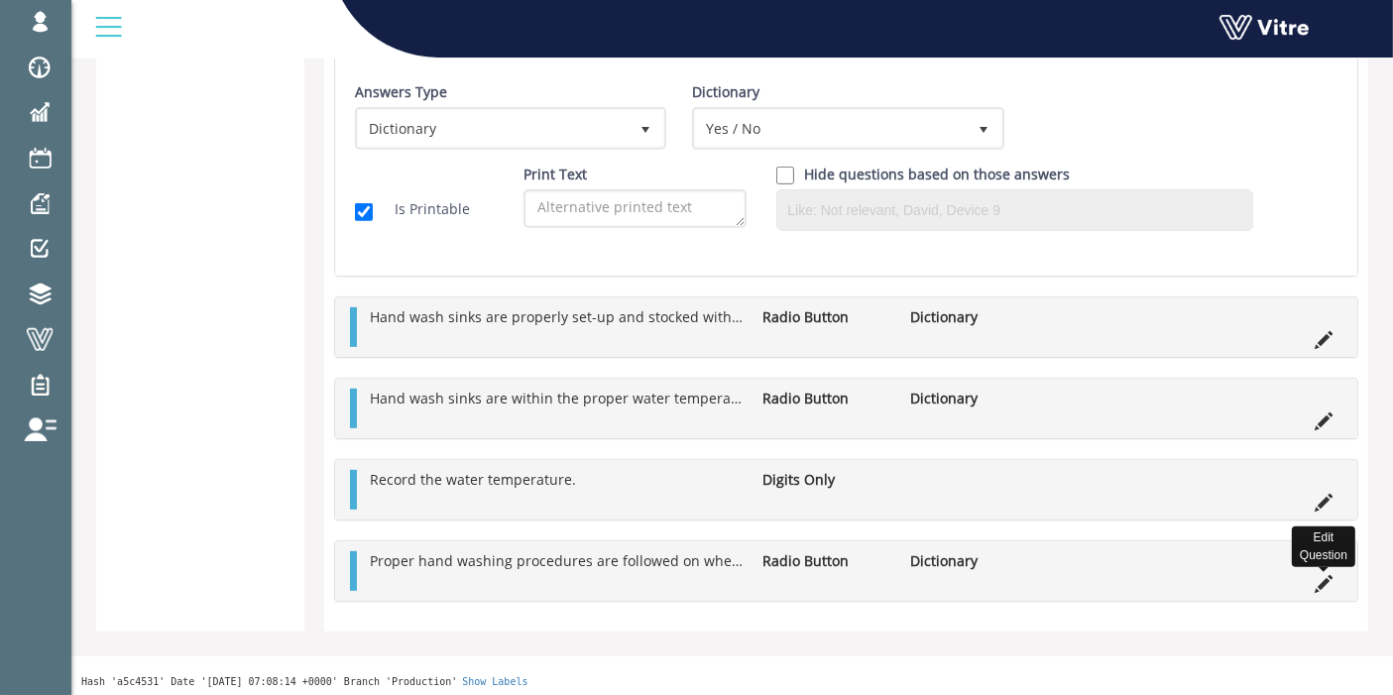
click at [1326, 578] on icon at bounding box center [1324, 584] width 18 height 18
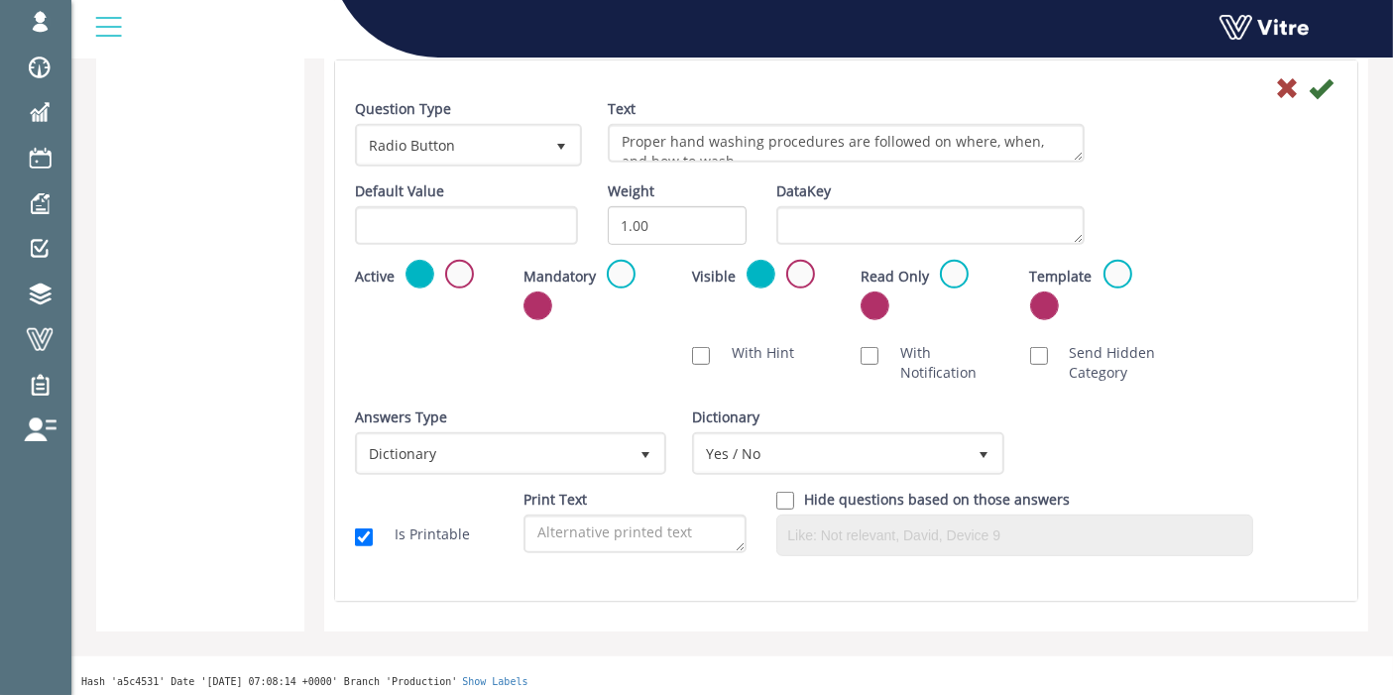
scroll to position [390, 0]
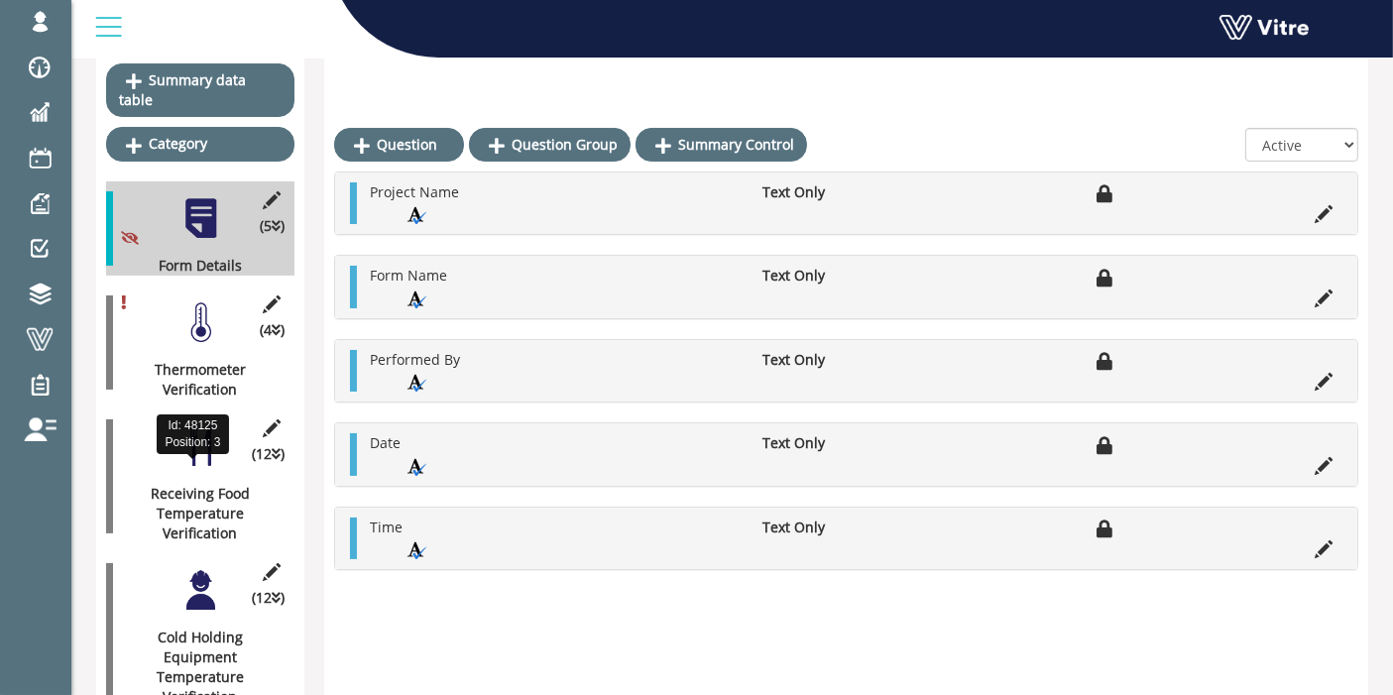
scroll to position [330, 0]
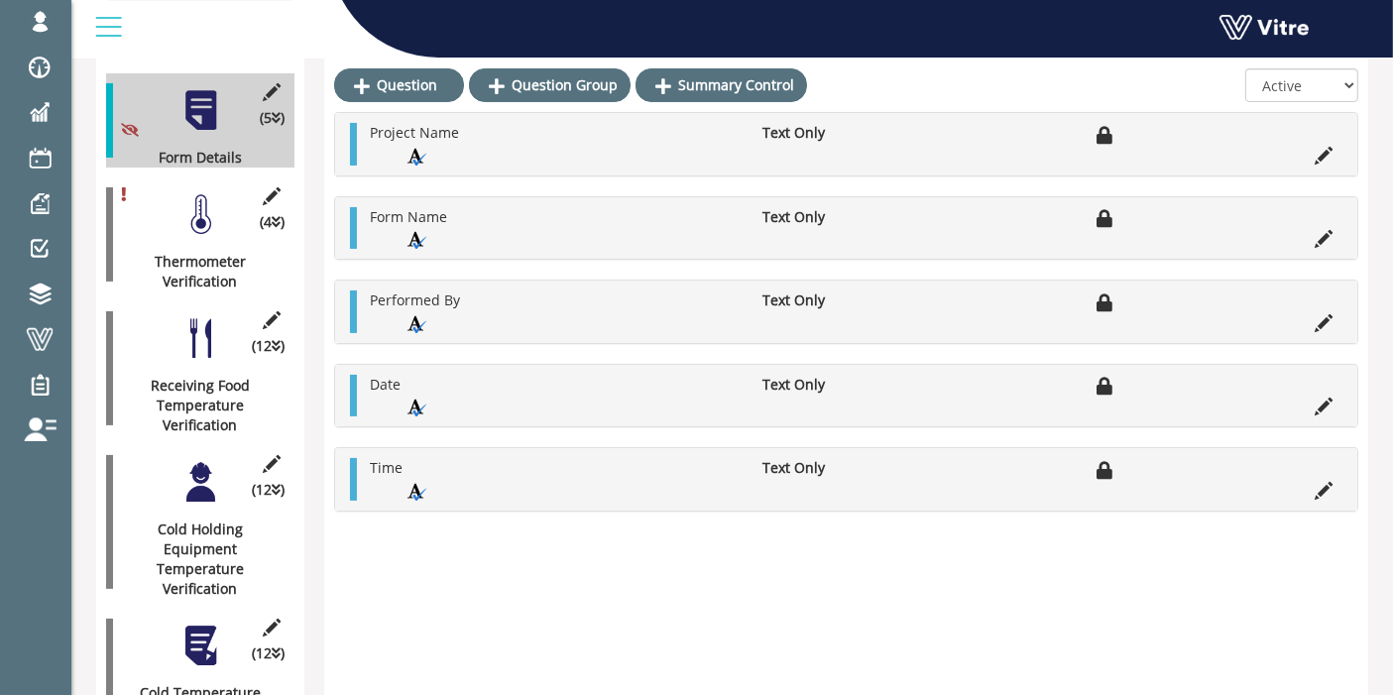
click at [195, 192] on div at bounding box center [200, 214] width 45 height 45
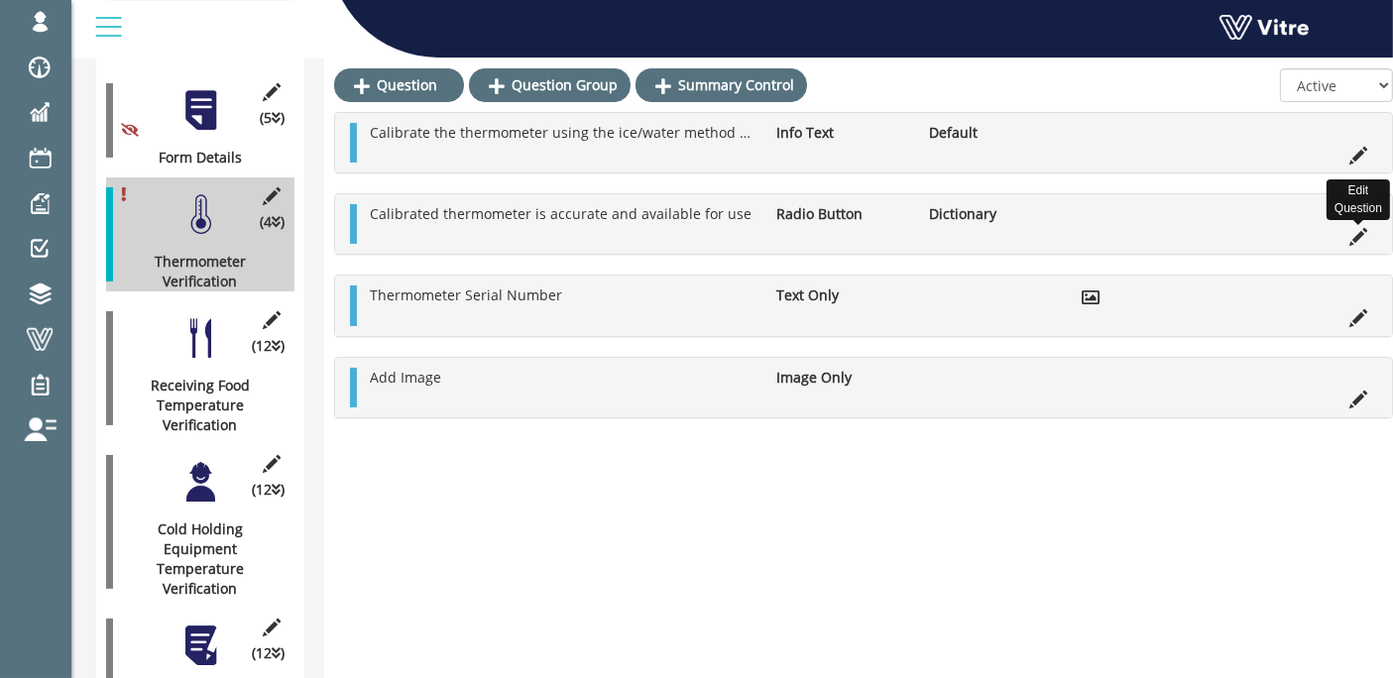
click at [1351, 234] on icon at bounding box center [1358, 237] width 18 height 18
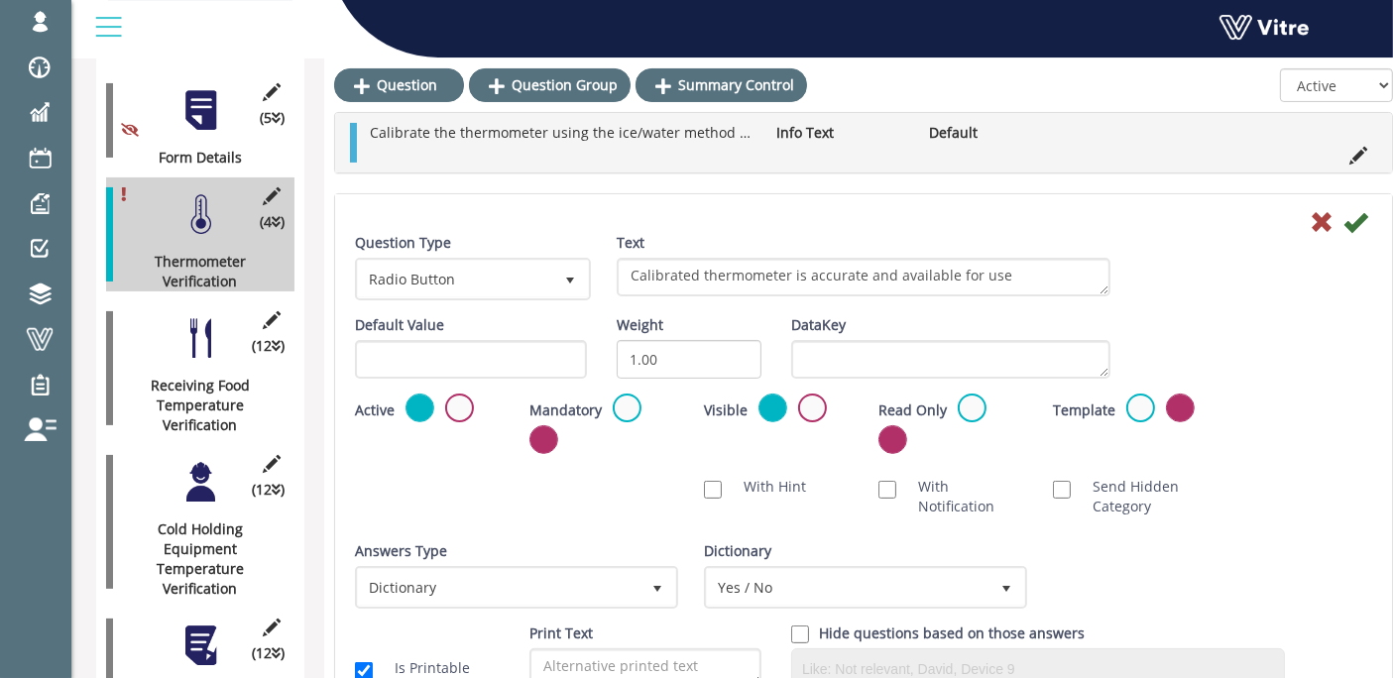
click at [198, 324] on div at bounding box center [200, 338] width 45 height 45
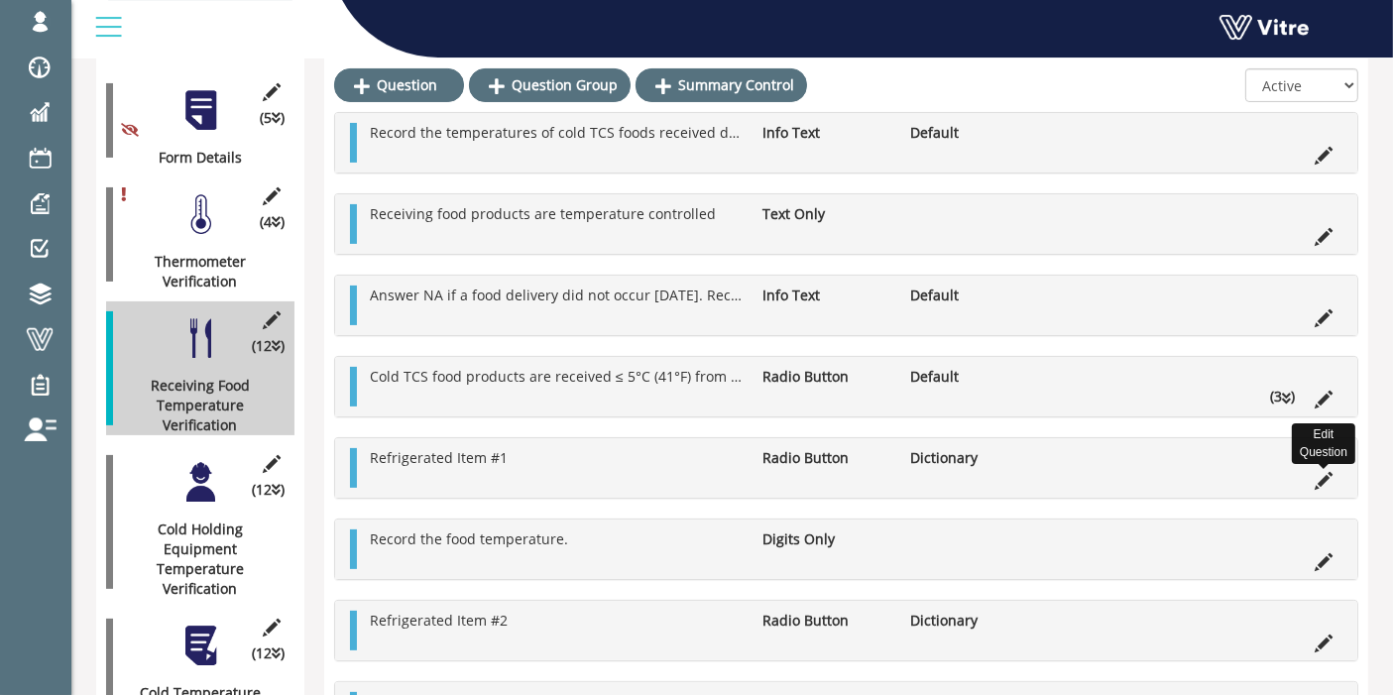
click at [1327, 476] on icon at bounding box center [1324, 481] width 18 height 18
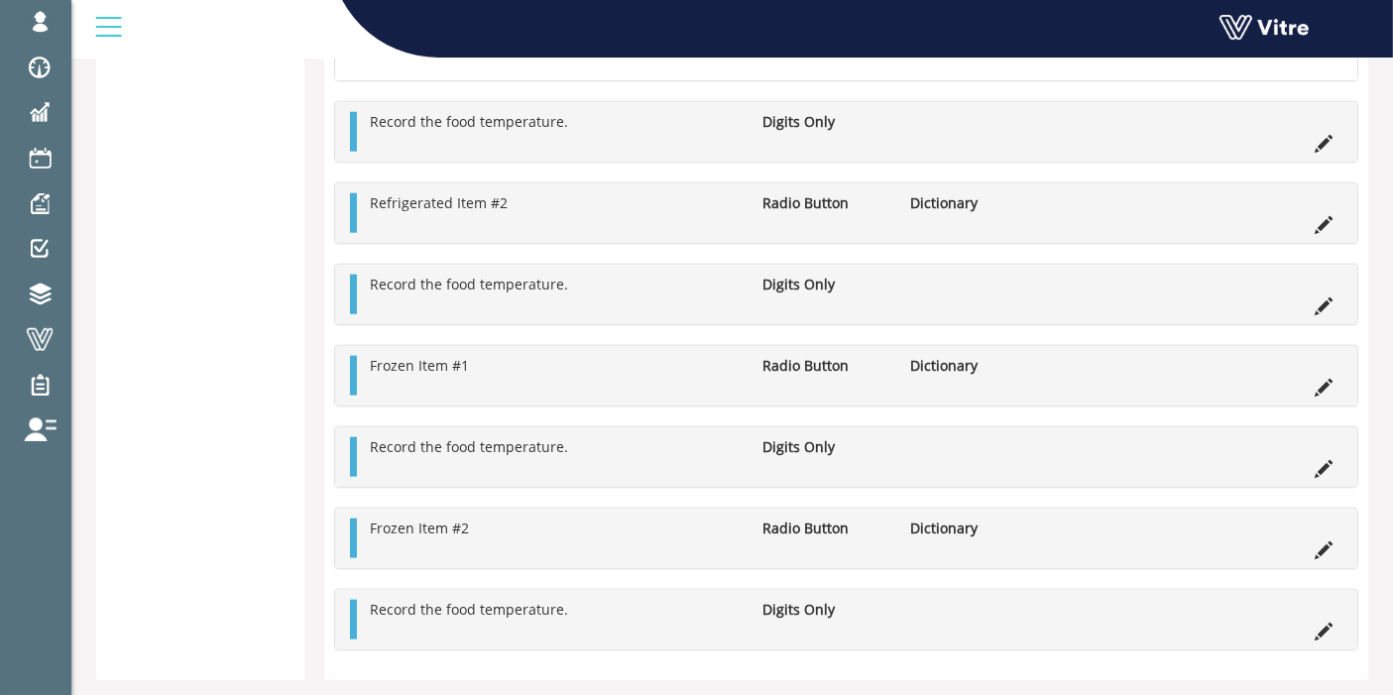
scroll to position [2121, 0]
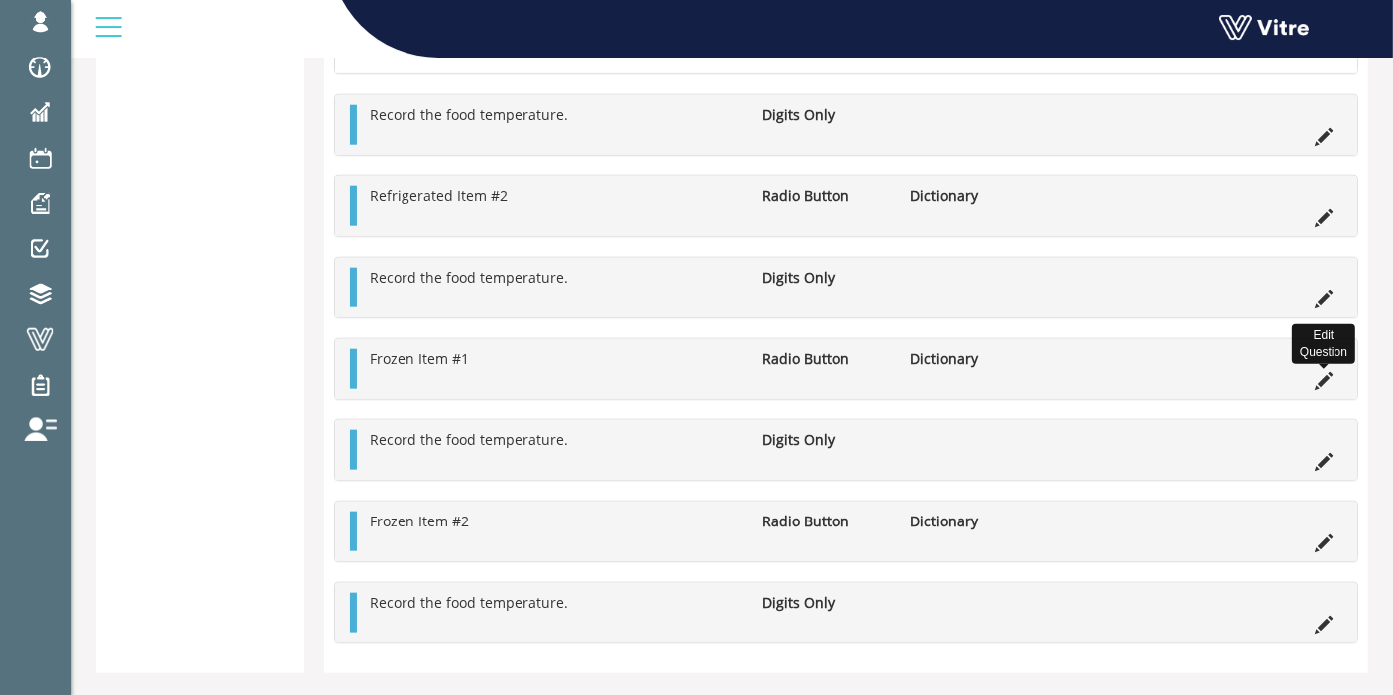
click at [1320, 372] on icon at bounding box center [1324, 381] width 18 height 18
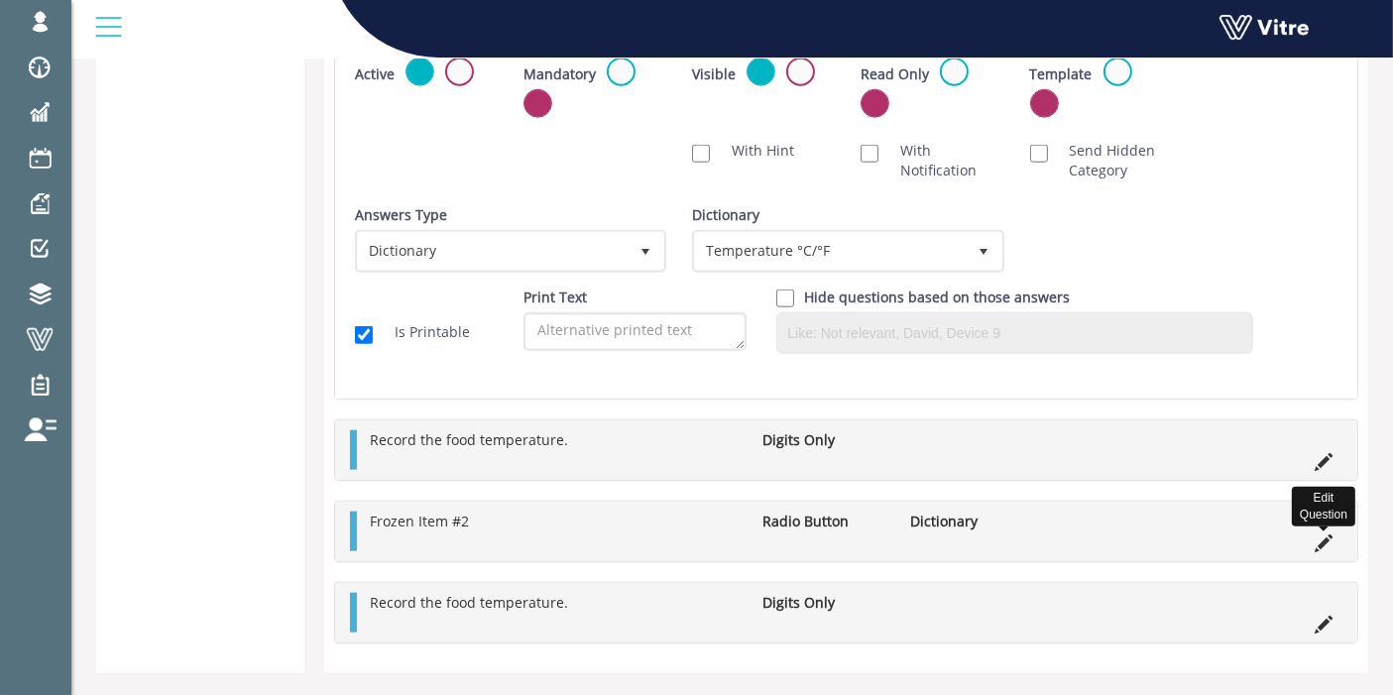
click at [1329, 539] on icon at bounding box center [1324, 543] width 18 height 18
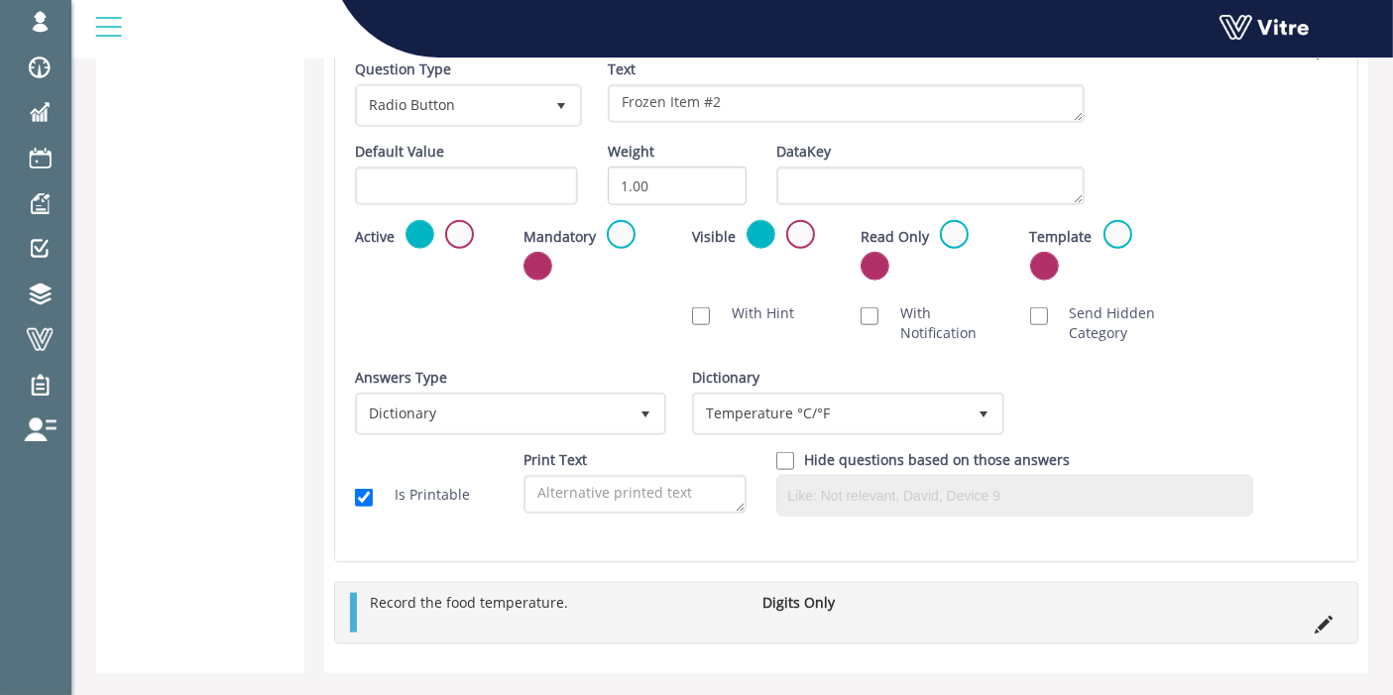
scroll to position [2159, 0]
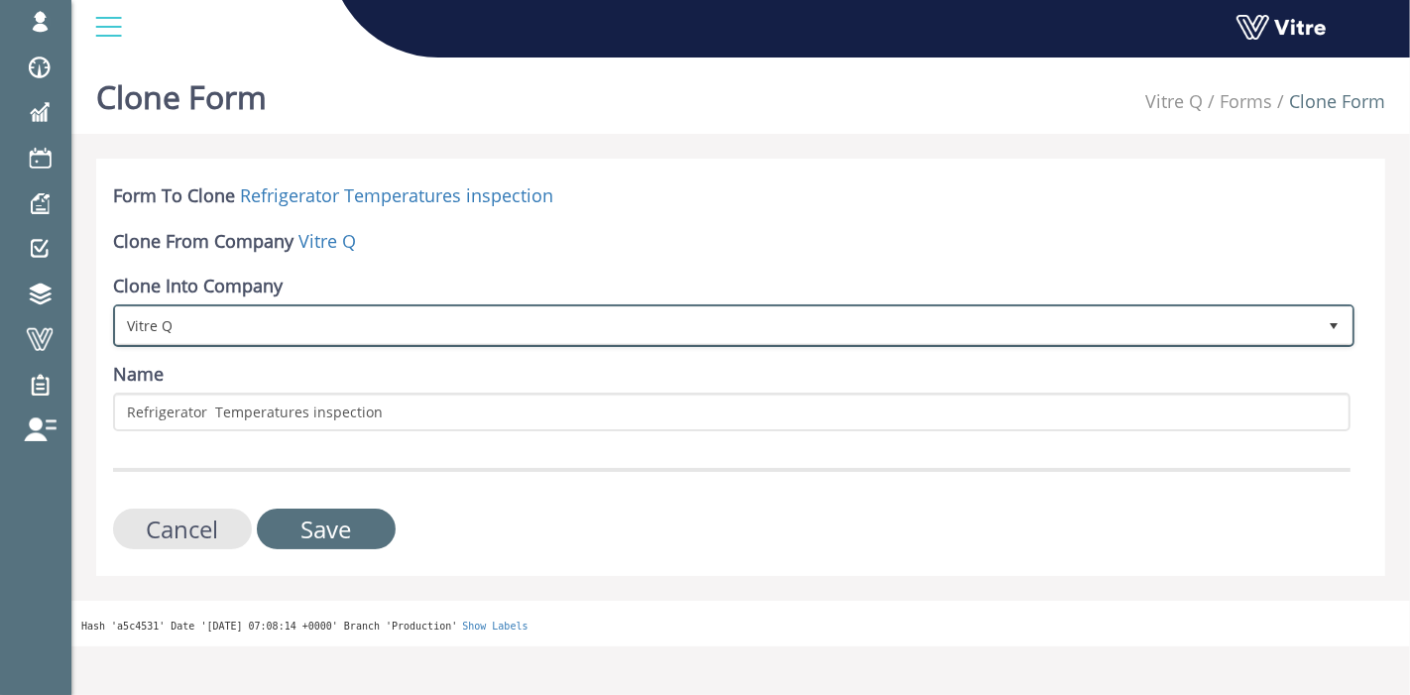
click at [297, 321] on span "Vitre Q" at bounding box center [716, 325] width 1200 height 36
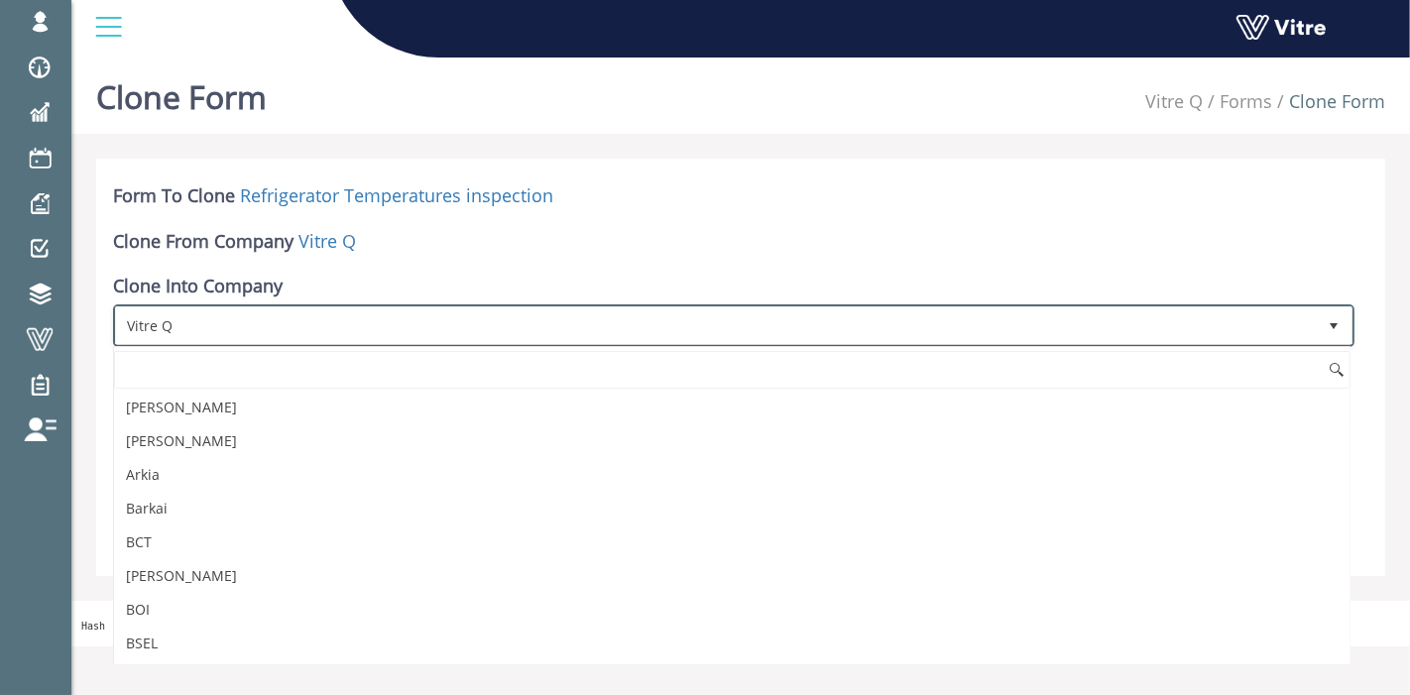
scroll to position [2551, 0]
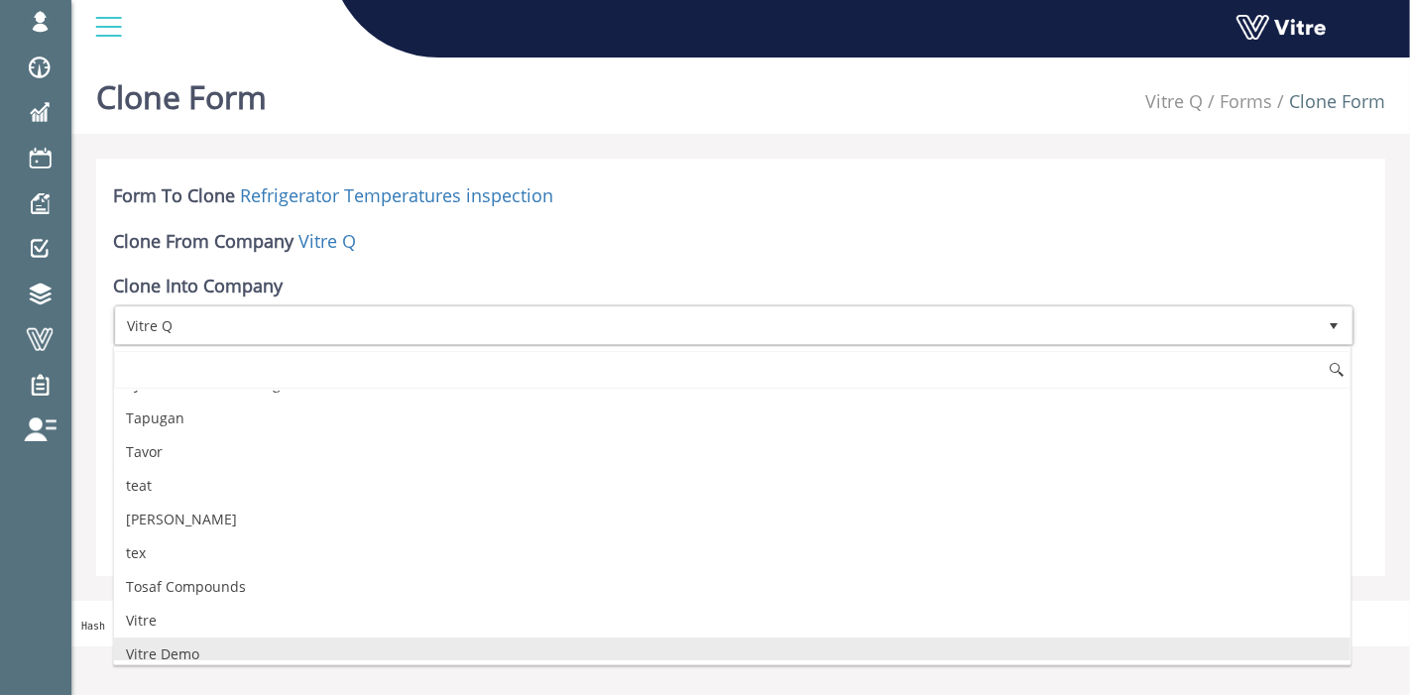
click at [212, 637] on li "Vitre Demo" at bounding box center [732, 654] width 1236 height 34
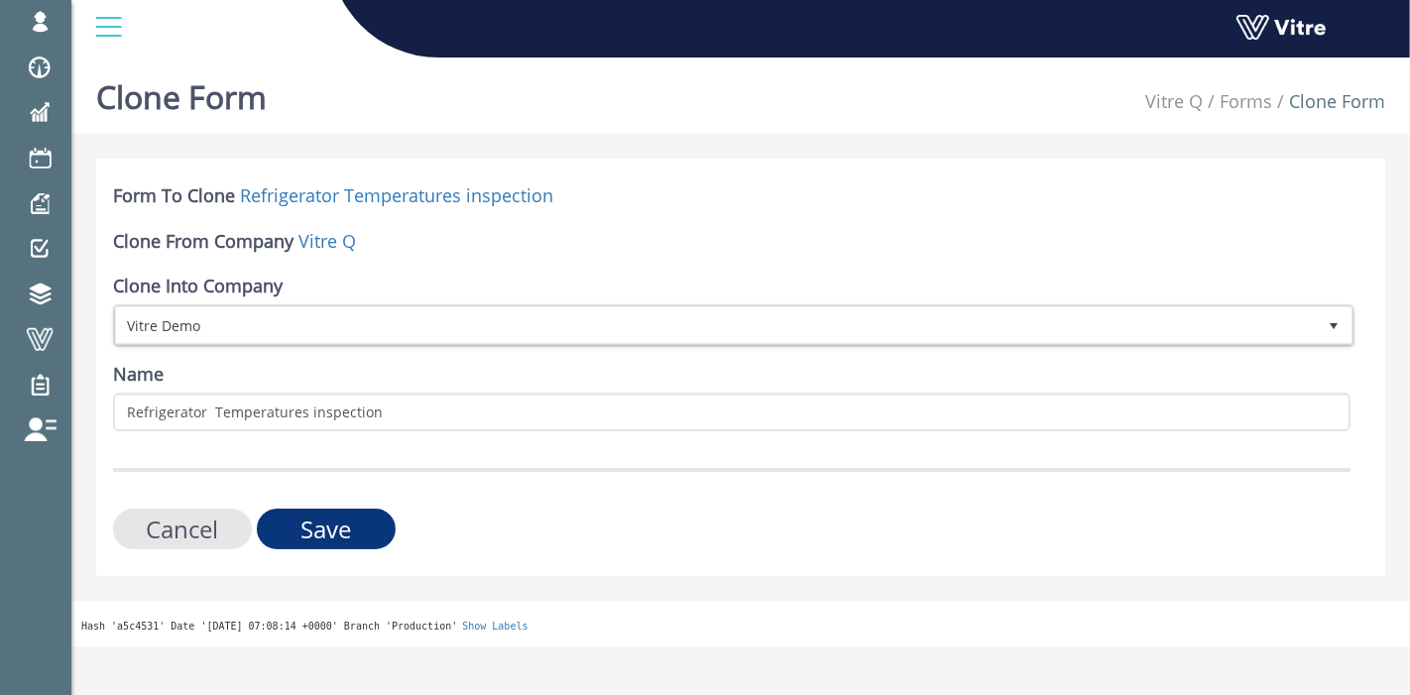
click at [294, 520] on input "Save" at bounding box center [326, 529] width 139 height 41
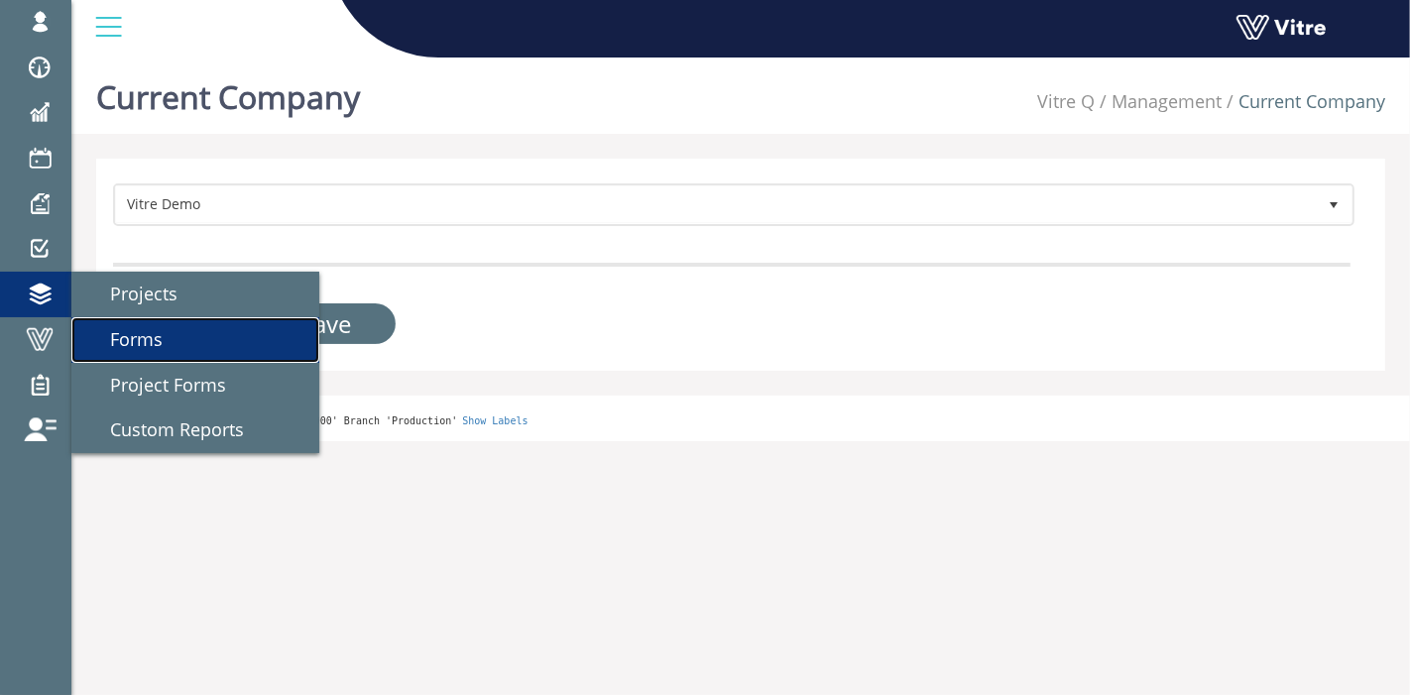
click at [127, 349] on span "Forms" at bounding box center [124, 339] width 76 height 24
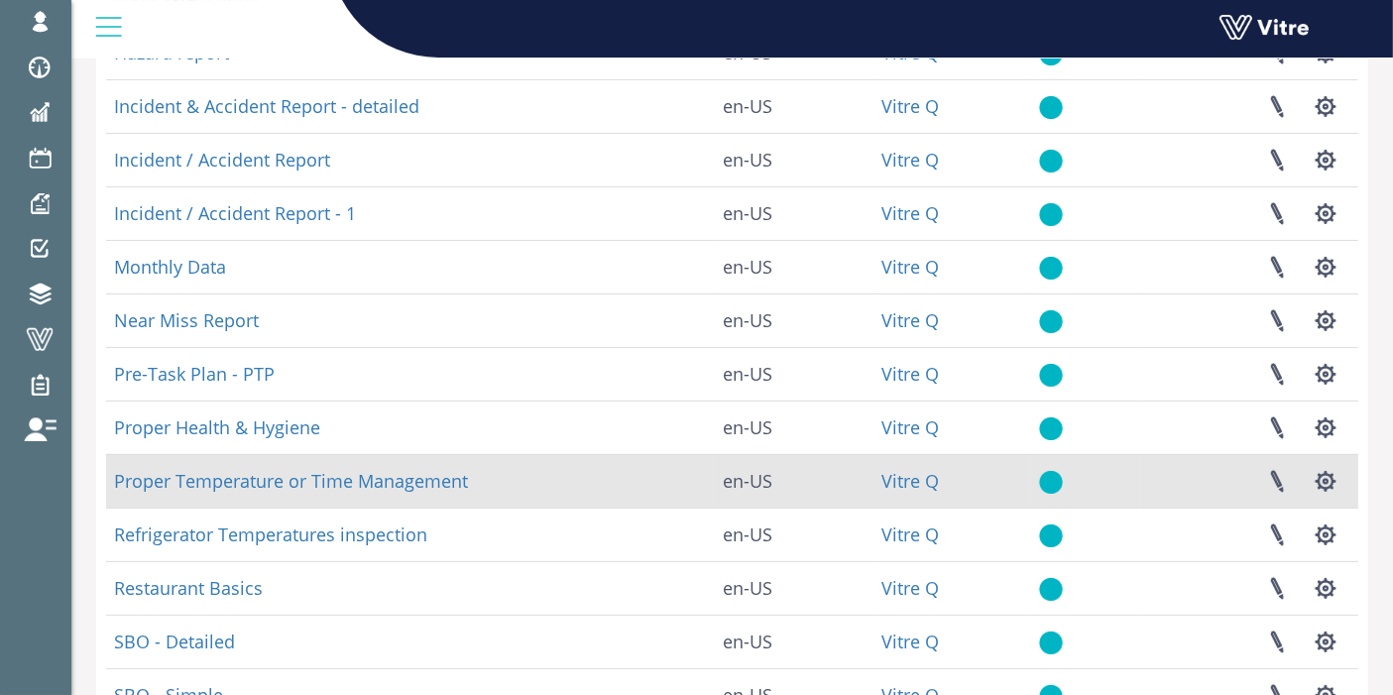
scroll to position [440, 0]
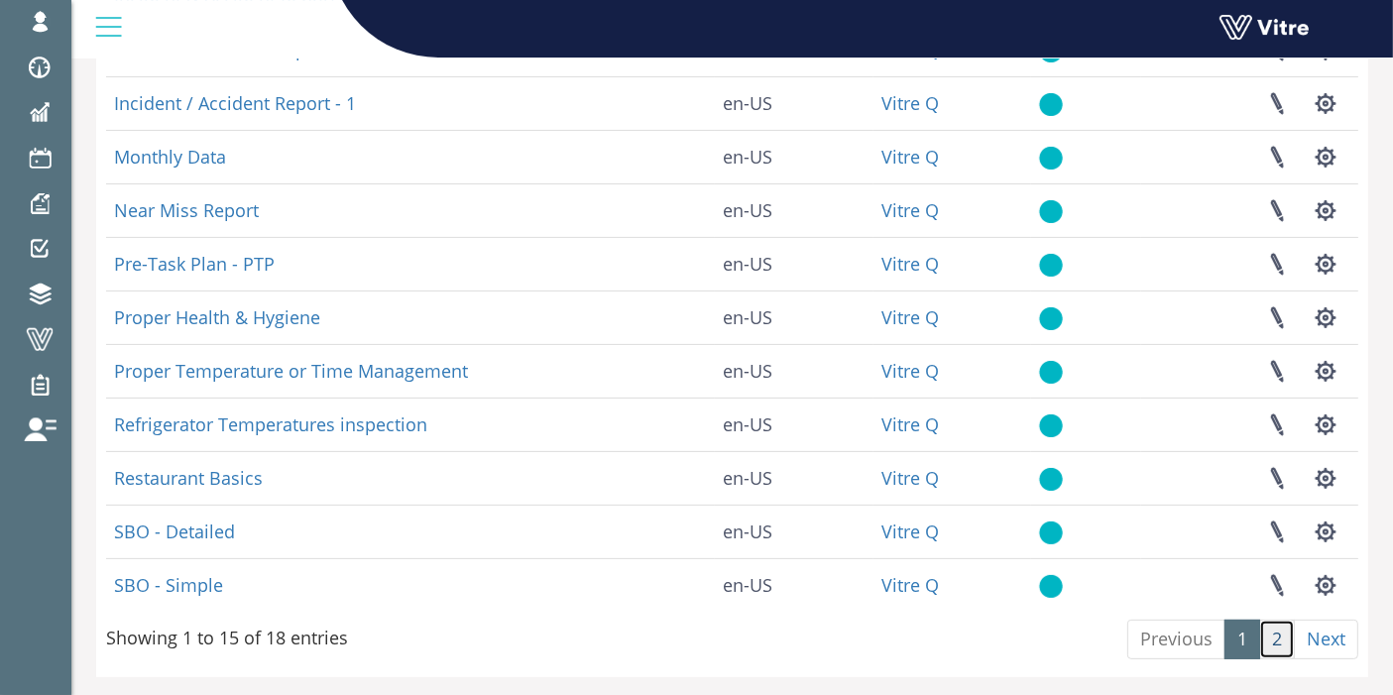
click at [1269, 639] on link "2" at bounding box center [1277, 640] width 36 height 40
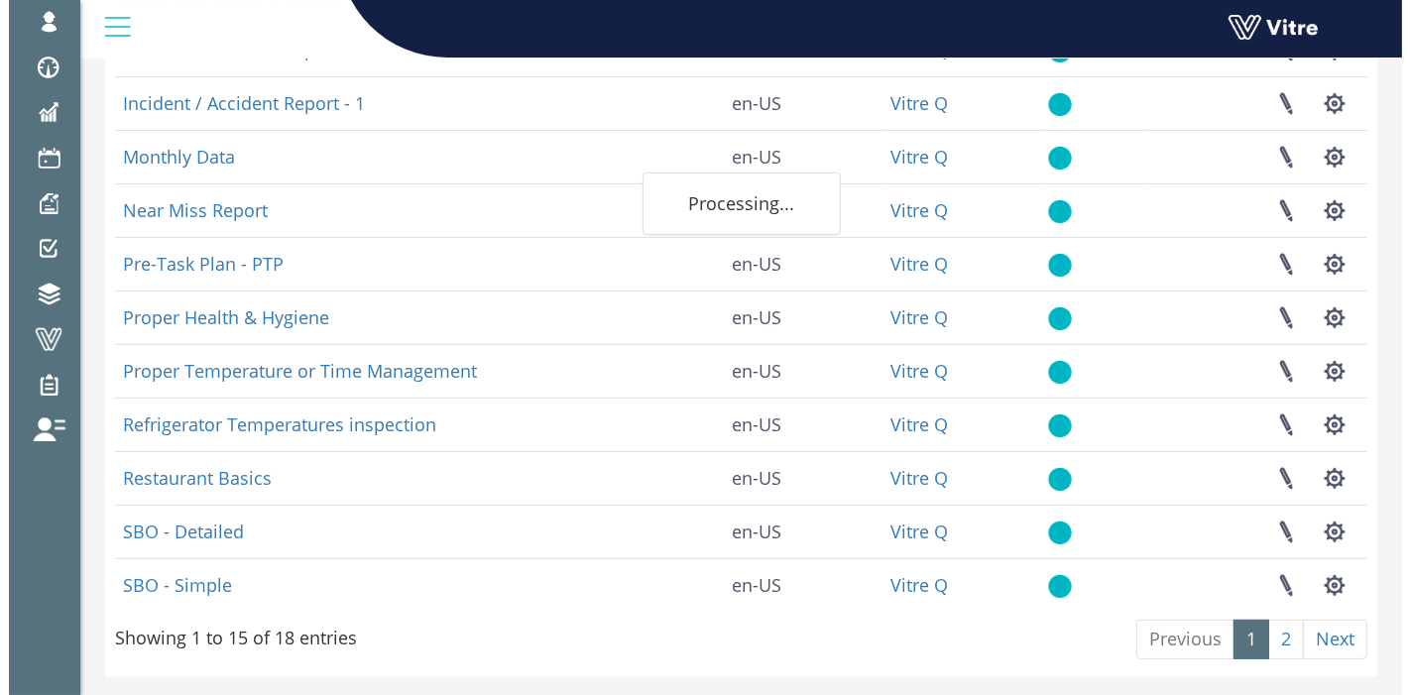
scroll to position [0, 0]
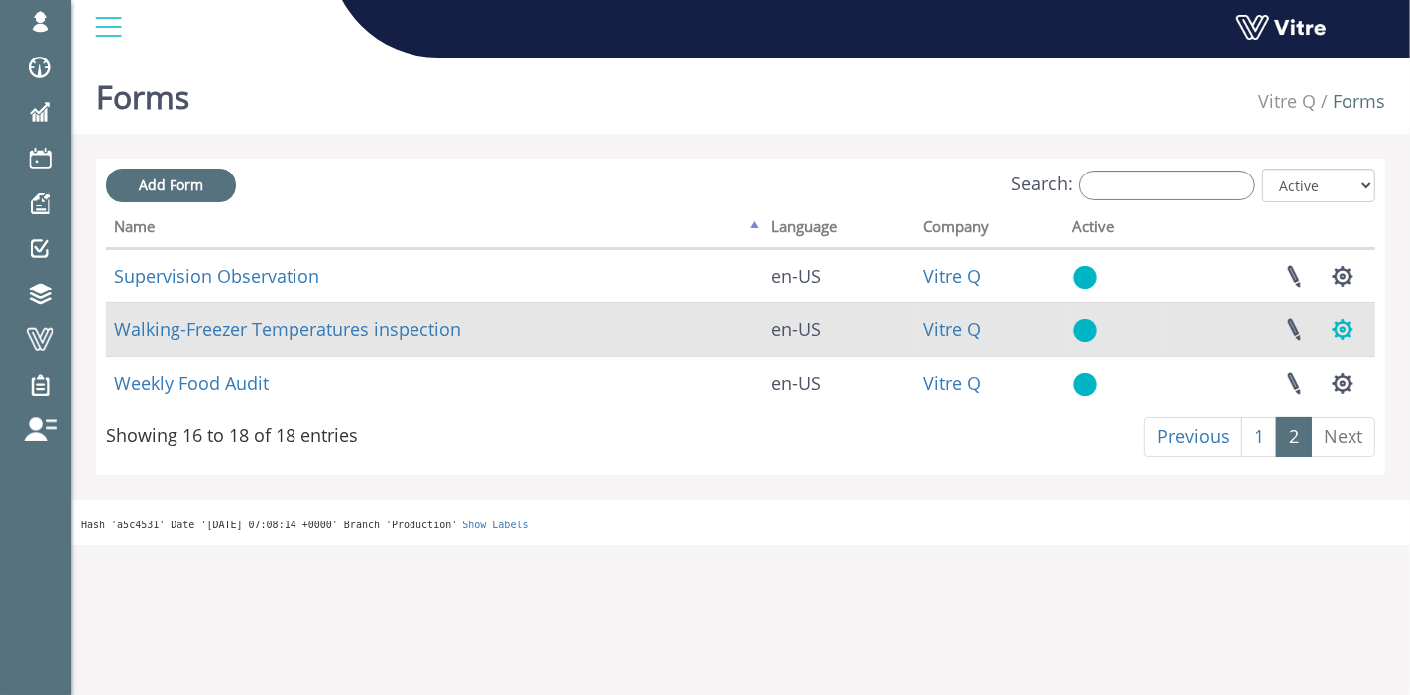
click at [1340, 329] on button "button" at bounding box center [1342, 329] width 50 height 53
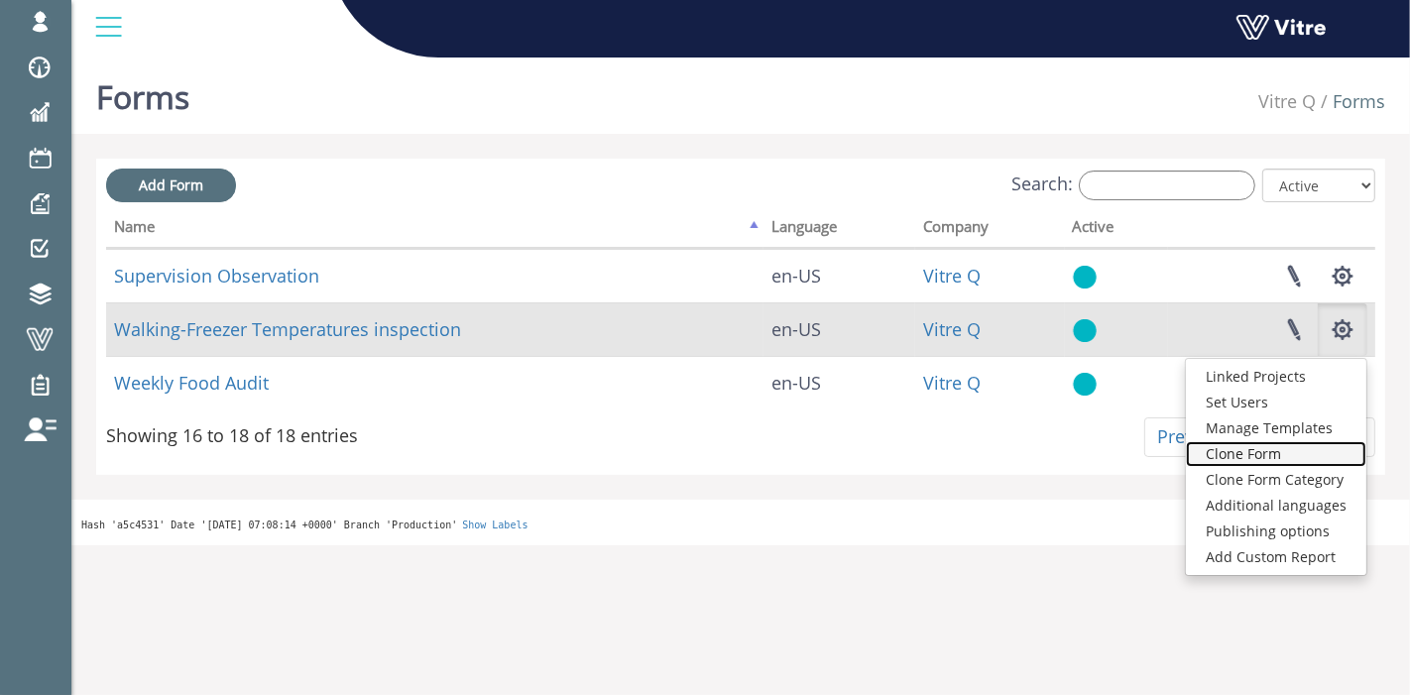
click at [1283, 460] on link "Clone Form" at bounding box center [1276, 454] width 180 height 26
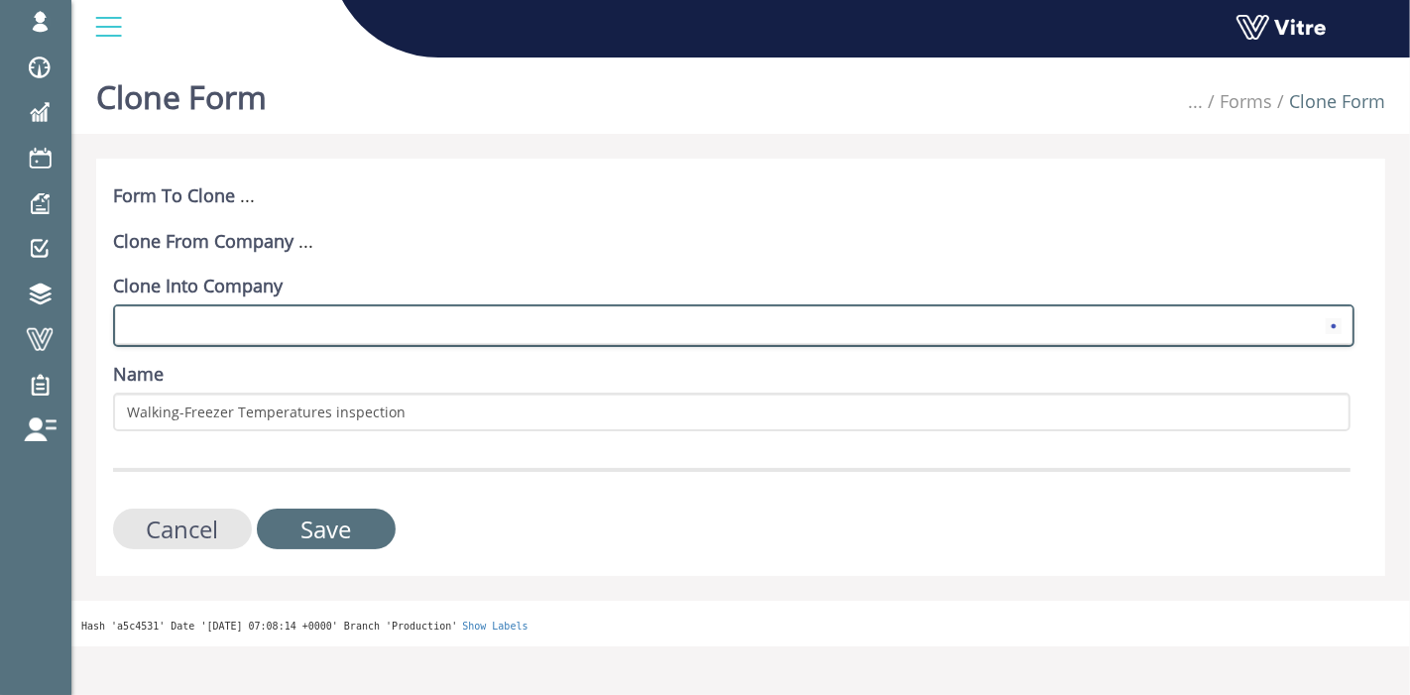
click at [286, 338] on span at bounding box center [716, 325] width 1200 height 36
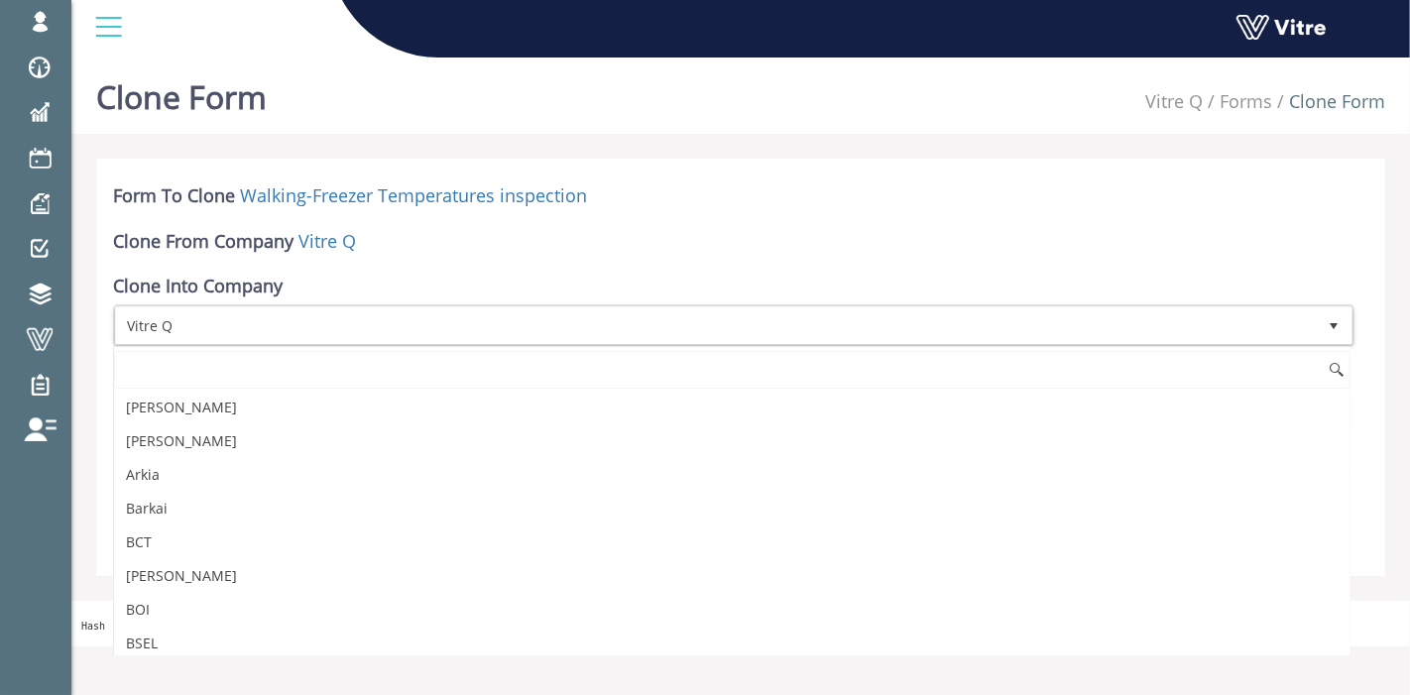
scroll to position [2551, 0]
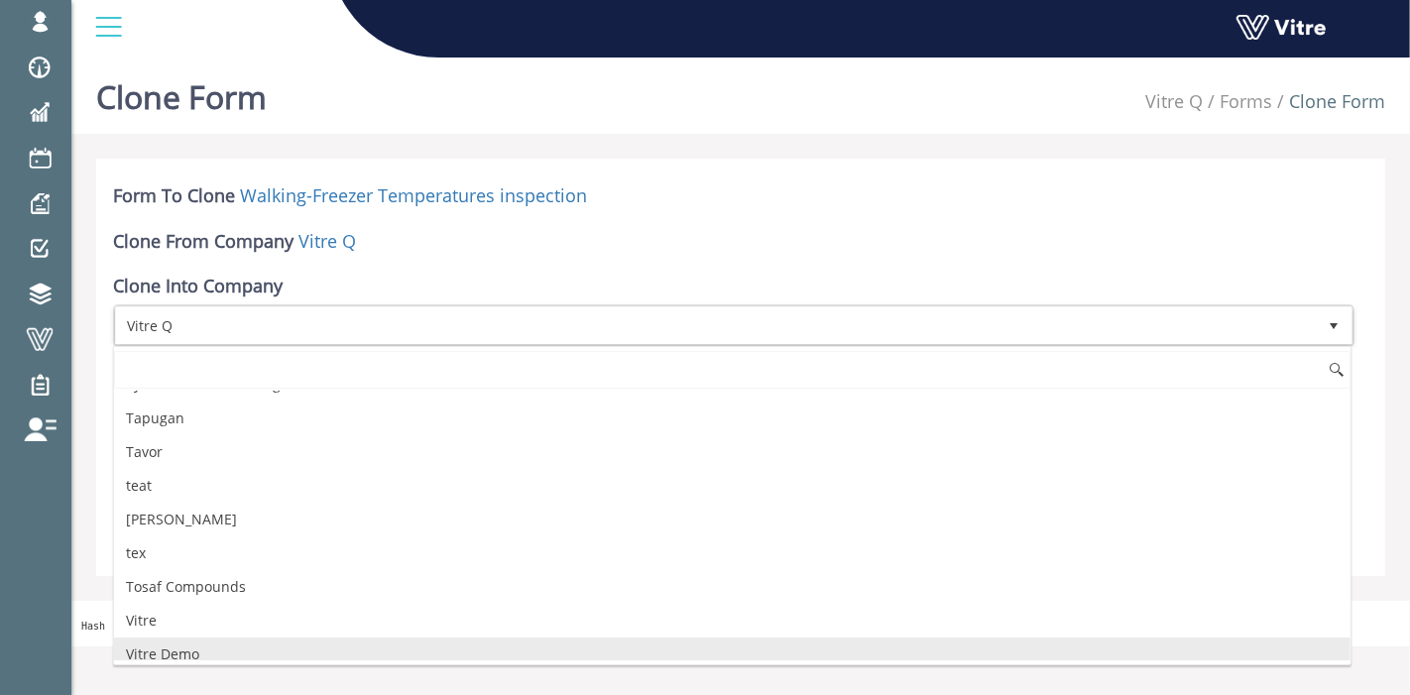
click at [172, 637] on li "Vitre Demo" at bounding box center [732, 654] width 1236 height 34
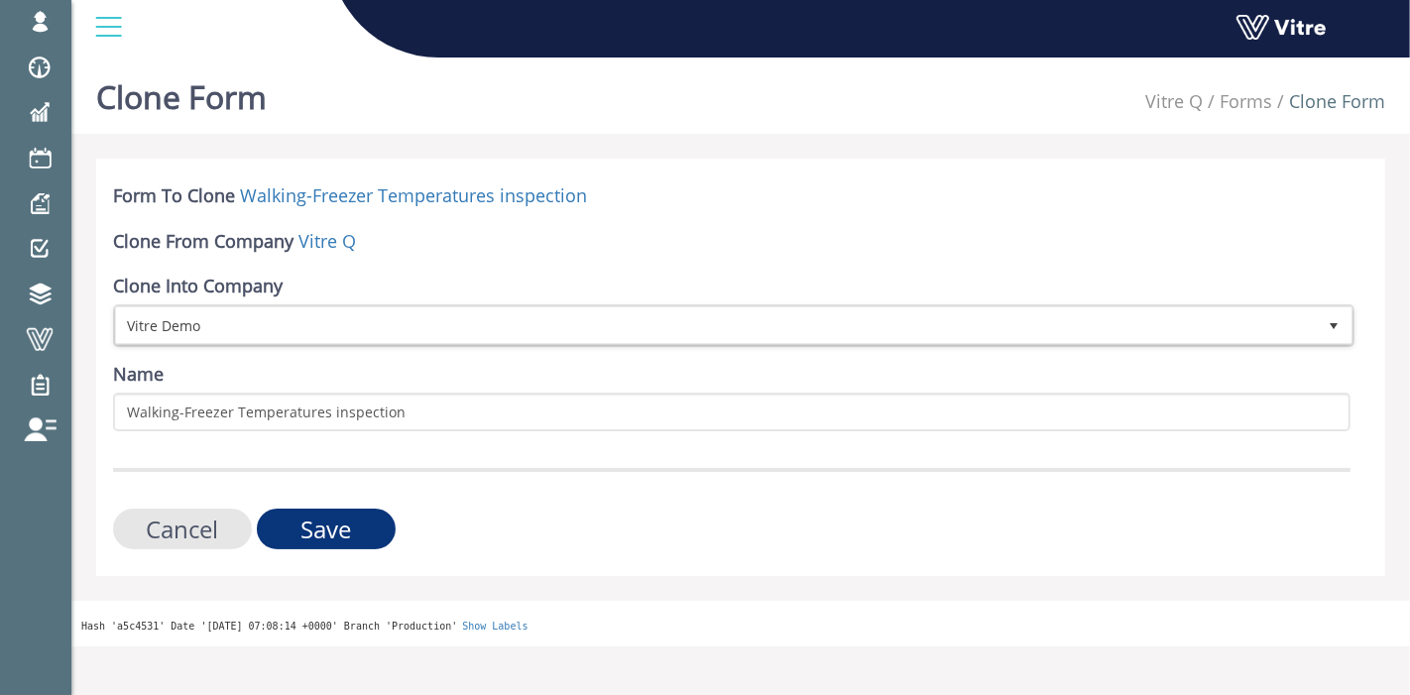
click at [316, 530] on input "Save" at bounding box center [326, 529] width 139 height 41
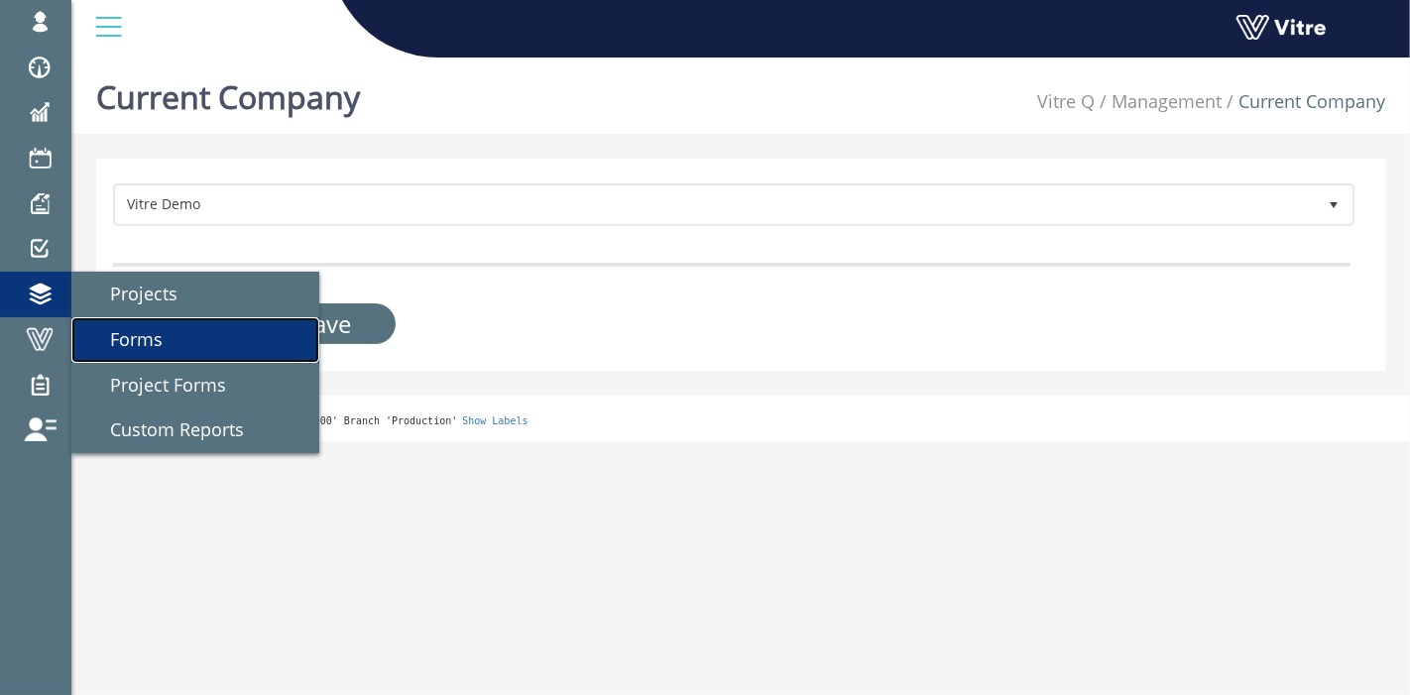
click at [127, 338] on span "Forms" at bounding box center [124, 339] width 76 height 24
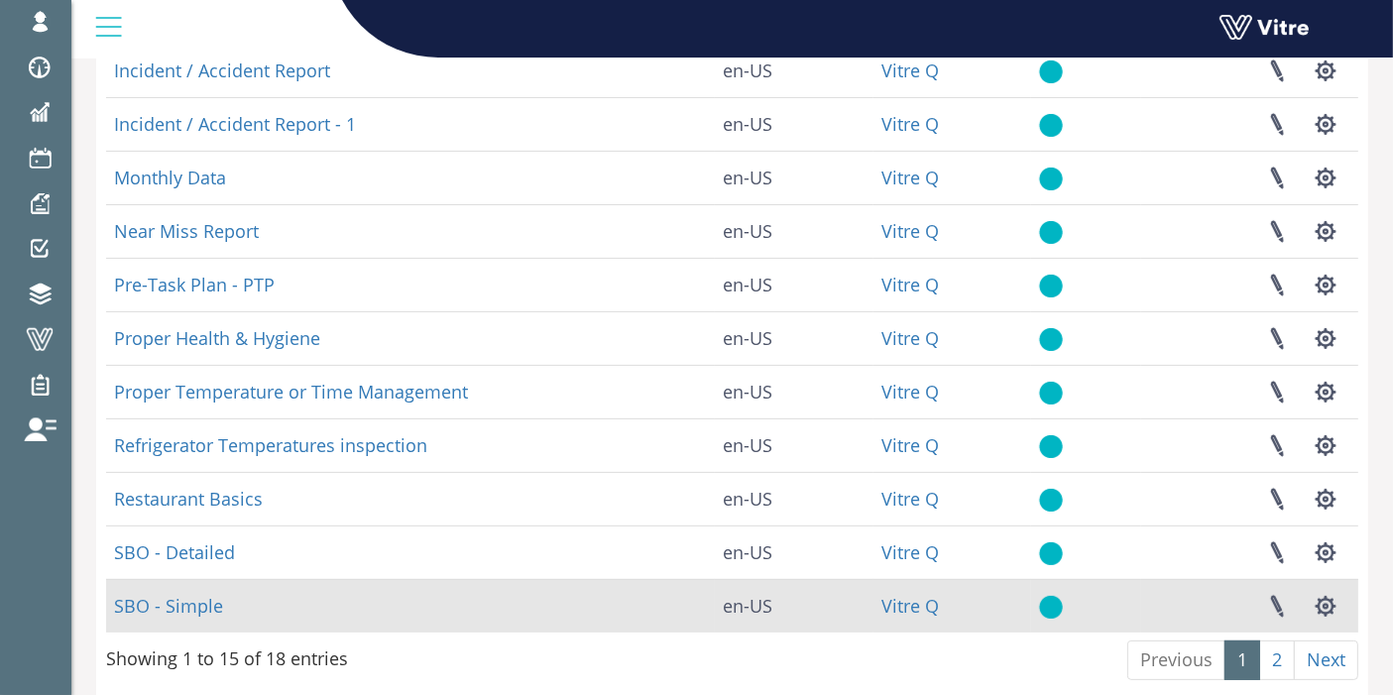
scroll to position [490, 0]
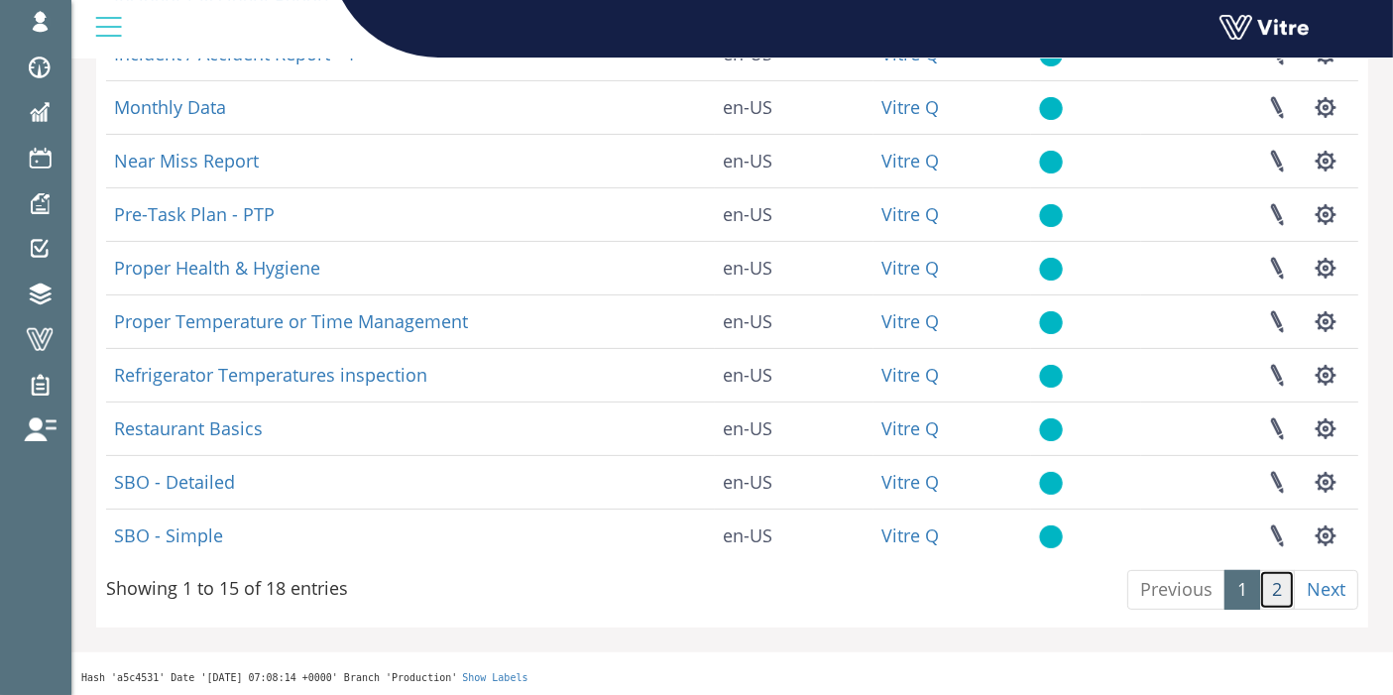
click at [1272, 597] on link "2" at bounding box center [1277, 590] width 36 height 40
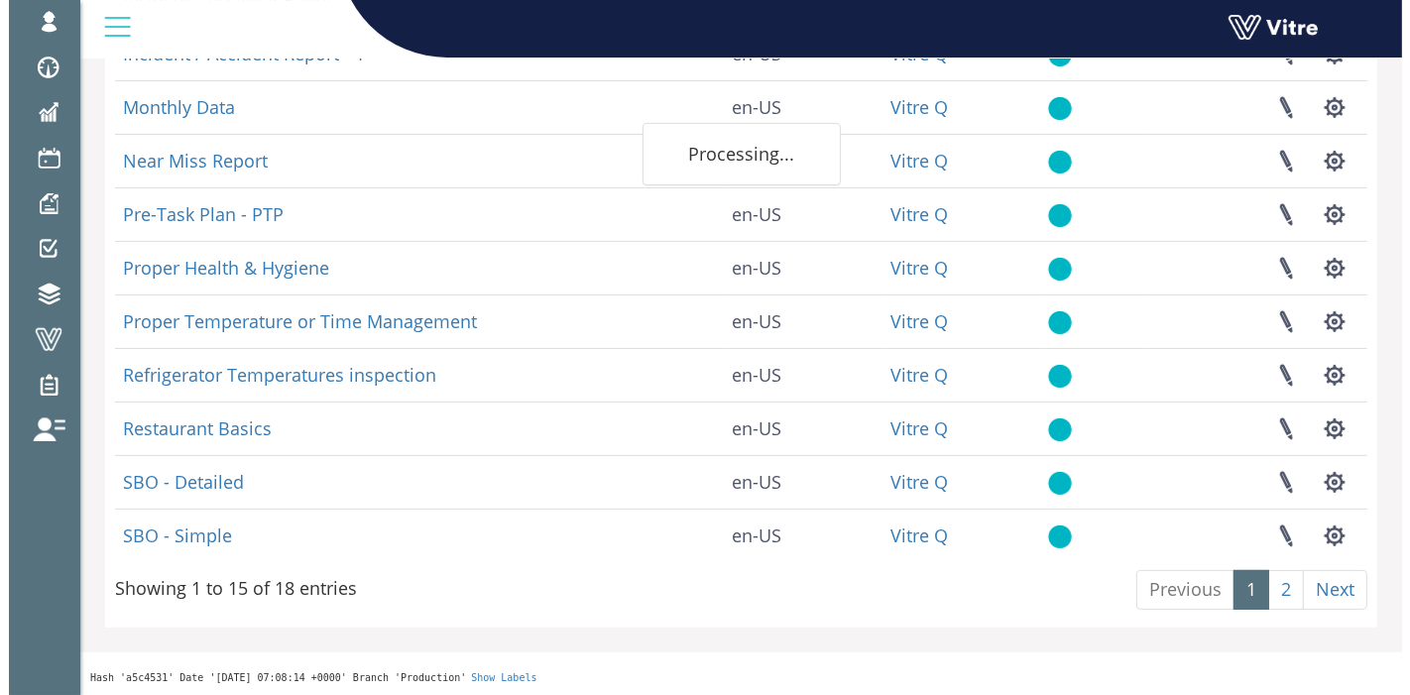
scroll to position [0, 0]
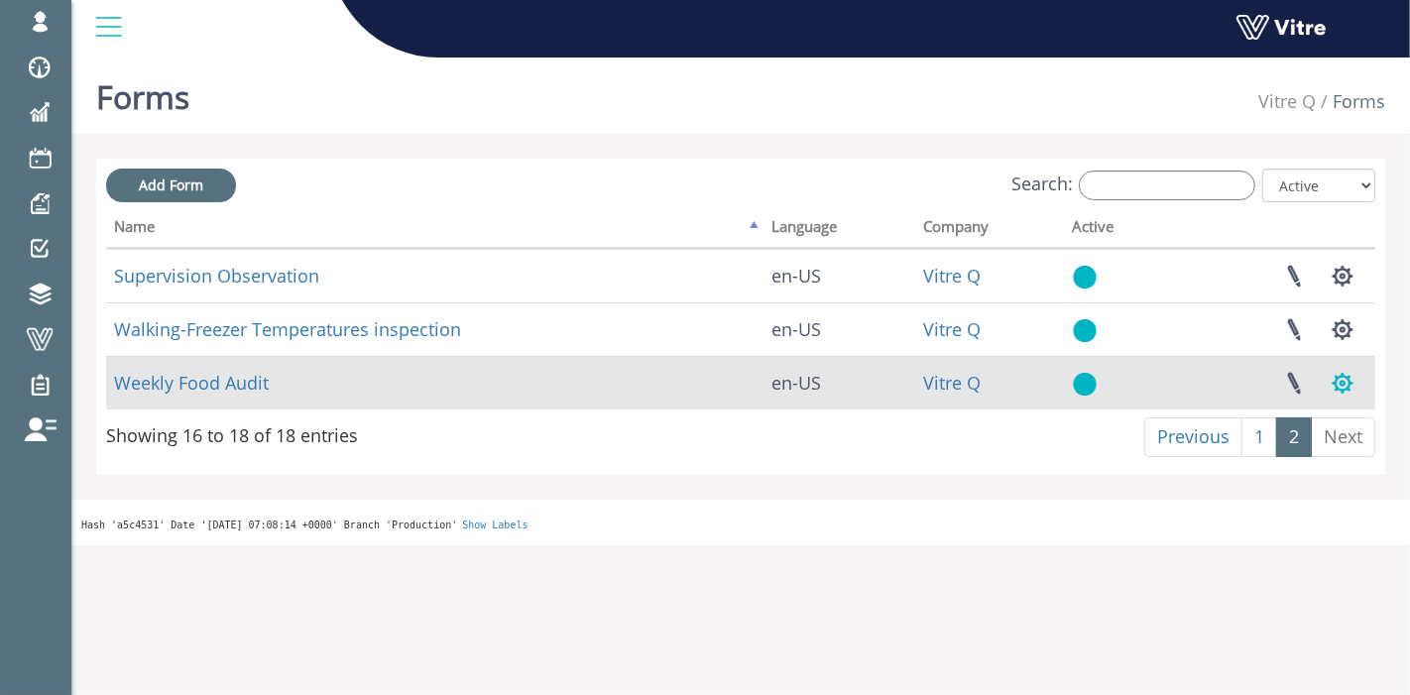
click at [1344, 375] on button "button" at bounding box center [1342, 383] width 50 height 53
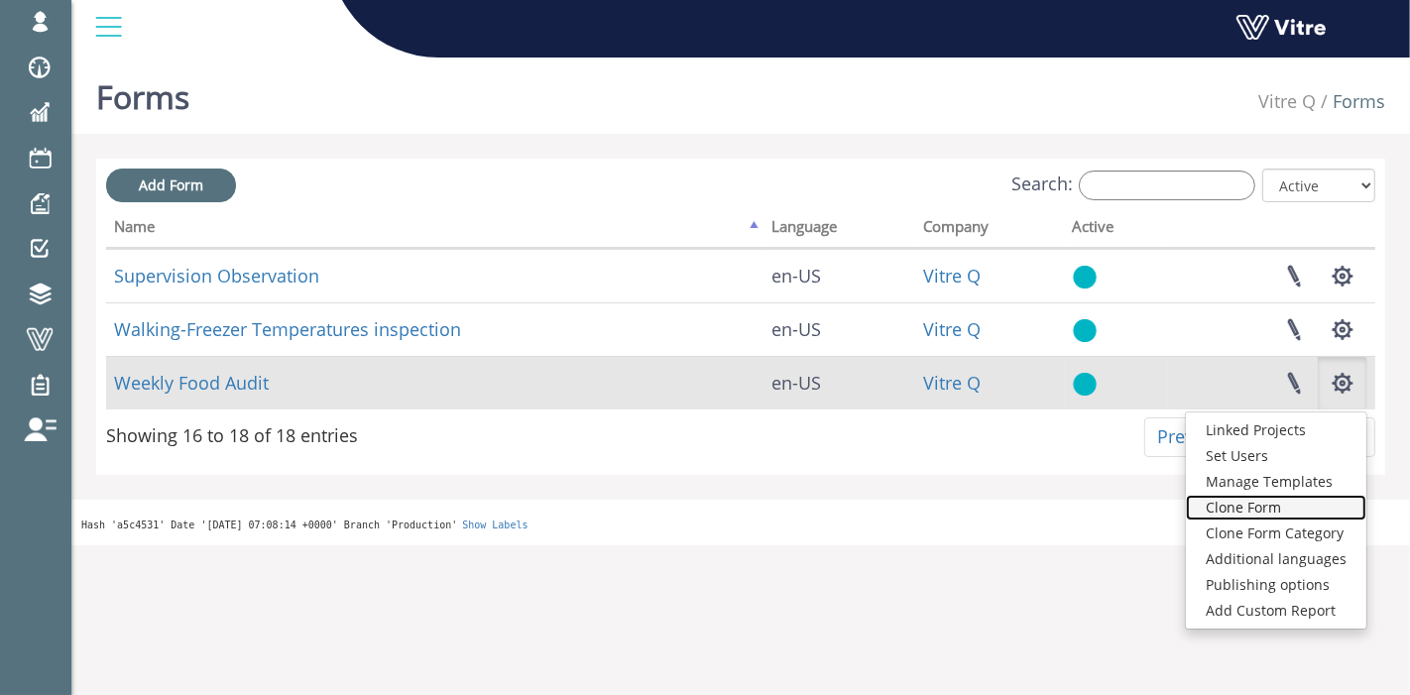
click at [1282, 507] on link "Clone Form" at bounding box center [1276, 508] width 180 height 26
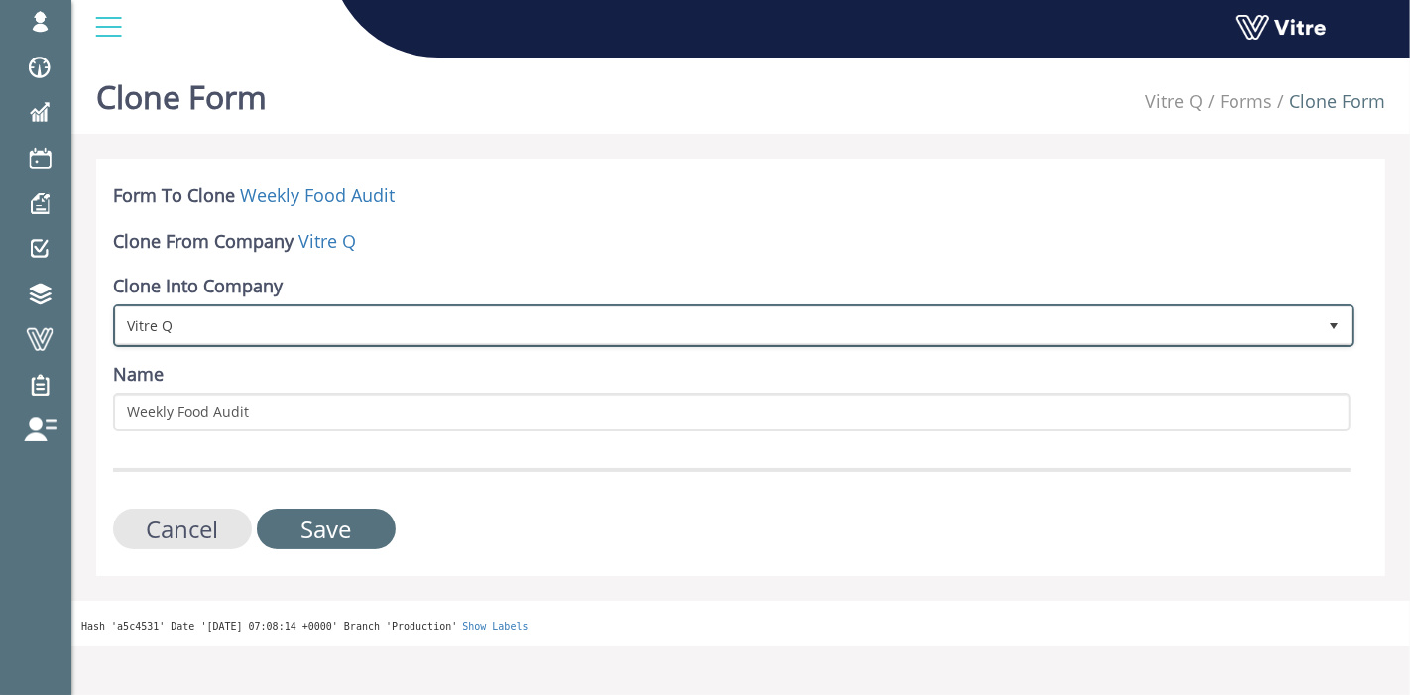
click at [252, 324] on span "Vitre Q" at bounding box center [716, 325] width 1200 height 36
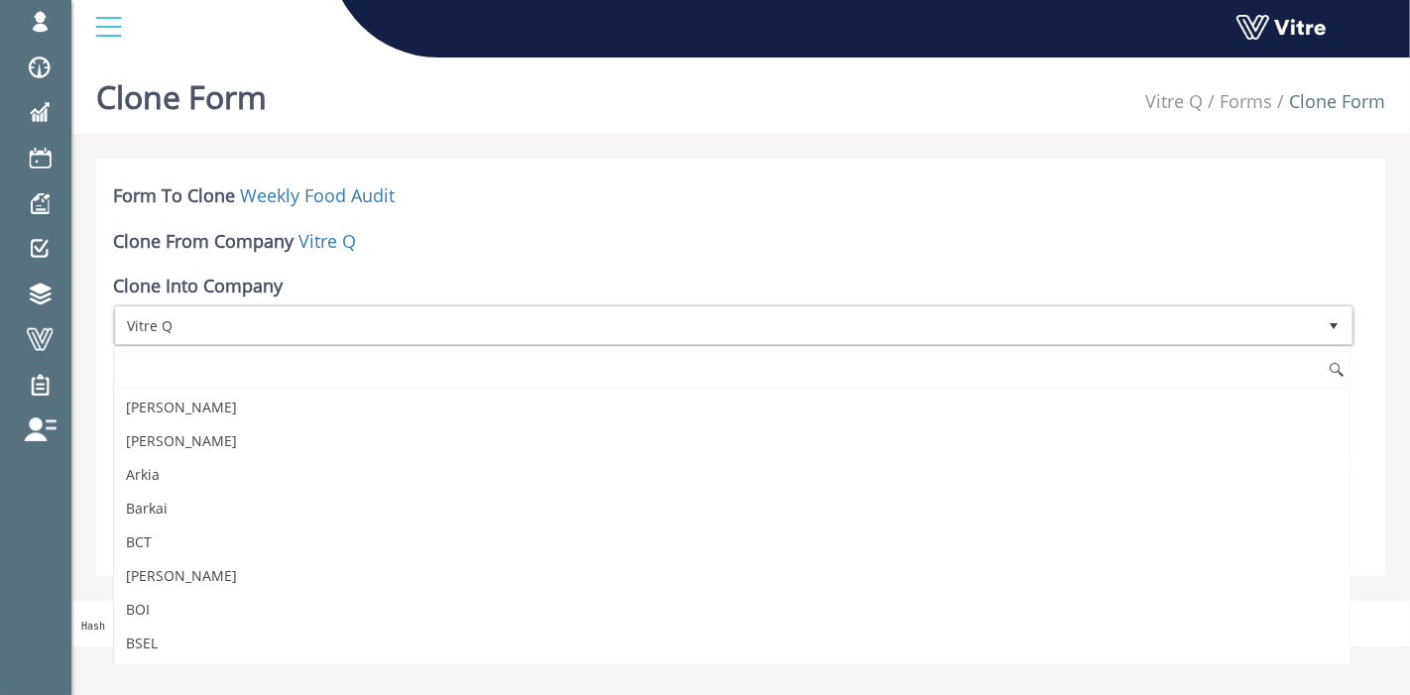
scroll to position [2551, 0]
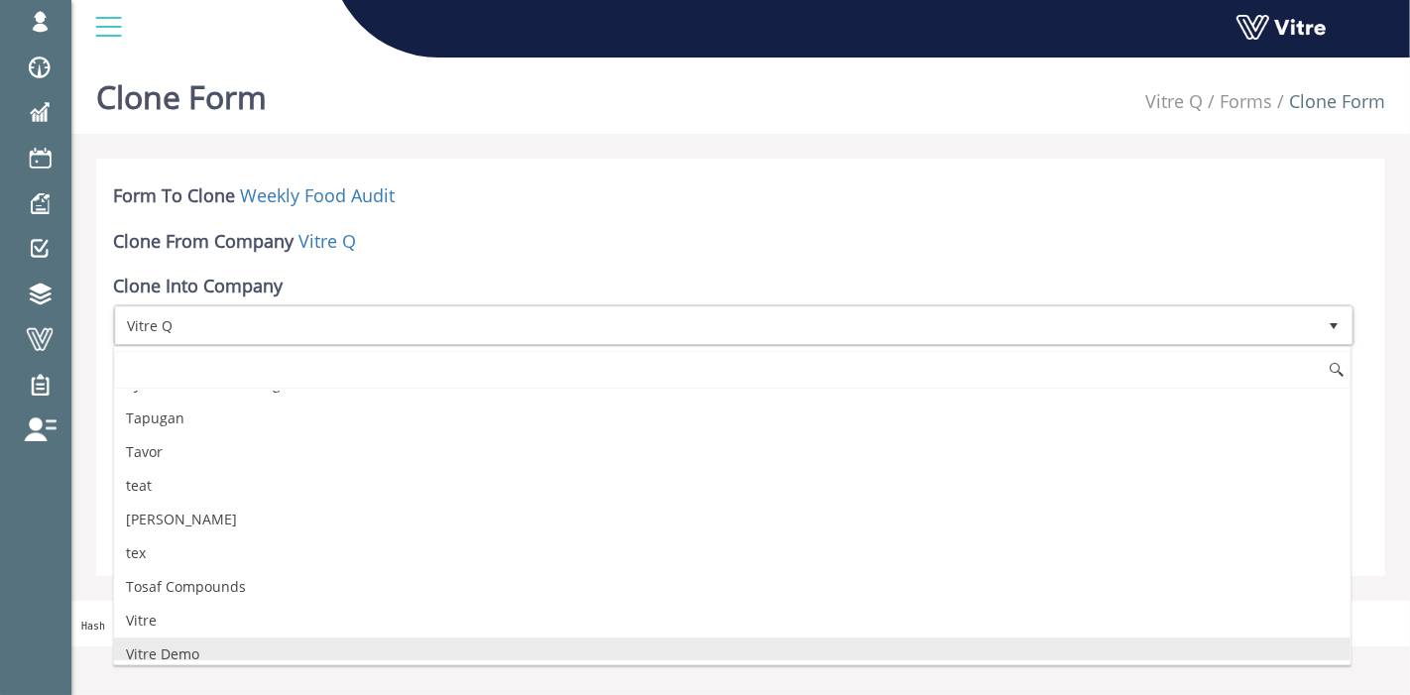
click at [200, 637] on li "Vitre Demo" at bounding box center [732, 654] width 1236 height 34
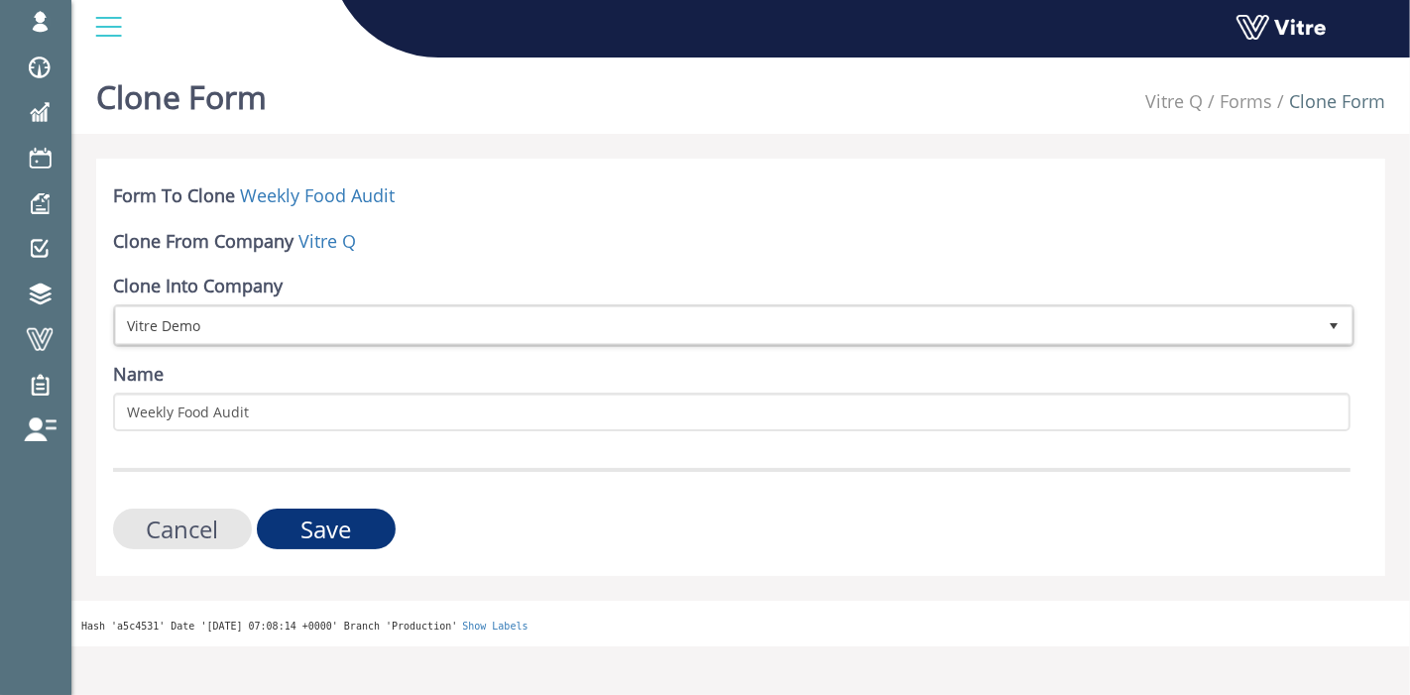
click at [311, 530] on input "Save" at bounding box center [326, 529] width 139 height 41
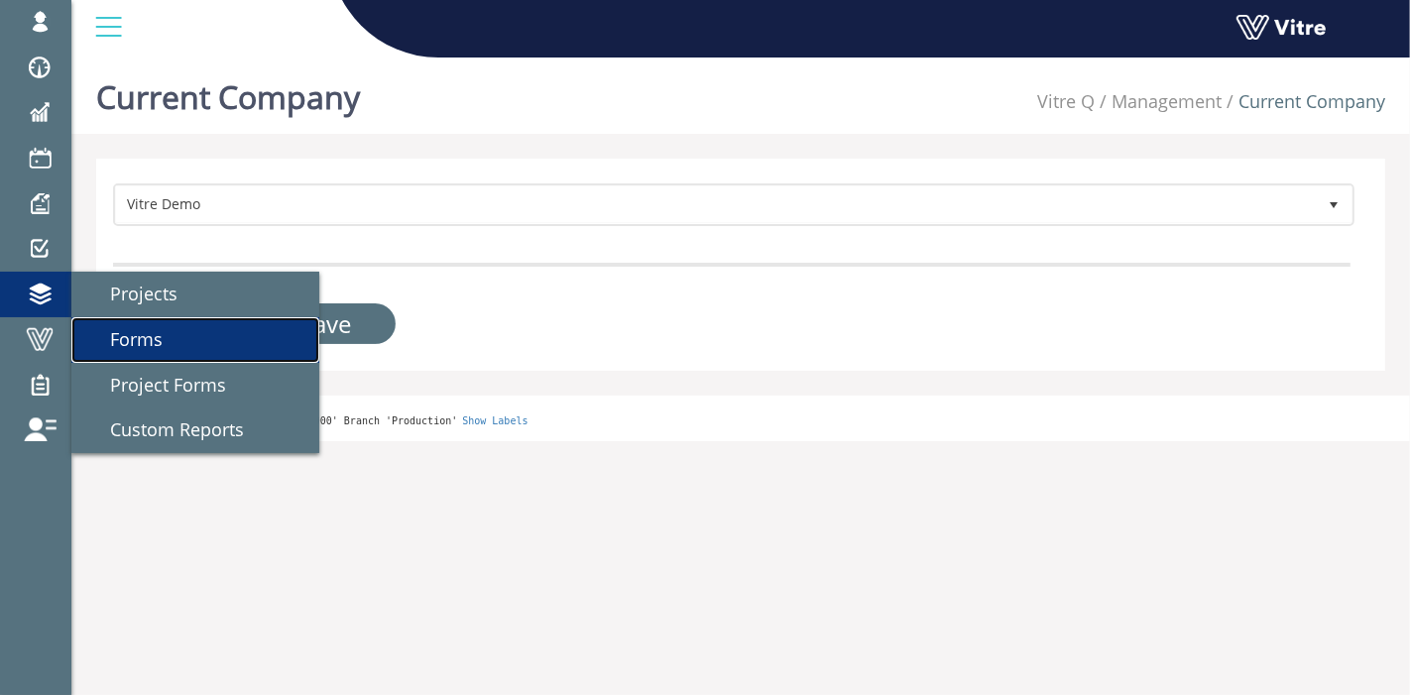
click at [121, 340] on span "Forms" at bounding box center [124, 339] width 76 height 24
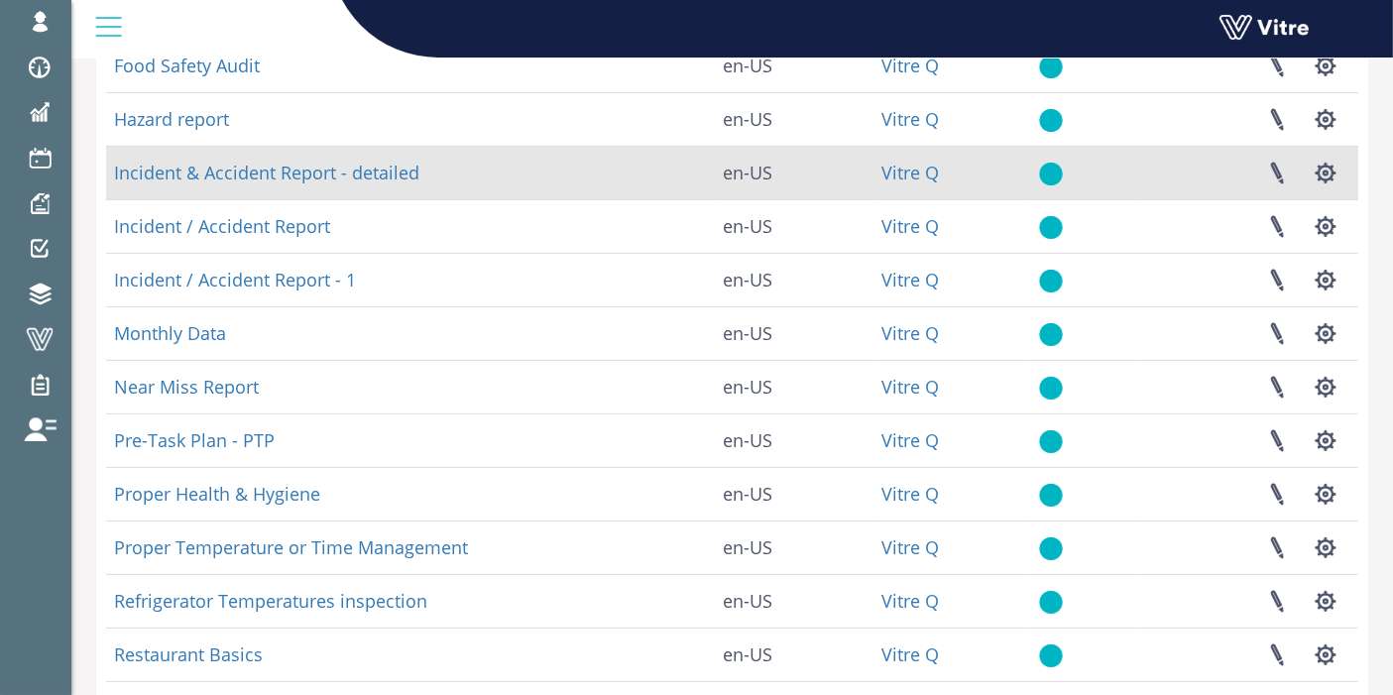
scroll to position [266, 0]
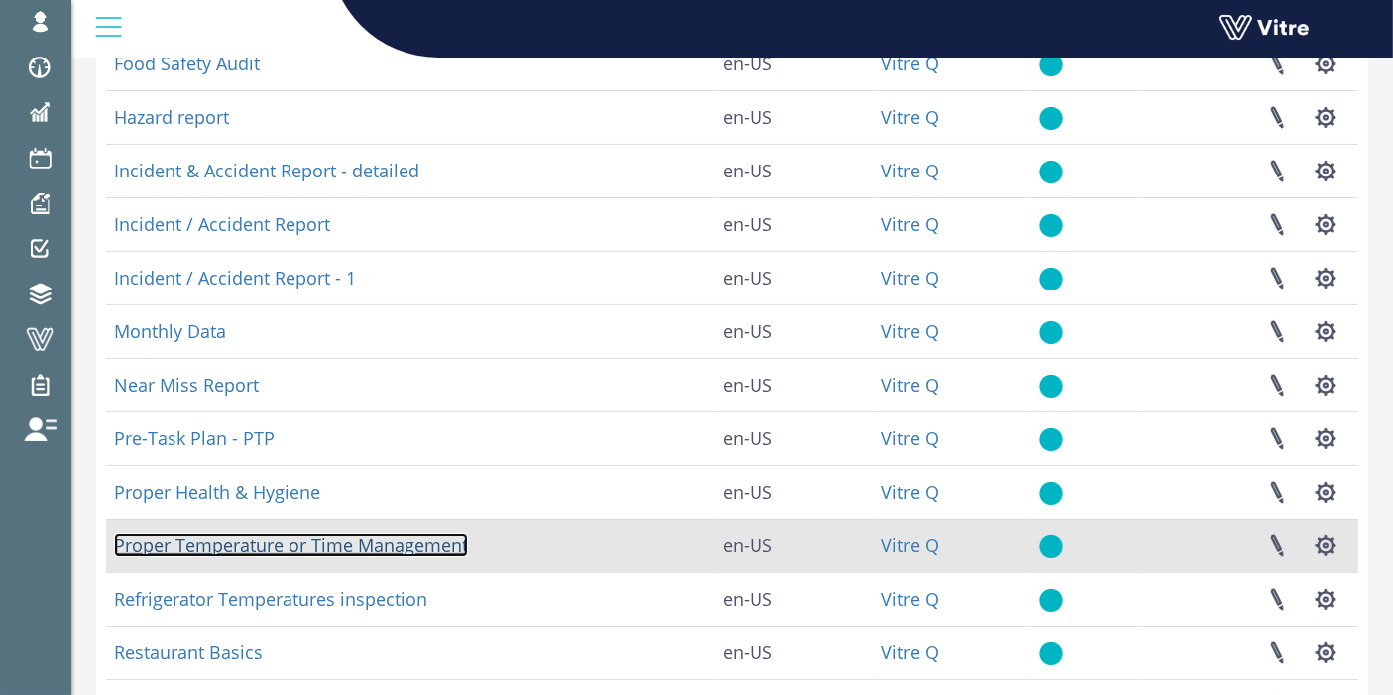
click at [286, 539] on link "Proper Temperature or Time Management" at bounding box center [291, 545] width 354 height 24
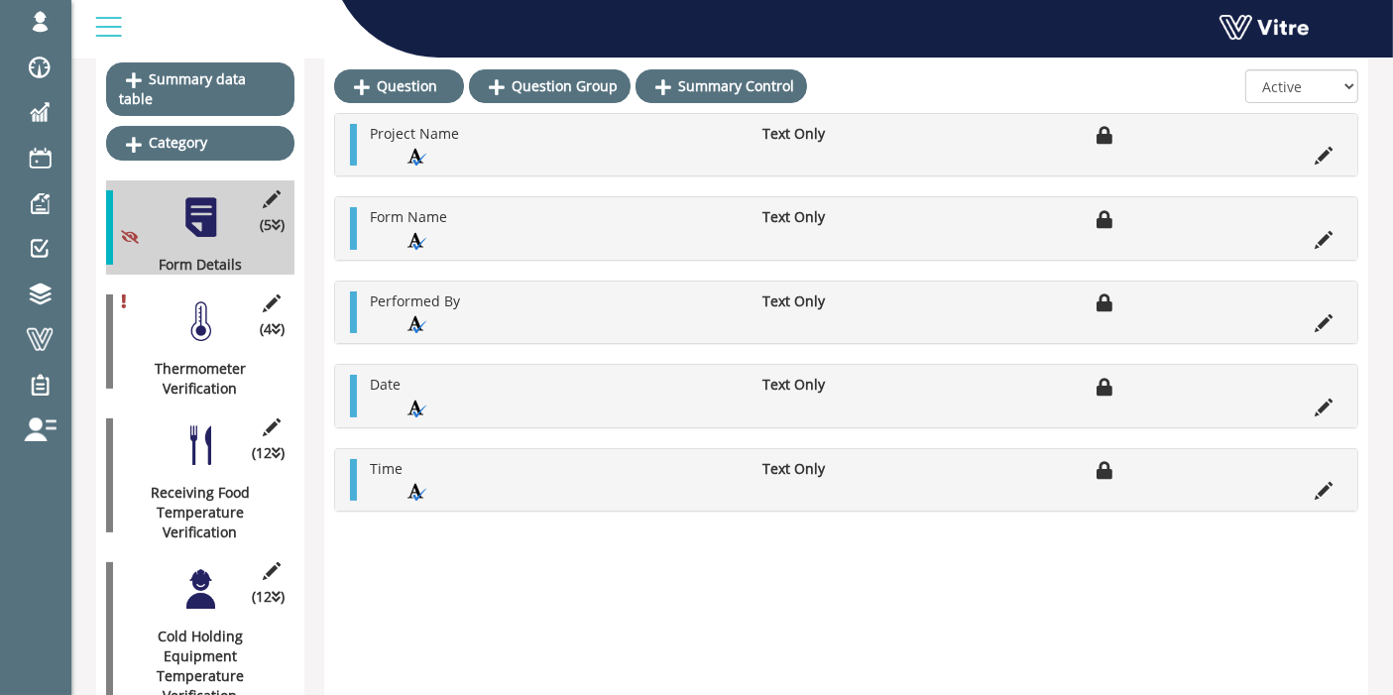
scroll to position [224, 0]
click at [271, 293] on icon at bounding box center [272, 302] width 25 height 18
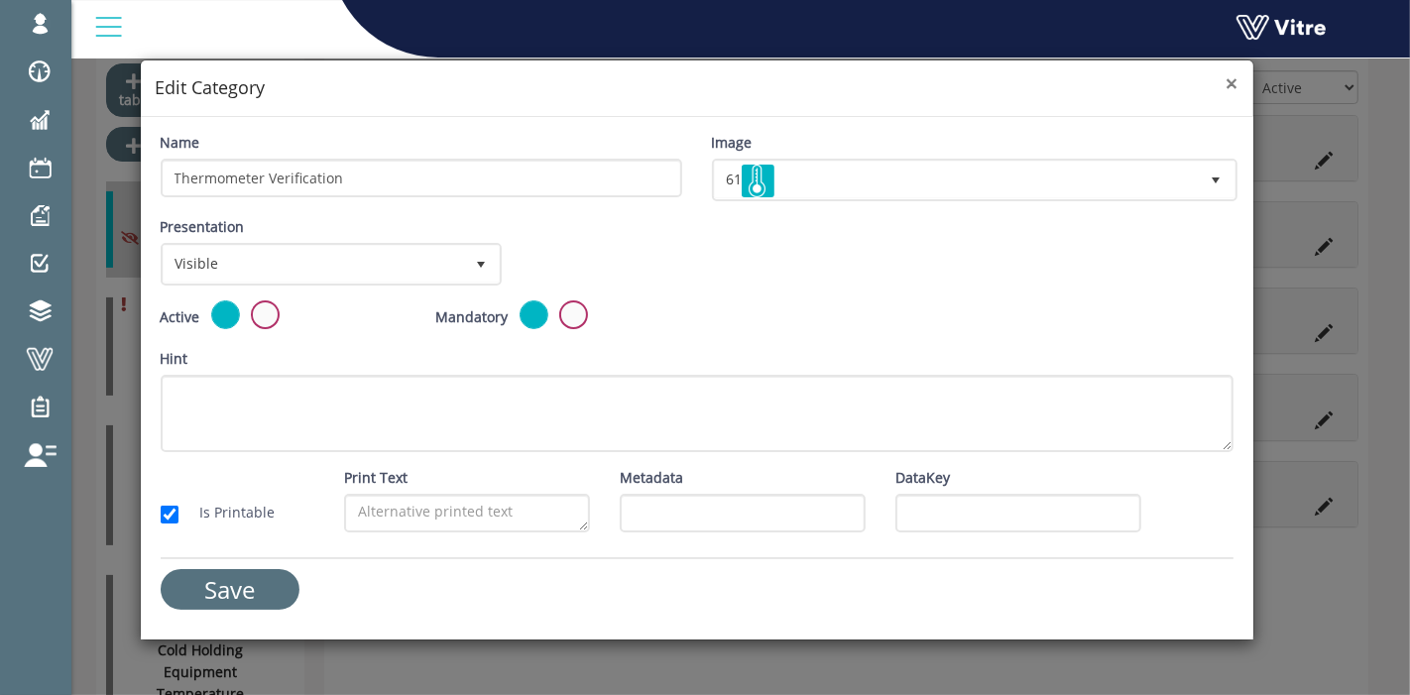
click at [1234, 80] on span "×" at bounding box center [1232, 83] width 12 height 28
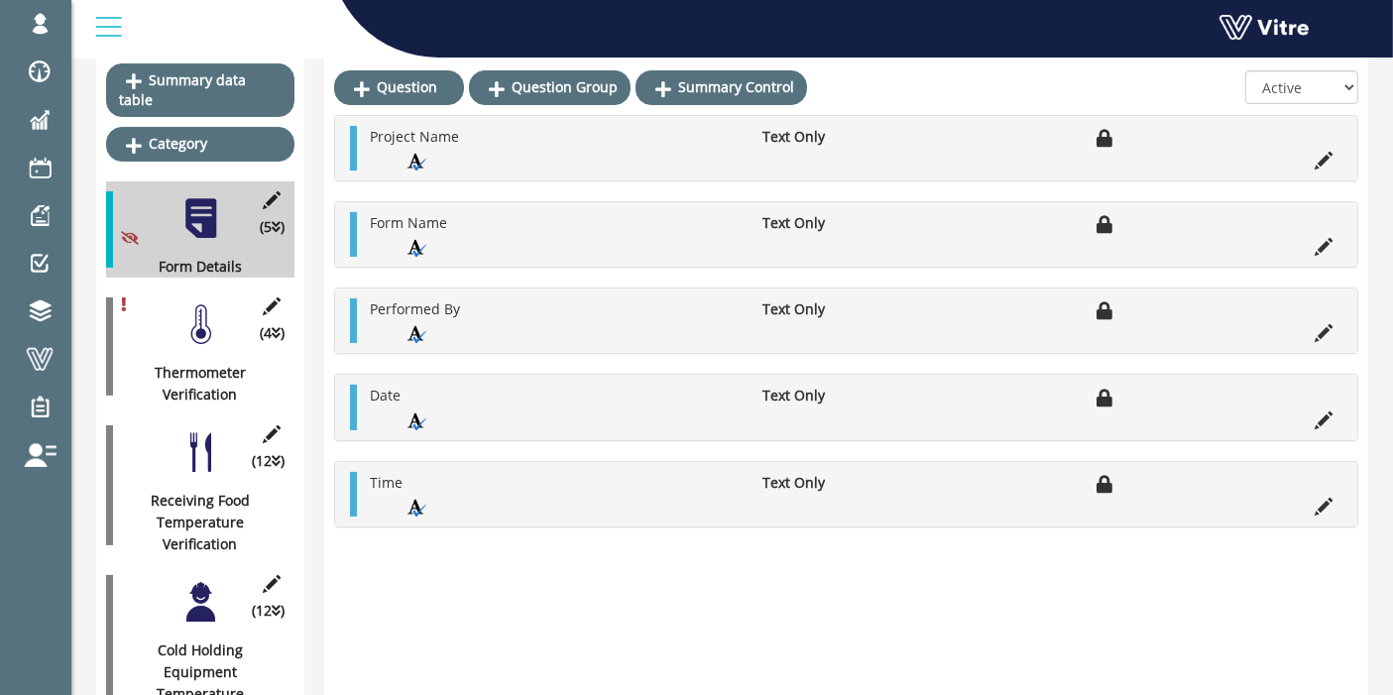
click at [187, 304] on div at bounding box center [200, 324] width 45 height 45
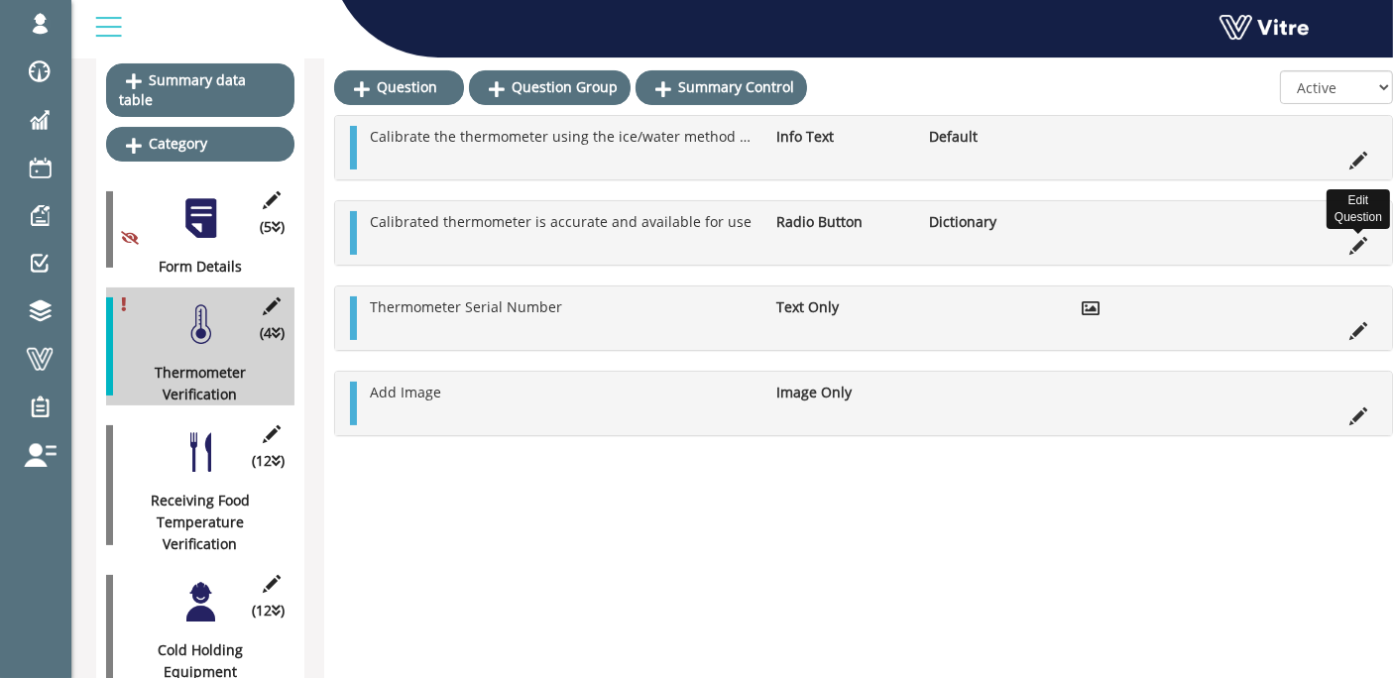
click at [1365, 241] on icon at bounding box center [1358, 246] width 18 height 18
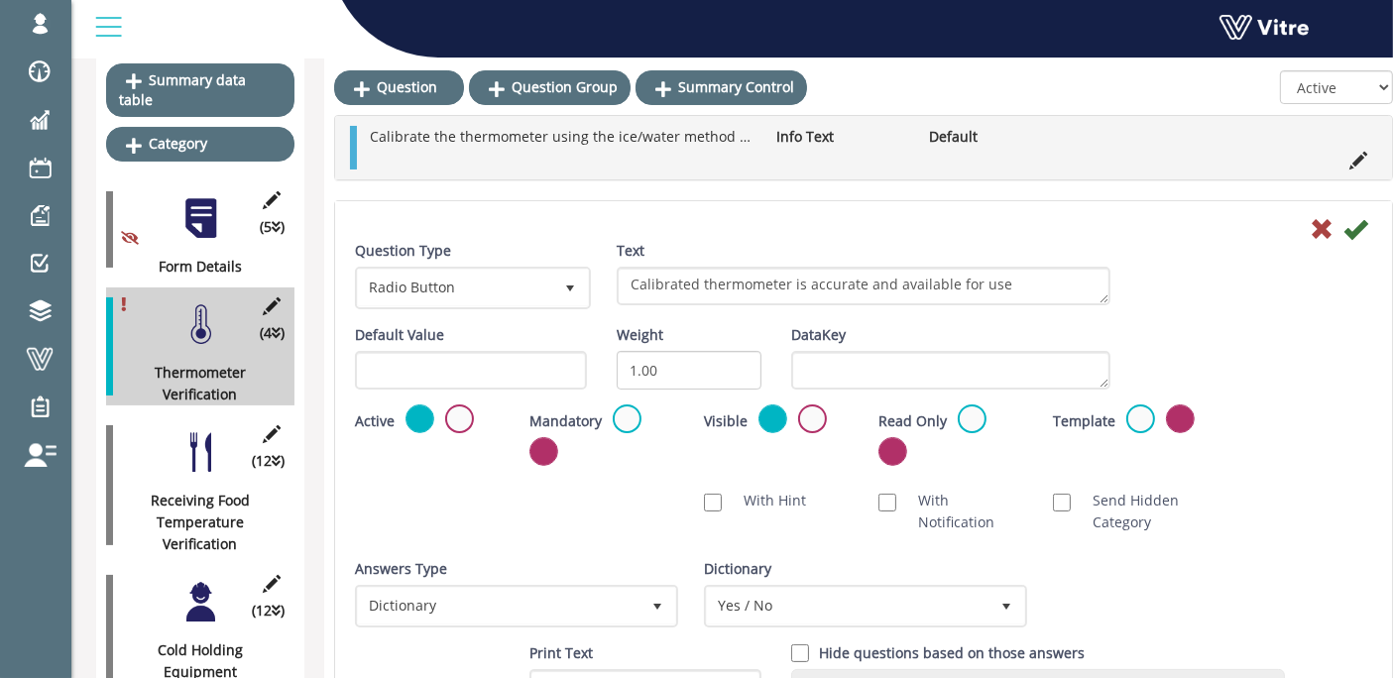
click at [191, 447] on div at bounding box center [200, 452] width 45 height 45
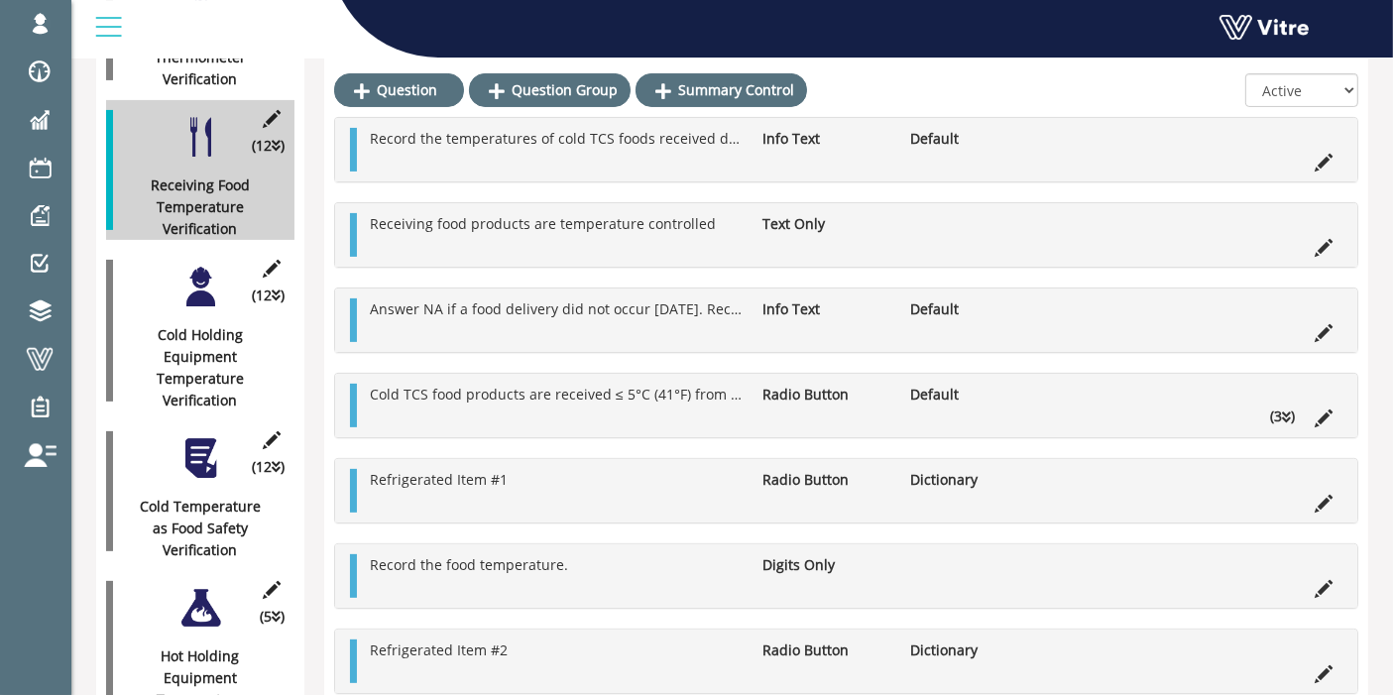
scroll to position [543, 0]
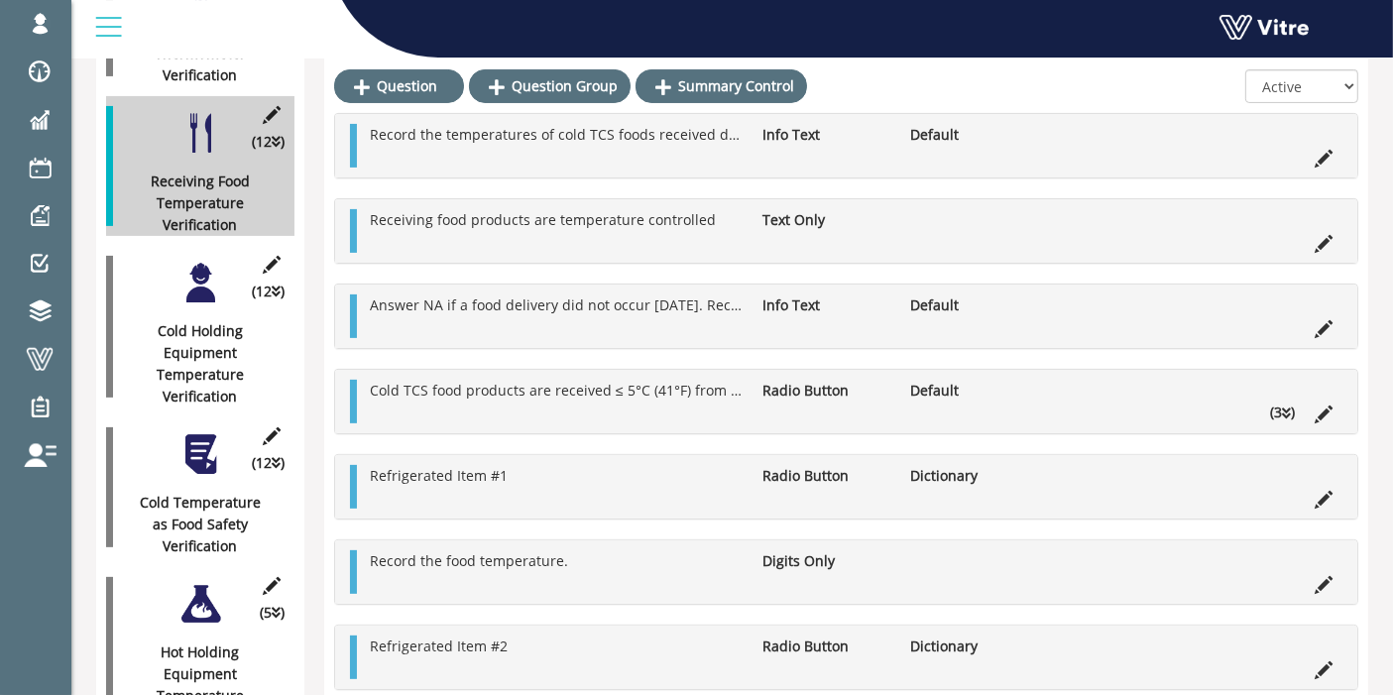
click at [207, 266] on div at bounding box center [200, 283] width 45 height 45
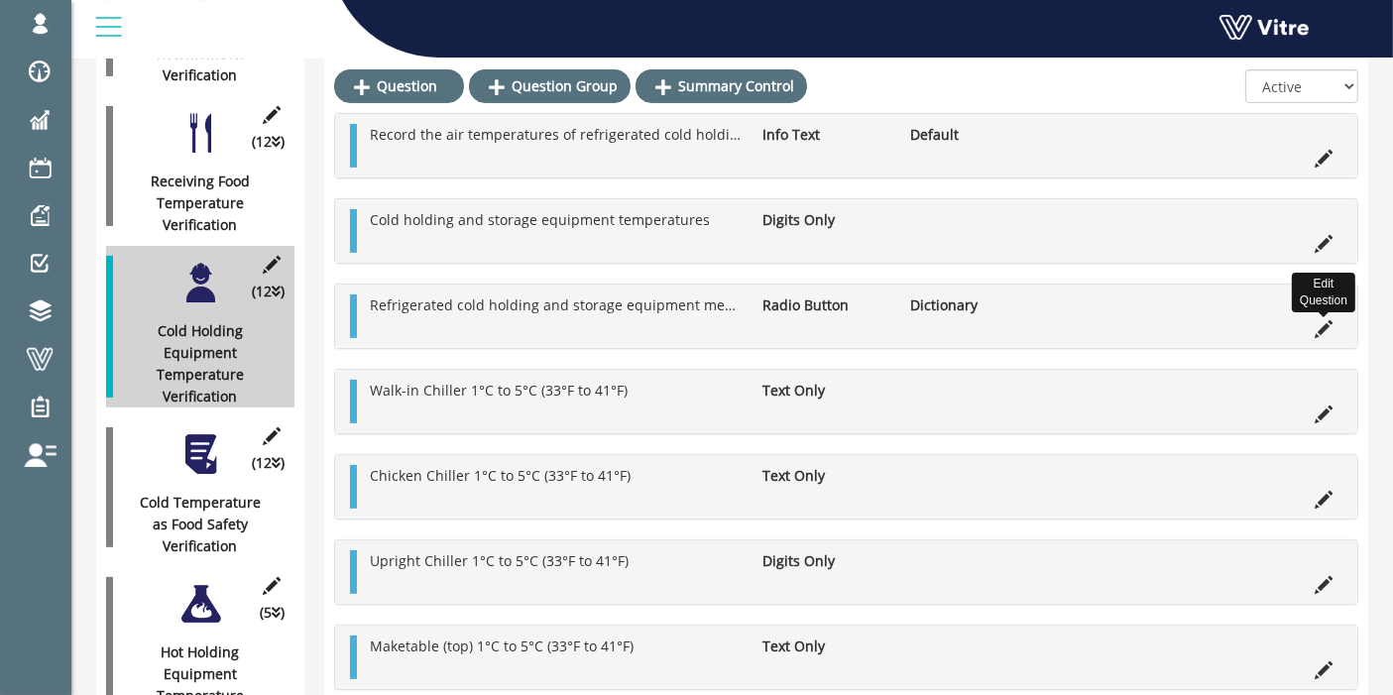
click at [1322, 335] on icon at bounding box center [1324, 329] width 18 height 18
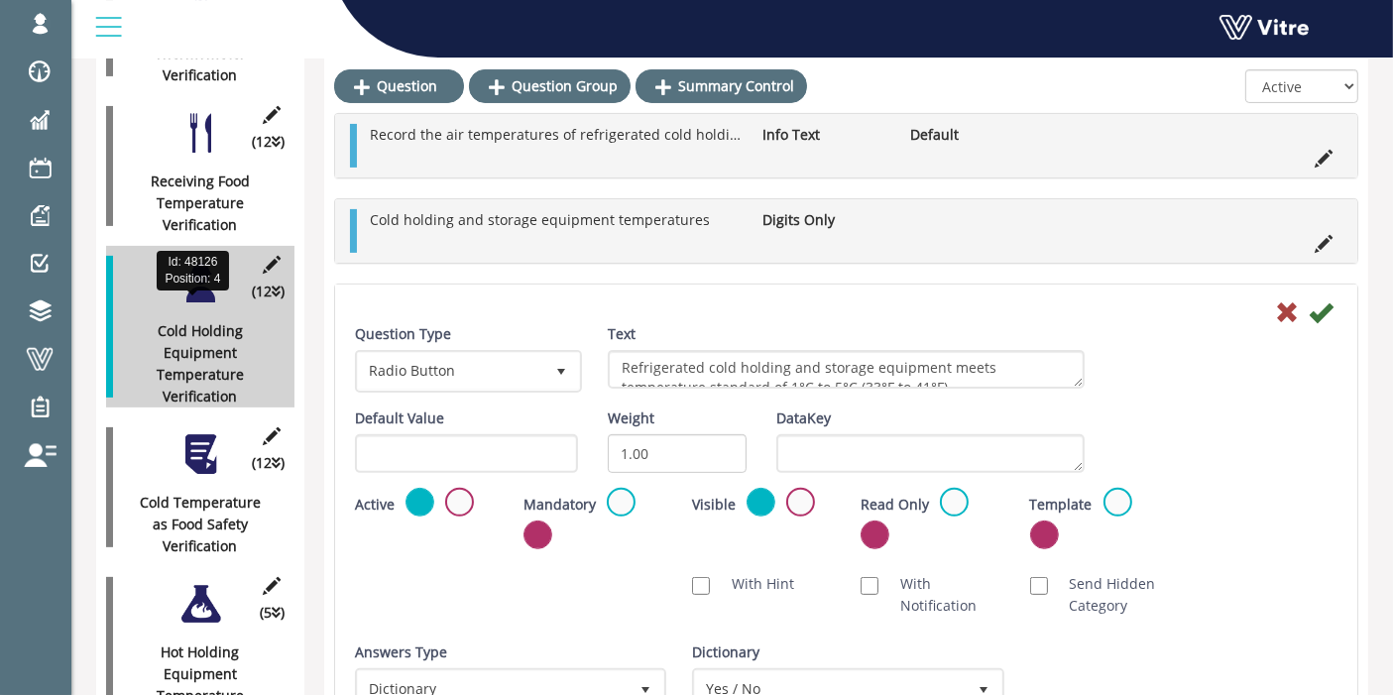
click at [172, 323] on div "Cold Holding Equipment Temperature Verification" at bounding box center [192, 363] width 173 height 87
click at [198, 276] on div at bounding box center [200, 283] width 45 height 45
click at [197, 466] on div "(12 ) Cold Temperature as Food Safety Verification" at bounding box center [200, 487] width 188 height 140
click at [192, 439] on div at bounding box center [200, 454] width 45 height 45
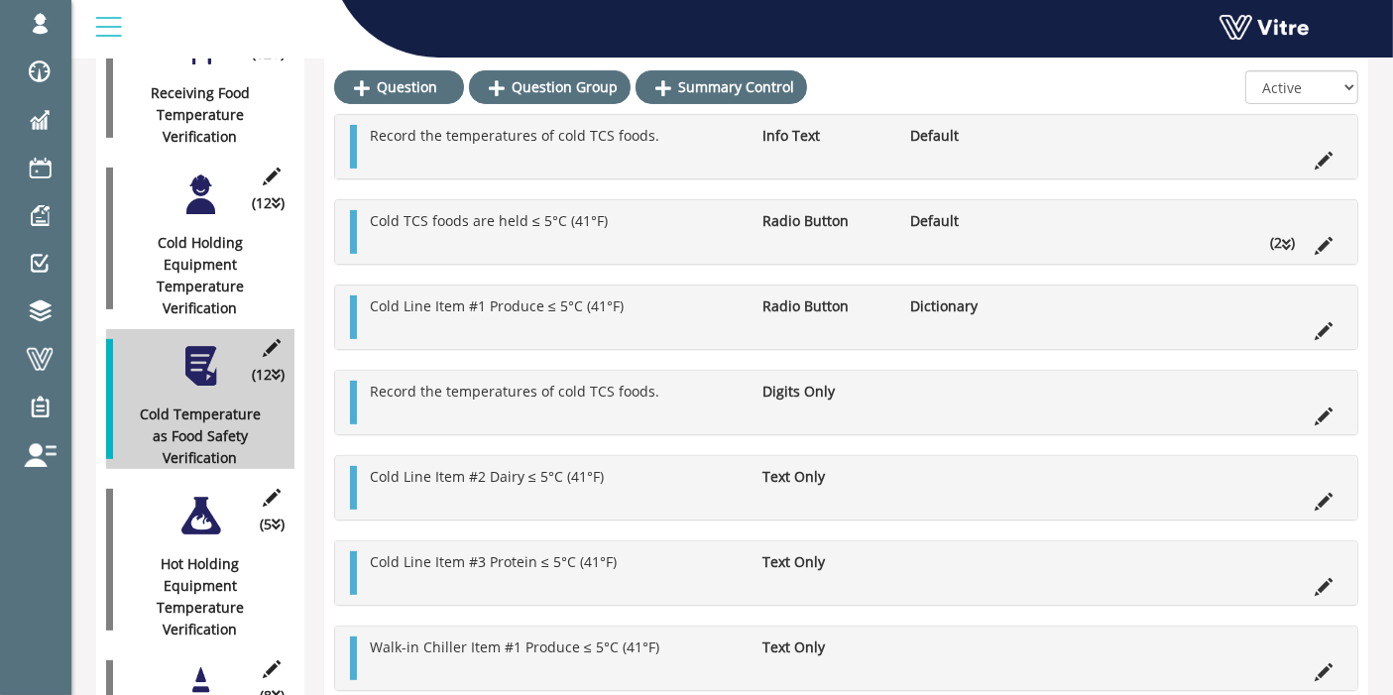
scroll to position [633, 0]
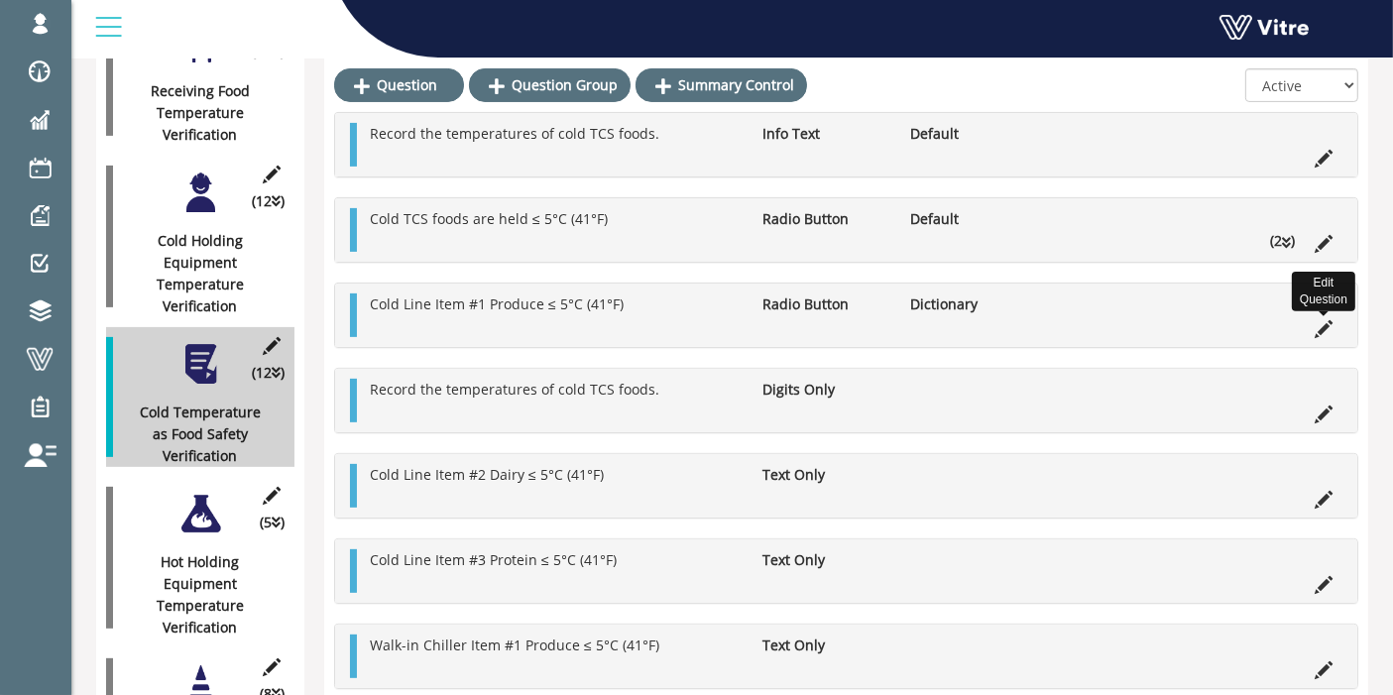
click at [1315, 320] on icon at bounding box center [1324, 329] width 18 height 18
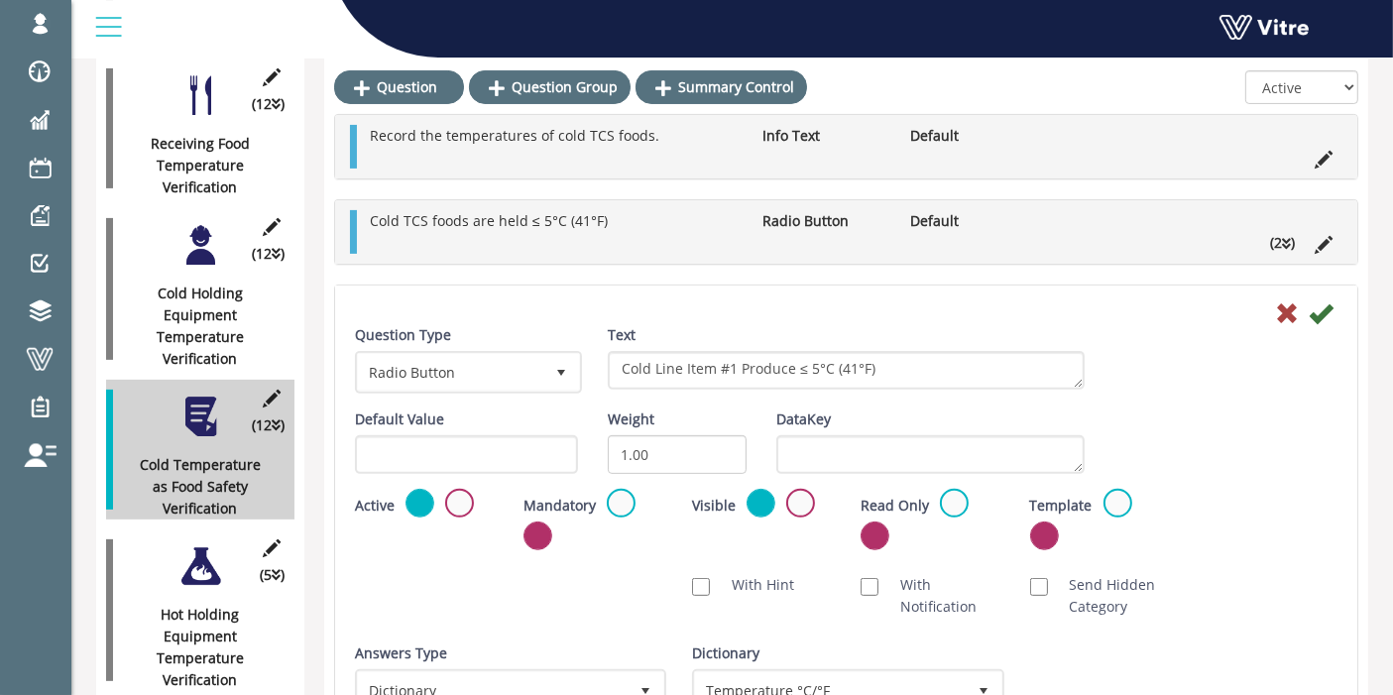
scroll to position [583, 0]
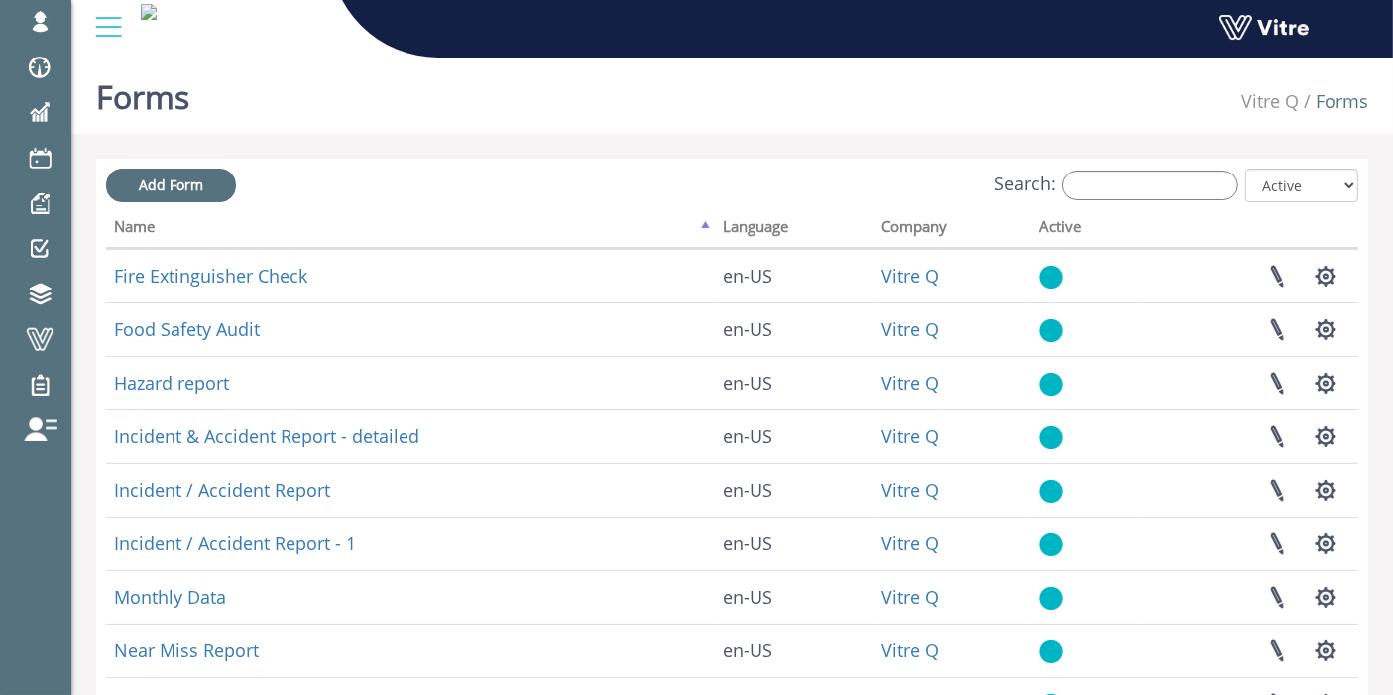
scroll to position [490, 0]
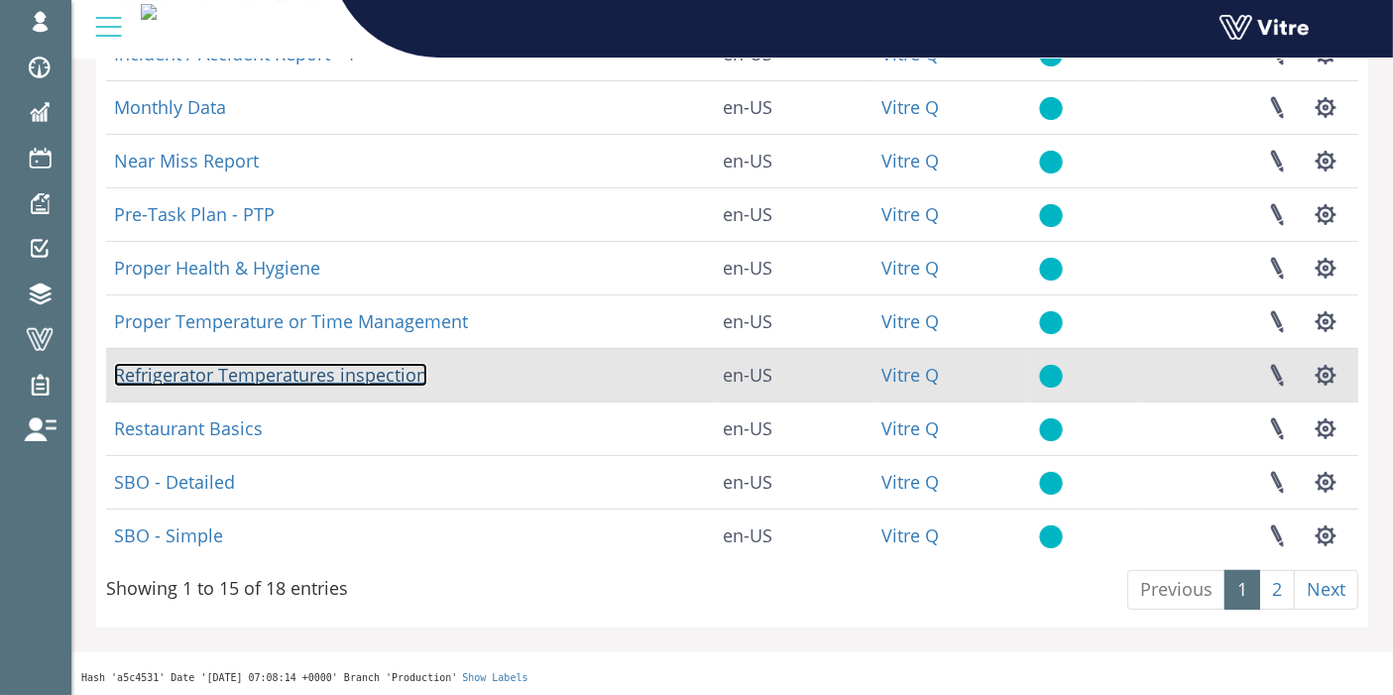
click at [377, 364] on link "Refrigerator Temperatures inspection" at bounding box center [270, 375] width 313 height 24
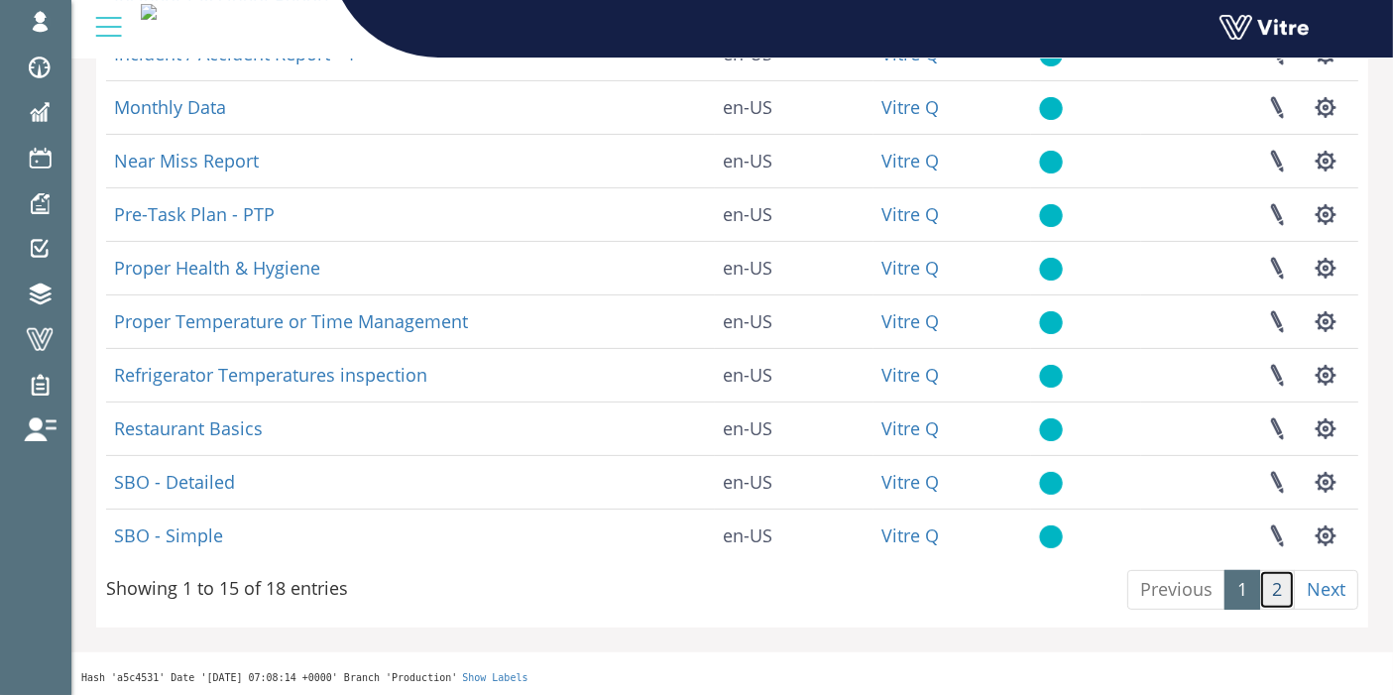
click at [1283, 585] on link "2" at bounding box center [1277, 590] width 36 height 40
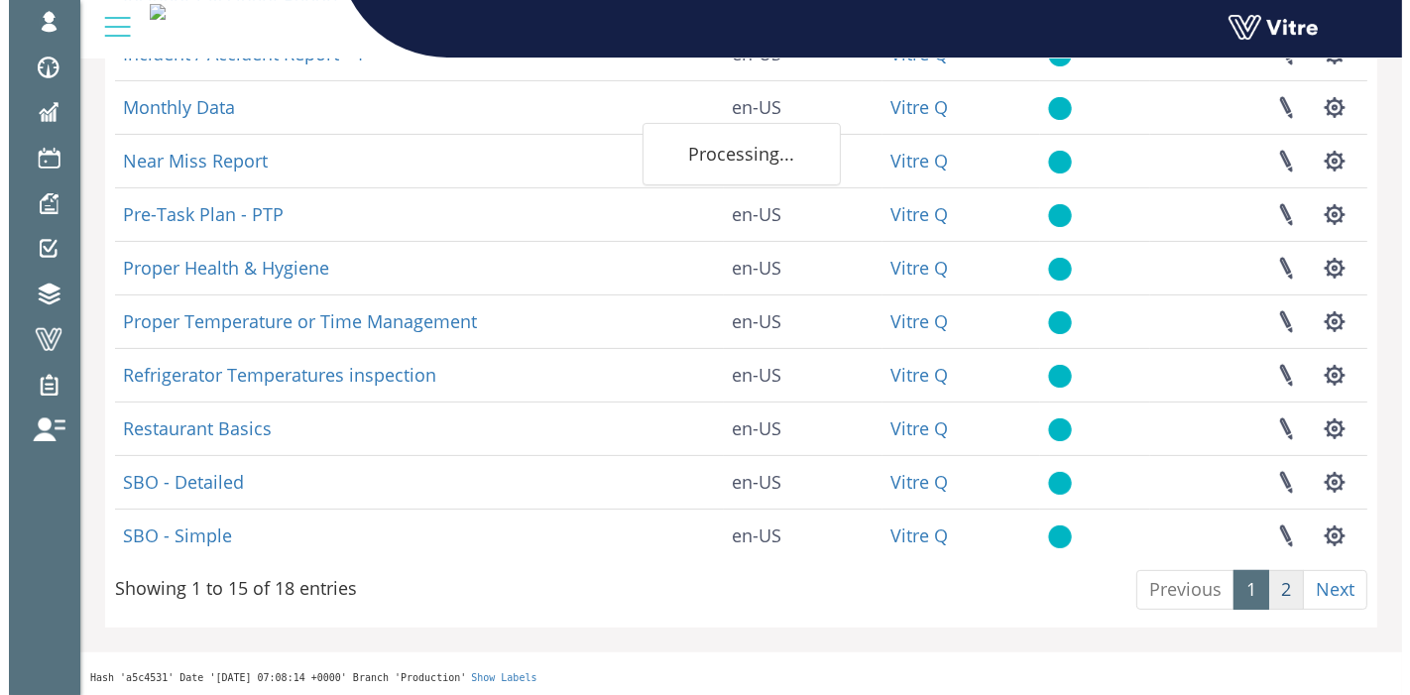
scroll to position [0, 0]
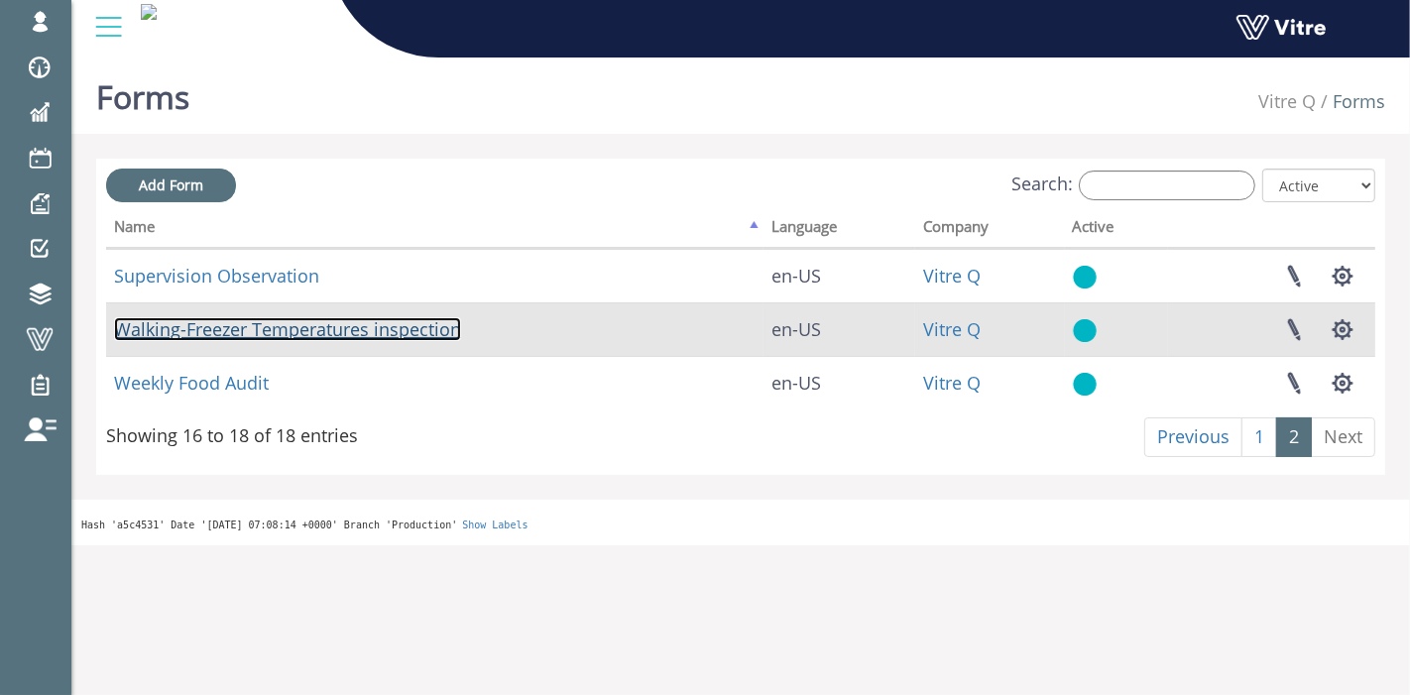
click at [286, 334] on link "Walking-Freezer Temperatures inspection" at bounding box center [287, 329] width 347 height 24
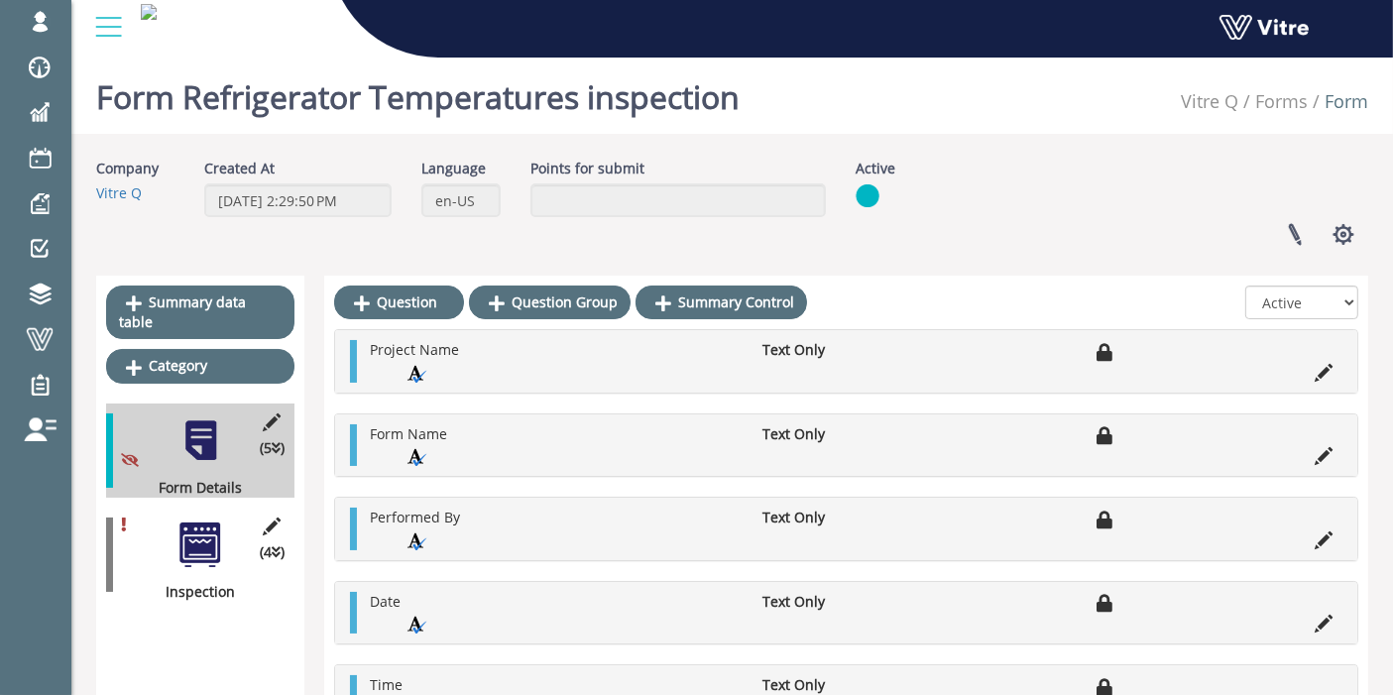
scroll to position [127, 0]
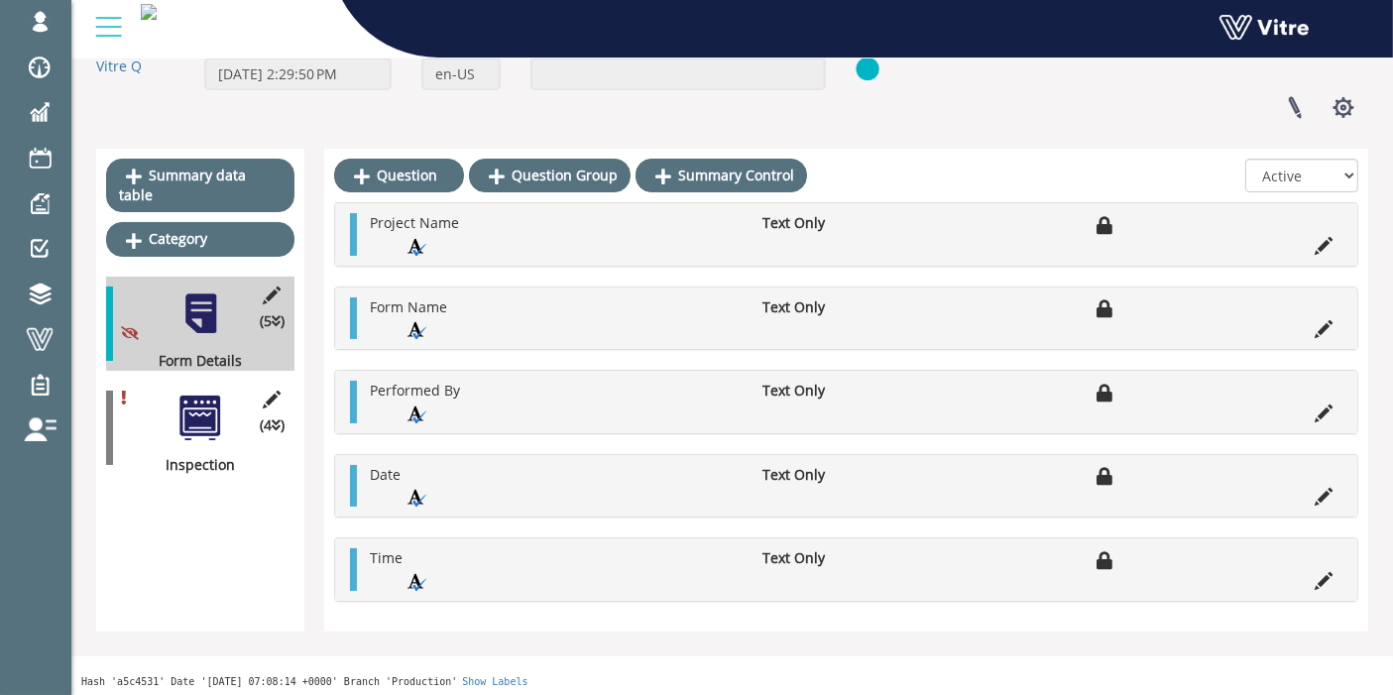
click at [213, 398] on div at bounding box center [200, 418] width 45 height 45
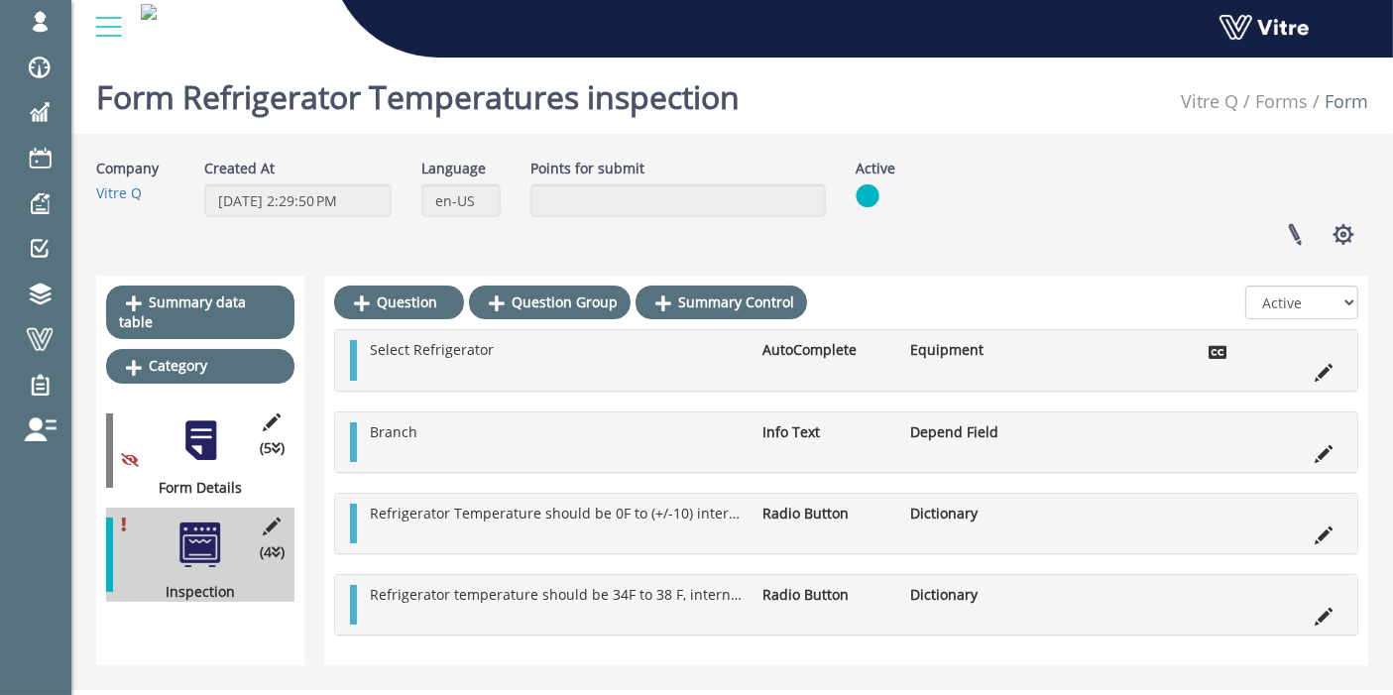
scroll to position [37, 0]
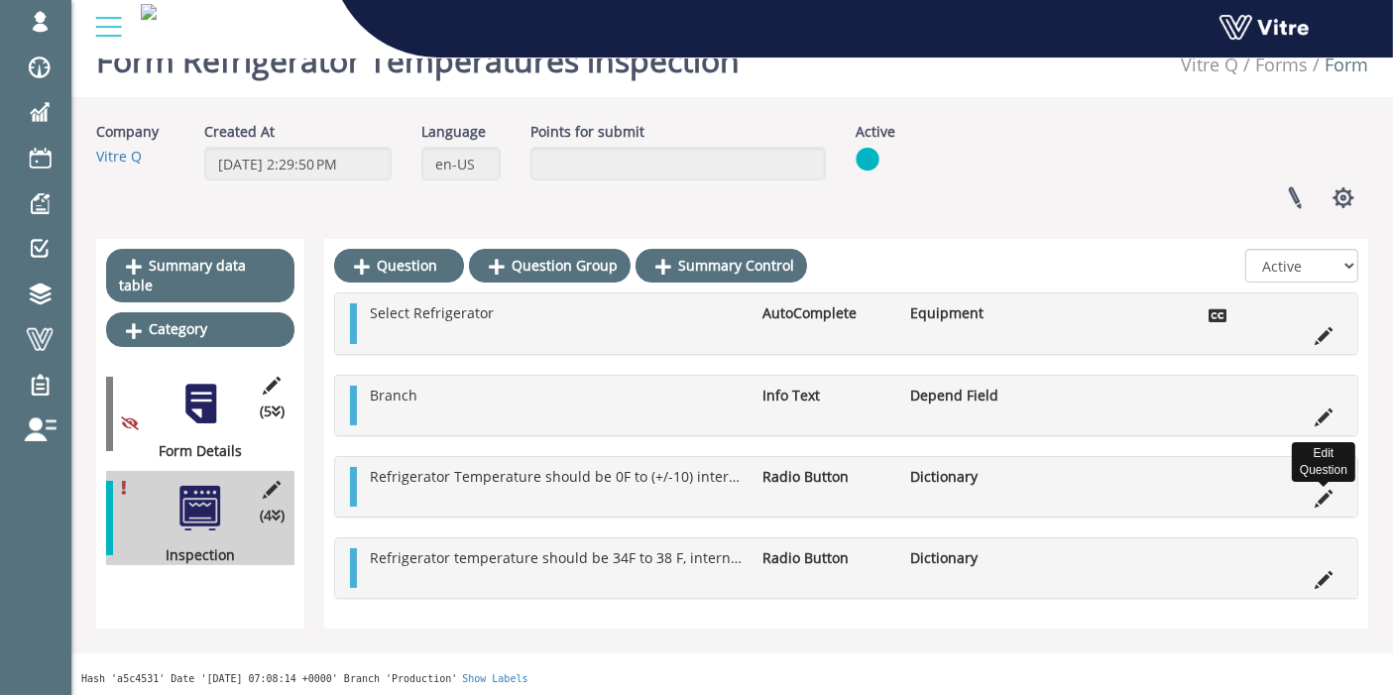
click at [1320, 492] on icon at bounding box center [1324, 499] width 18 height 18
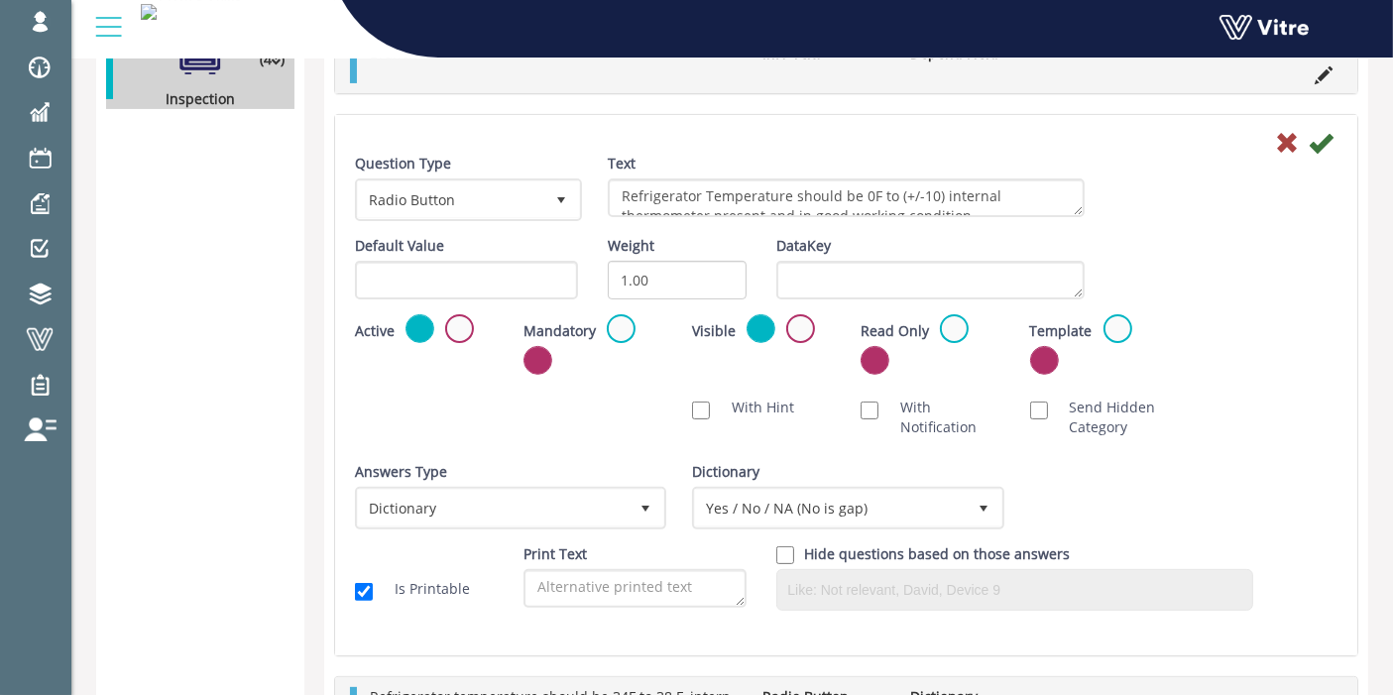
scroll to position [496, 0]
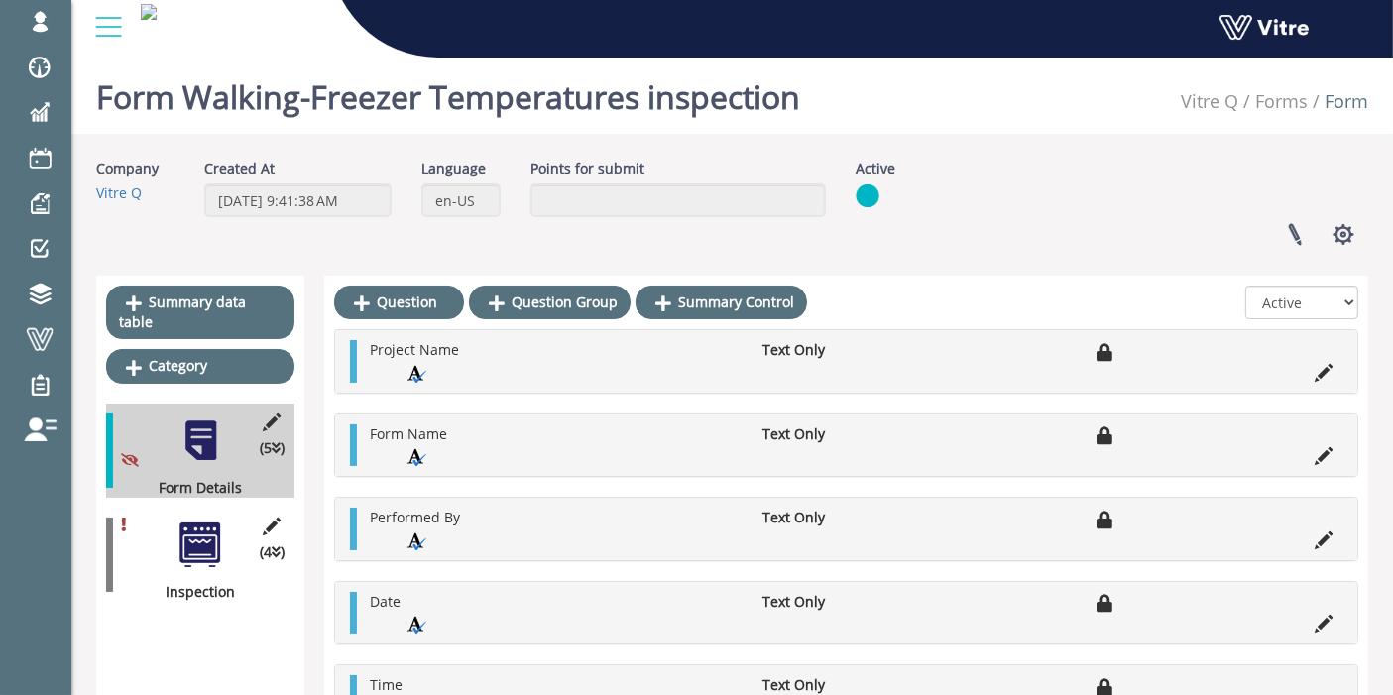
scroll to position [127, 0]
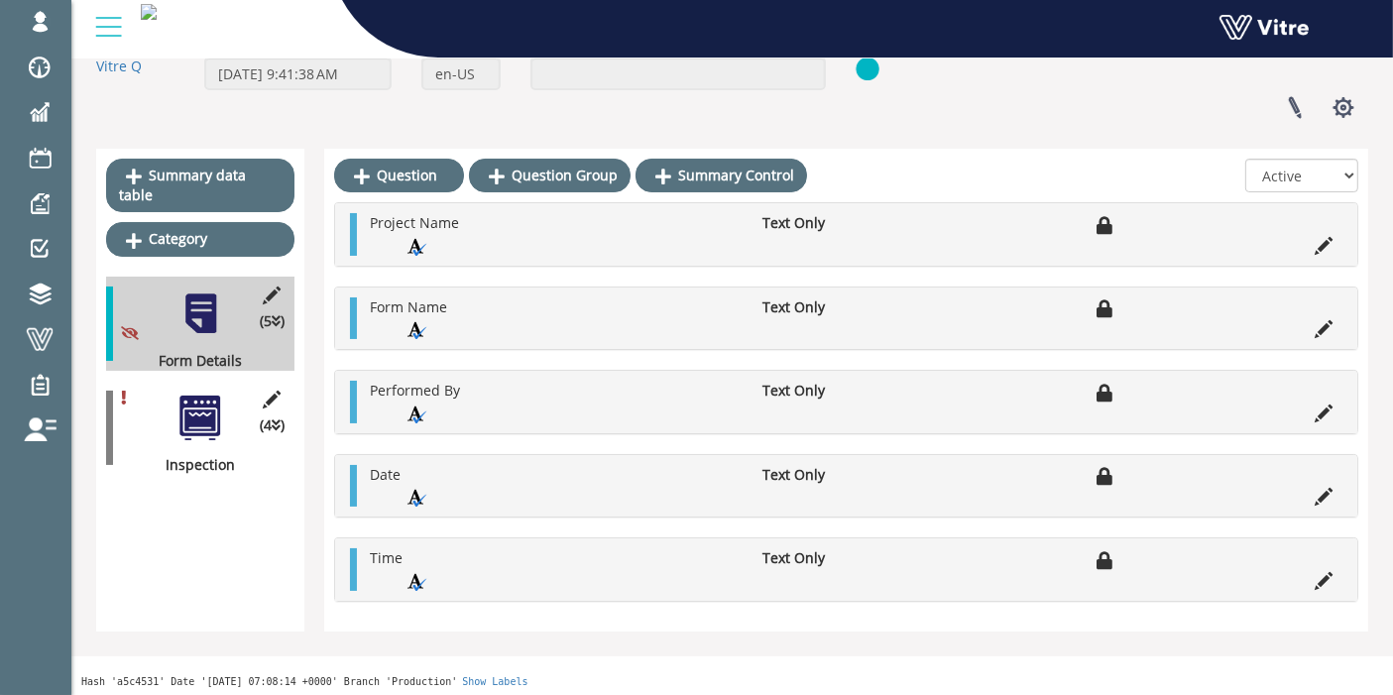
click at [200, 396] on div at bounding box center [200, 418] width 45 height 45
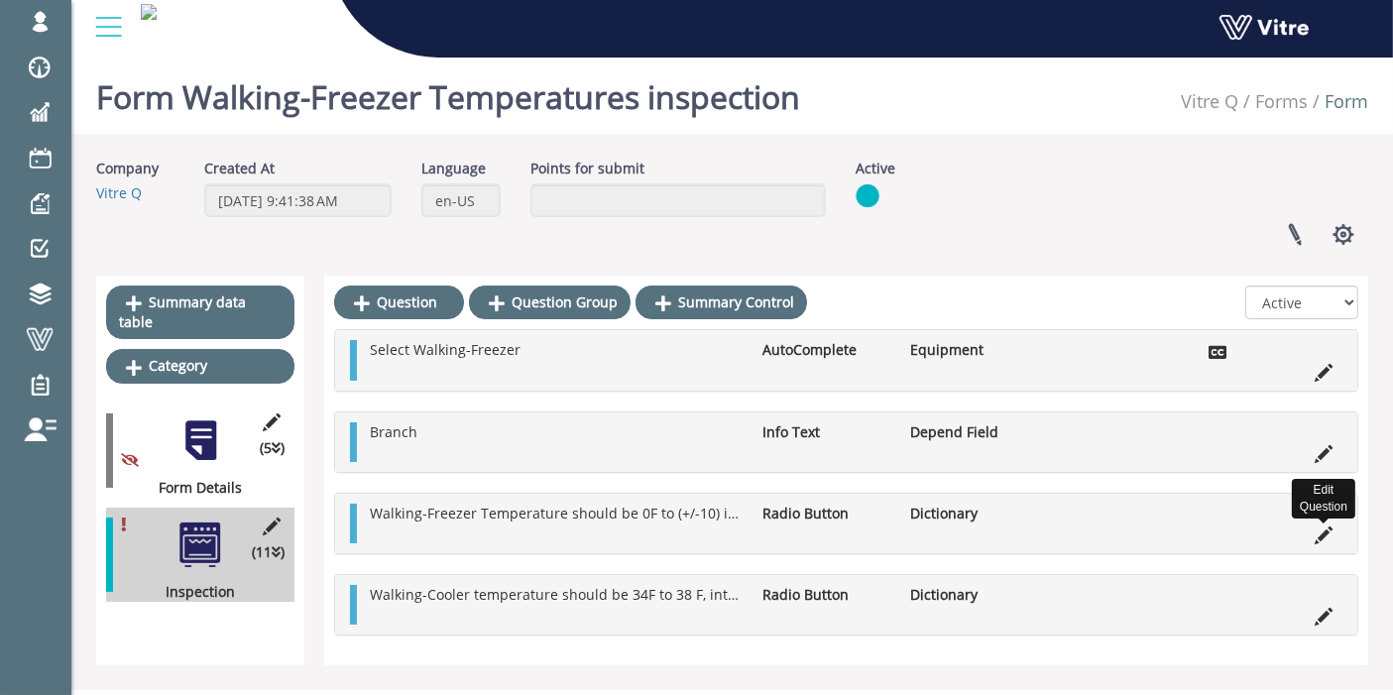
click at [1330, 532] on icon at bounding box center [1324, 535] width 18 height 18
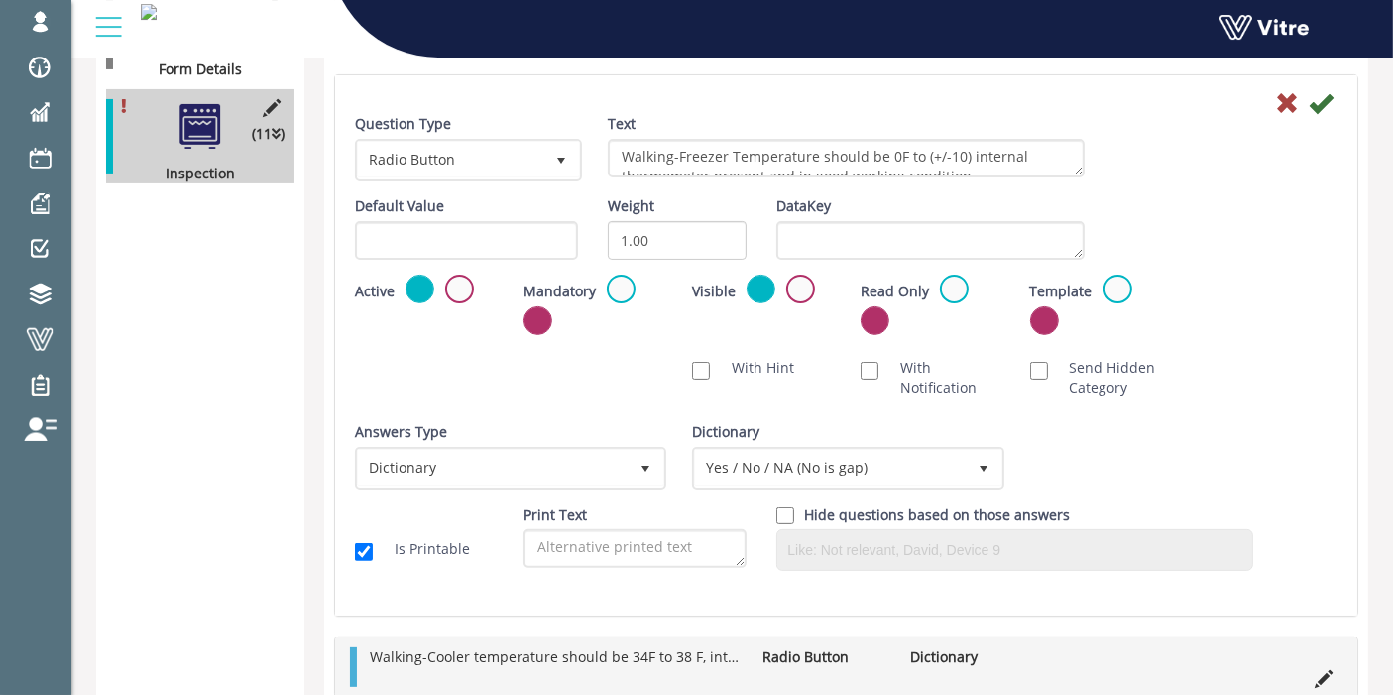
scroll to position [410, 0]
